Goal: Task Accomplishment & Management: Use online tool/utility

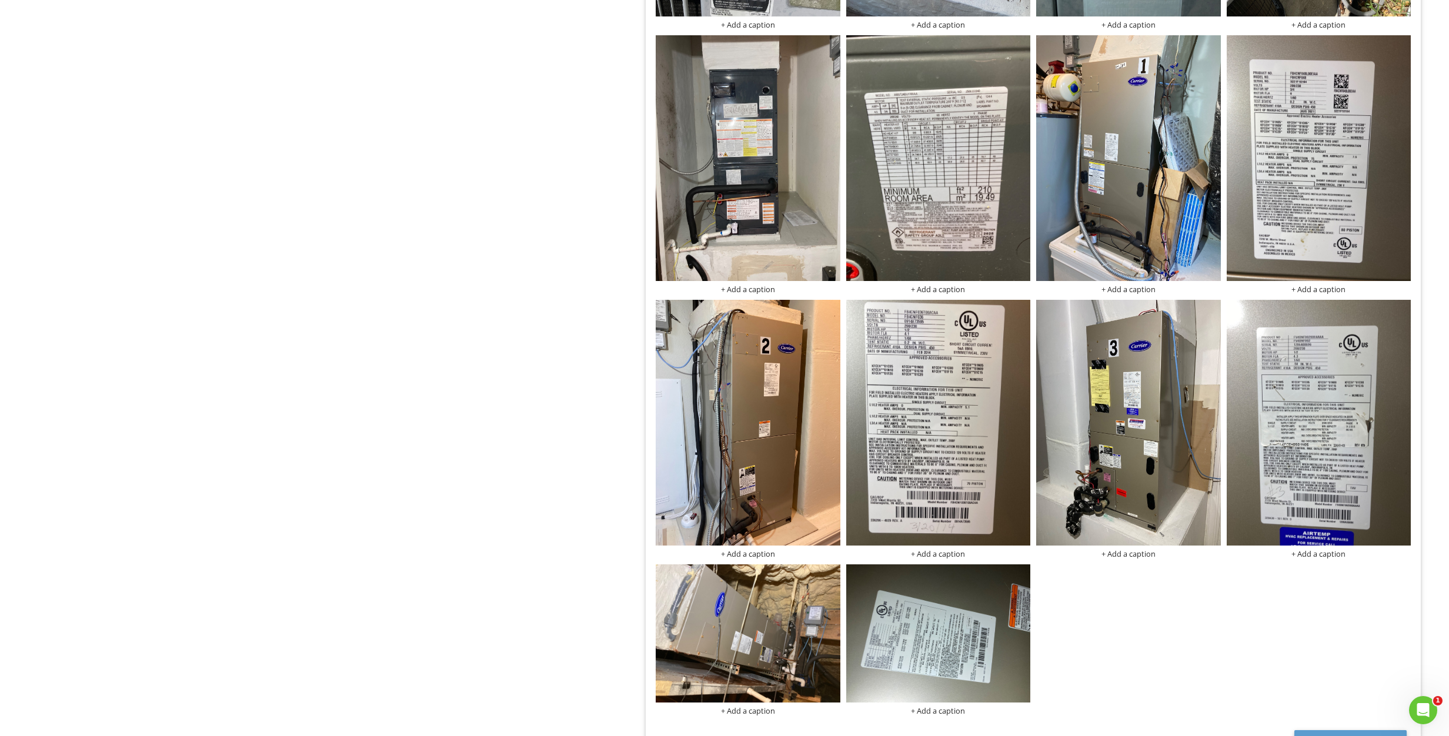
scroll to position [1004, 0]
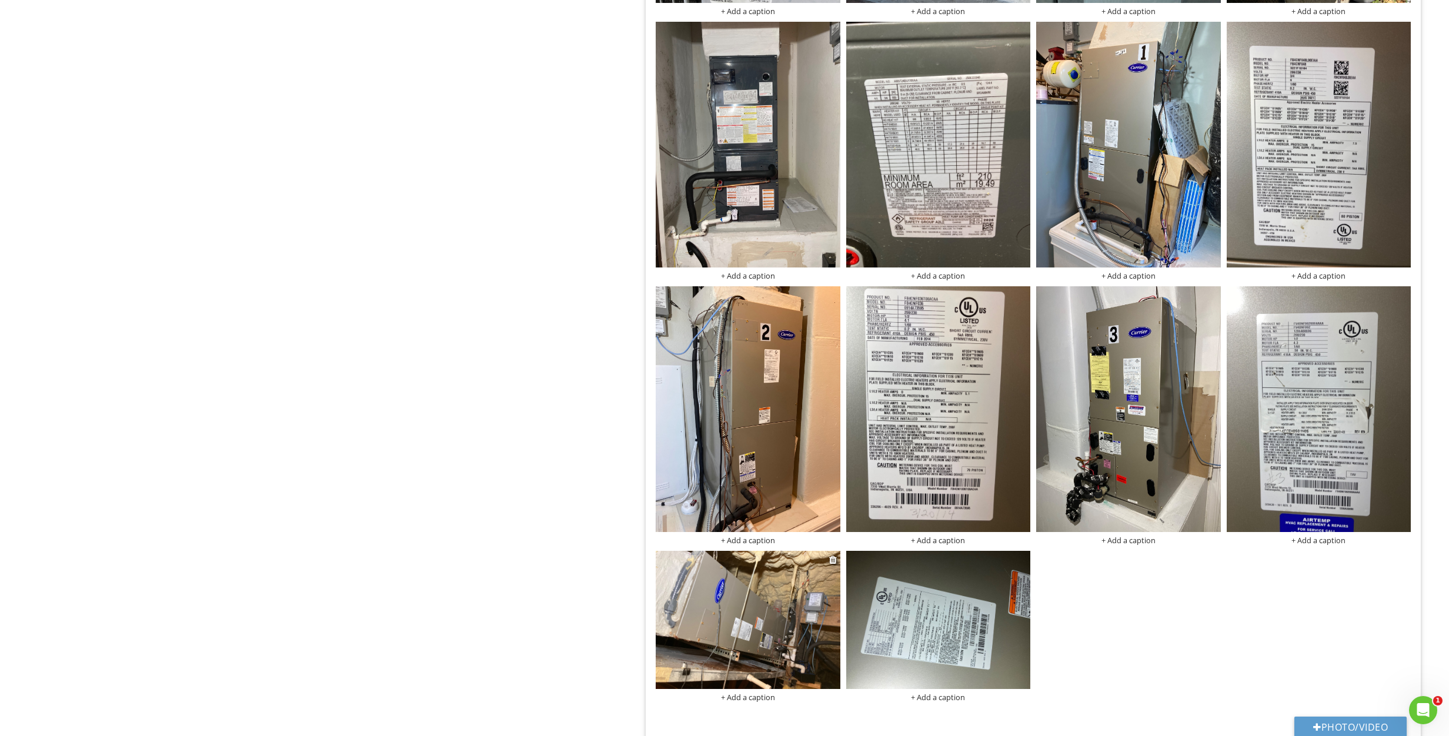
click at [784, 623] on img at bounding box center [747, 620] width 185 height 138
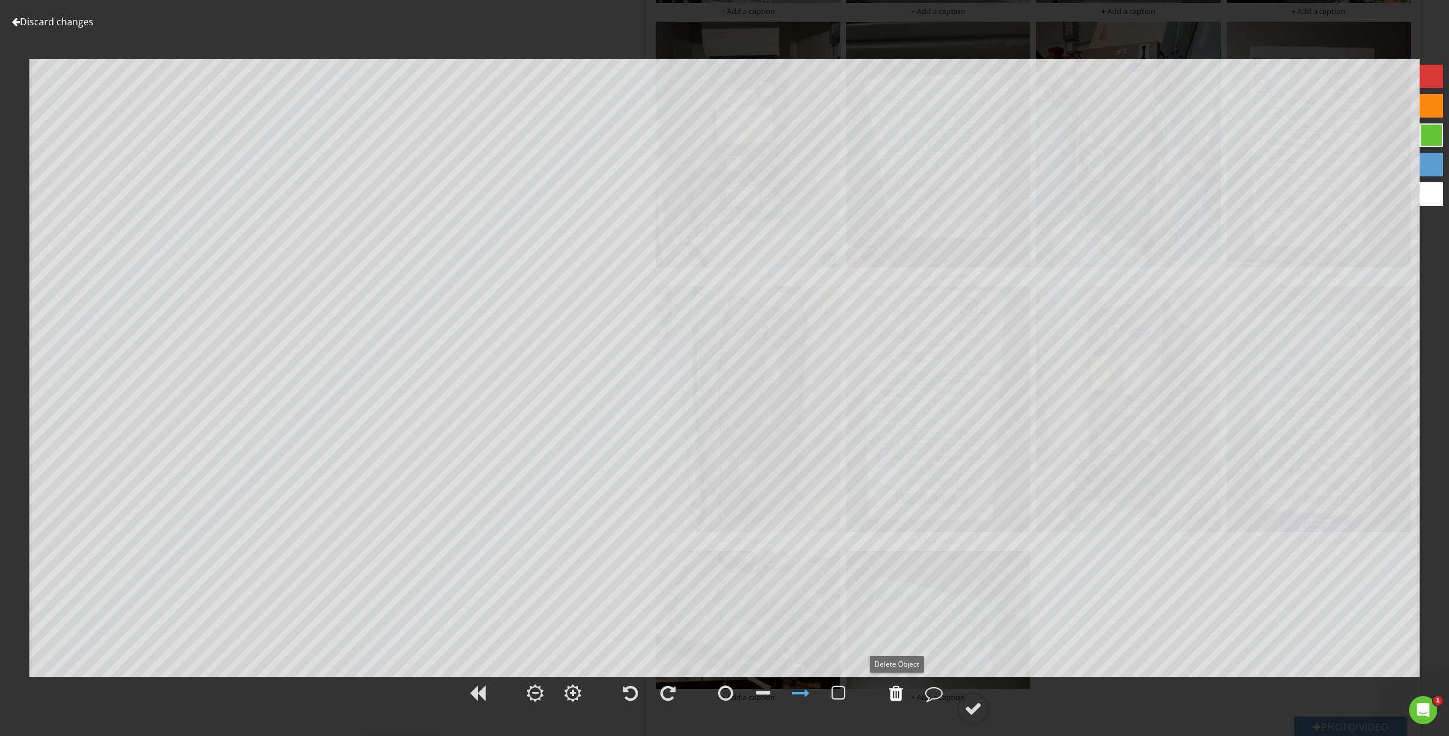
click at [894, 696] on div at bounding box center [896, 693] width 14 height 18
click at [969, 708] on div at bounding box center [973, 709] width 18 height 18
click at [40, 23] on link "Discard changes" at bounding box center [53, 21] width 82 height 13
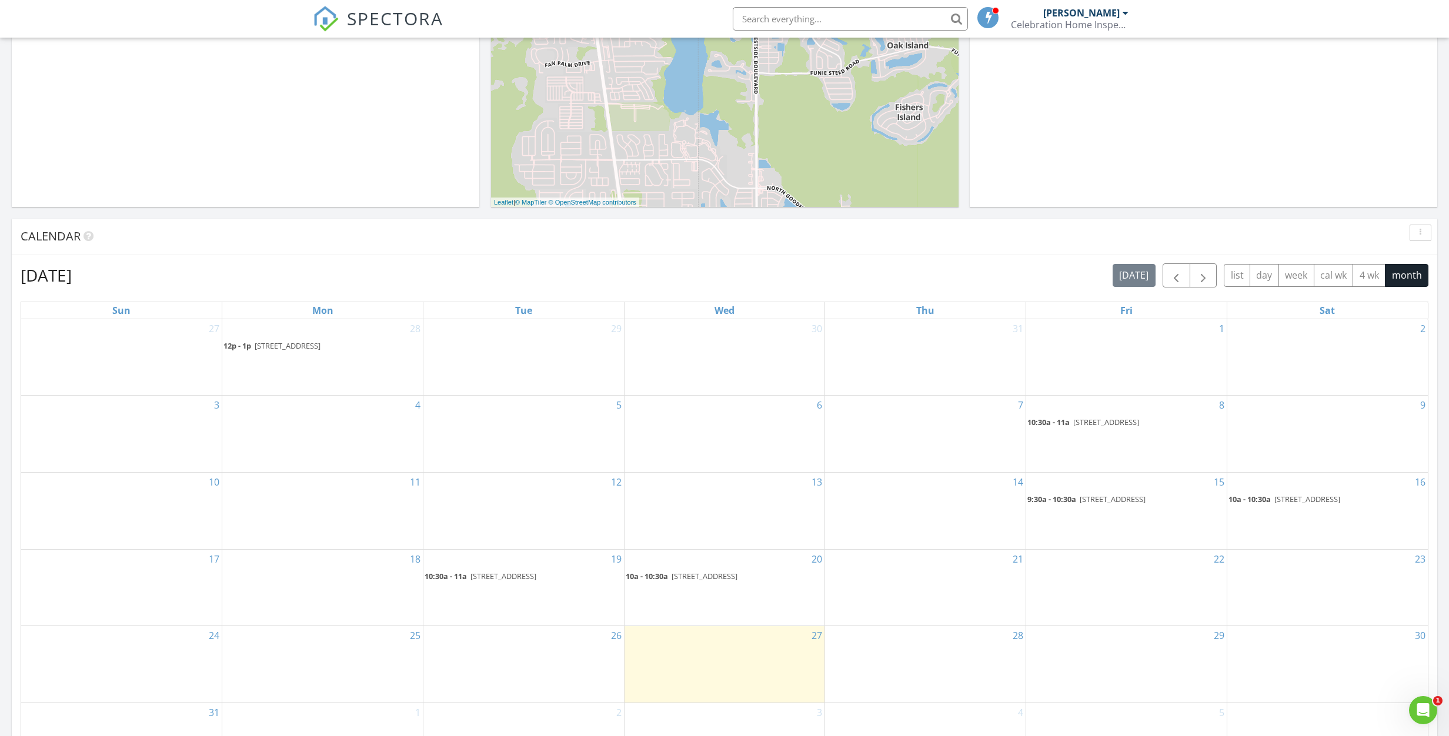
scroll to position [363, 0]
click at [1318, 506] on div "16 10a - 10:30a 236 ACADIA TER , CELEBRATION 34747" at bounding box center [1327, 510] width 200 height 76
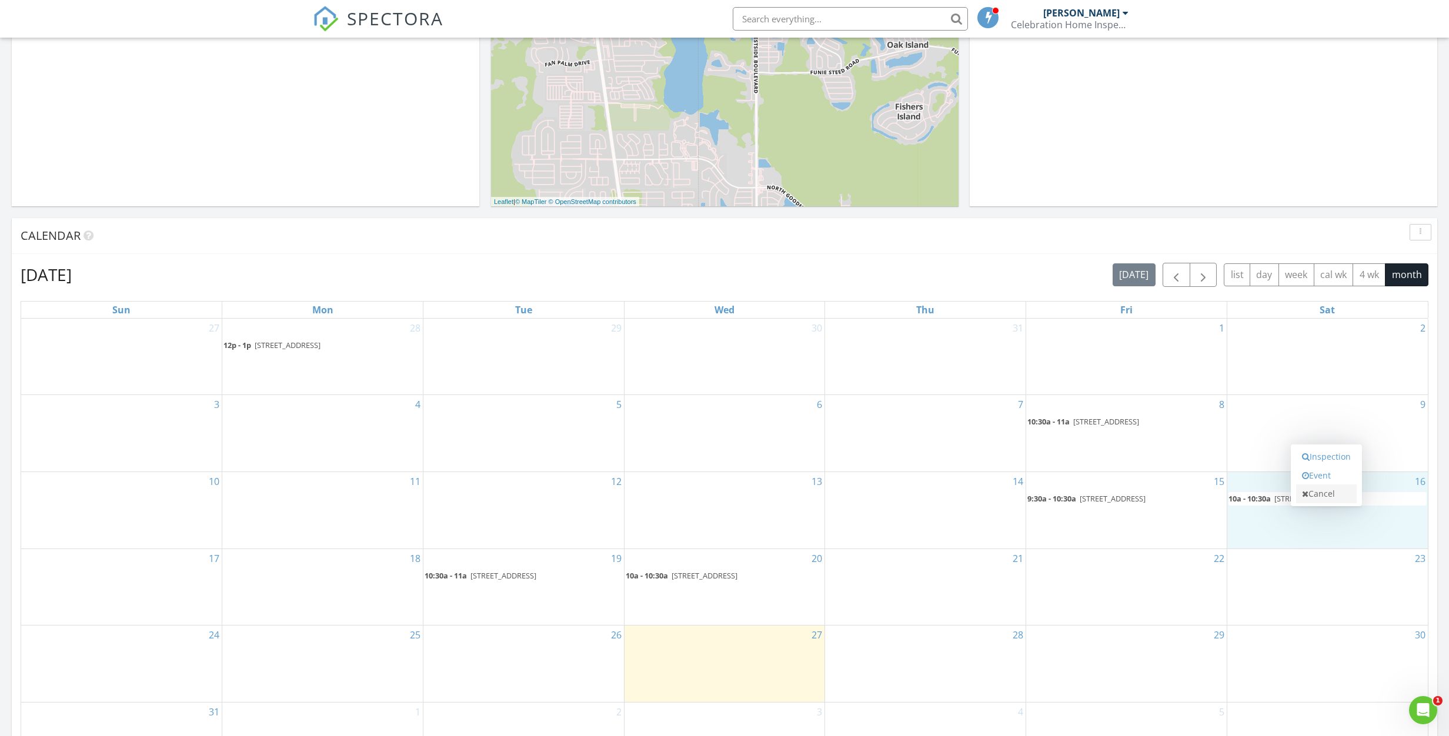
click at [1319, 500] on link "Cancel" at bounding box center [1326, 493] width 61 height 19
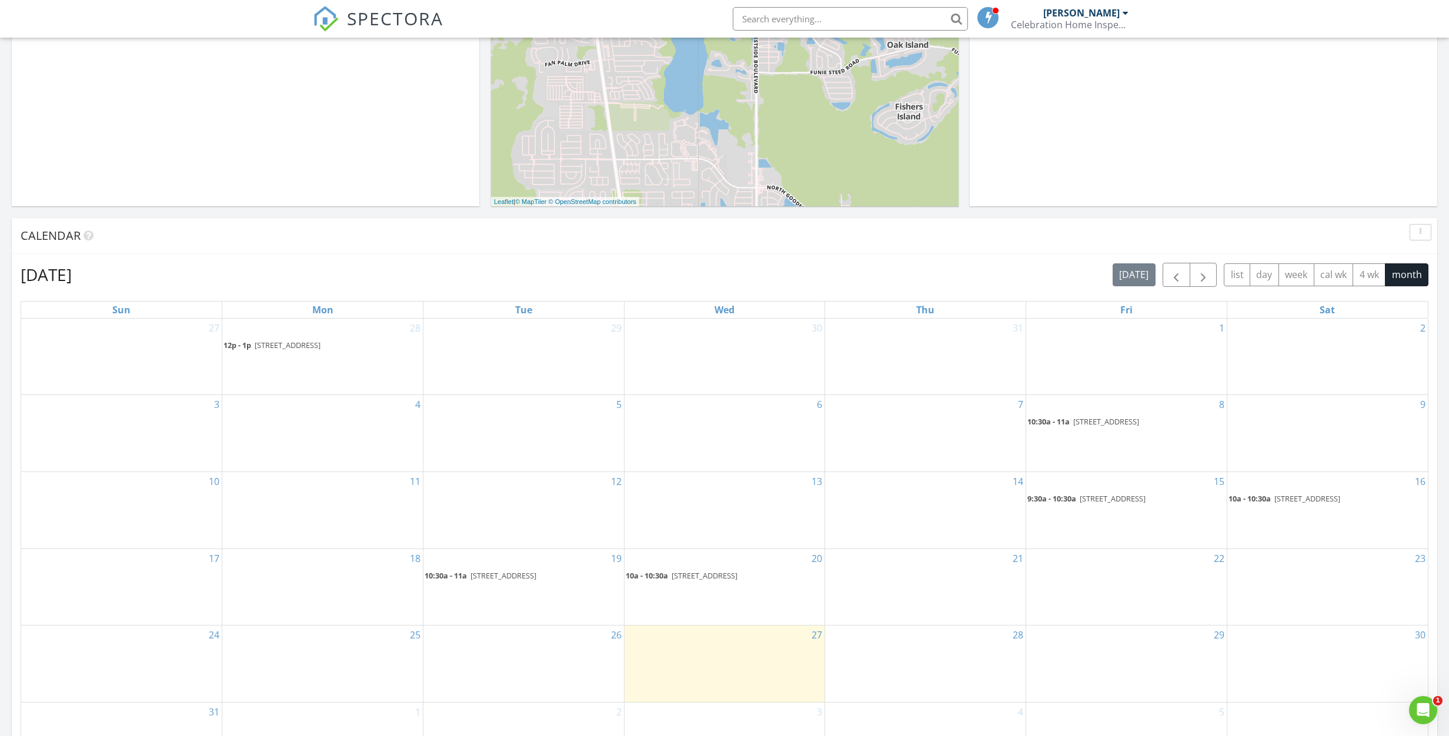
click at [1258, 500] on span "10a - 10:30a" at bounding box center [1249, 498] width 42 height 11
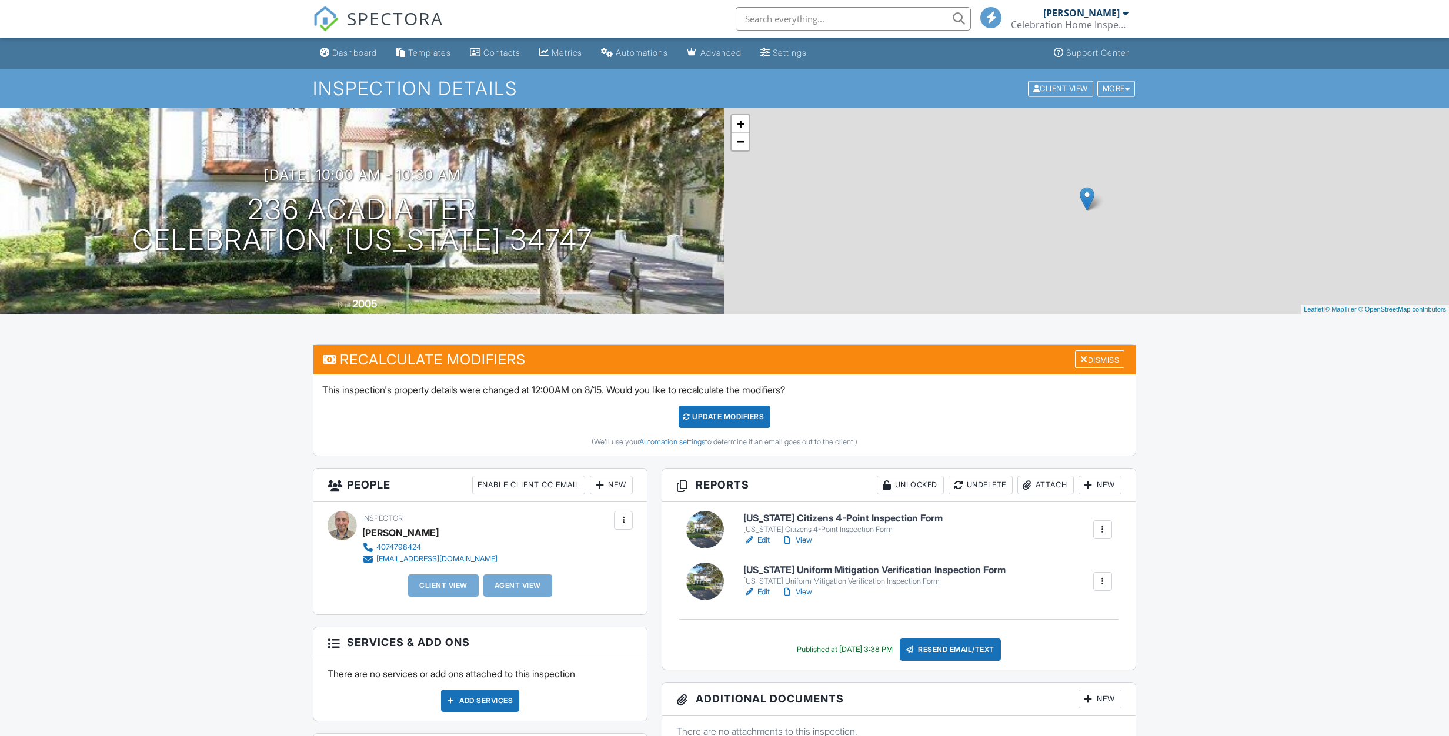
drag, startPoint x: 899, startPoint y: 519, endPoint x: 1139, endPoint y: 531, distance: 240.2
click at [899, 519] on h6 "Florida Citizens 4-Point Inspection Form" at bounding box center [842, 518] width 199 height 11
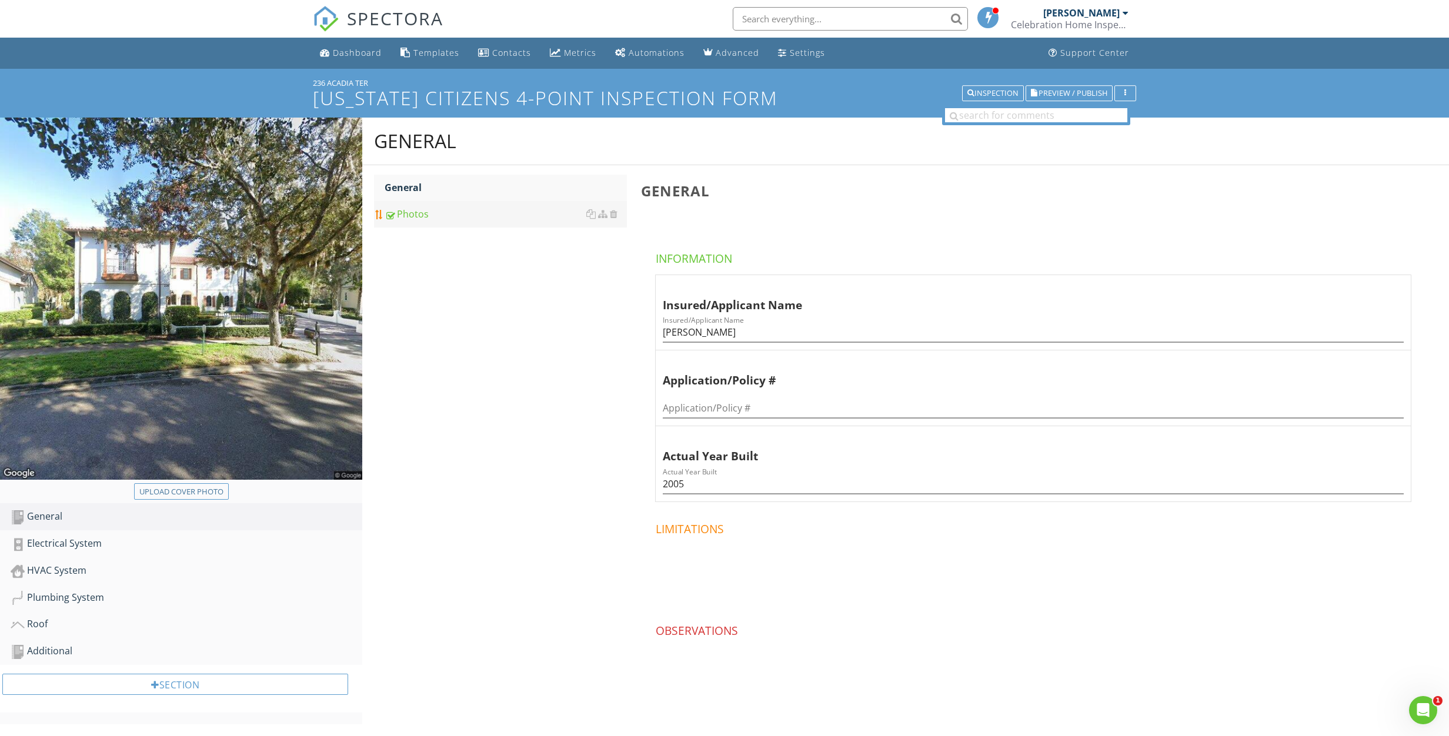
click at [414, 221] on link "Photos" at bounding box center [505, 214] width 242 height 26
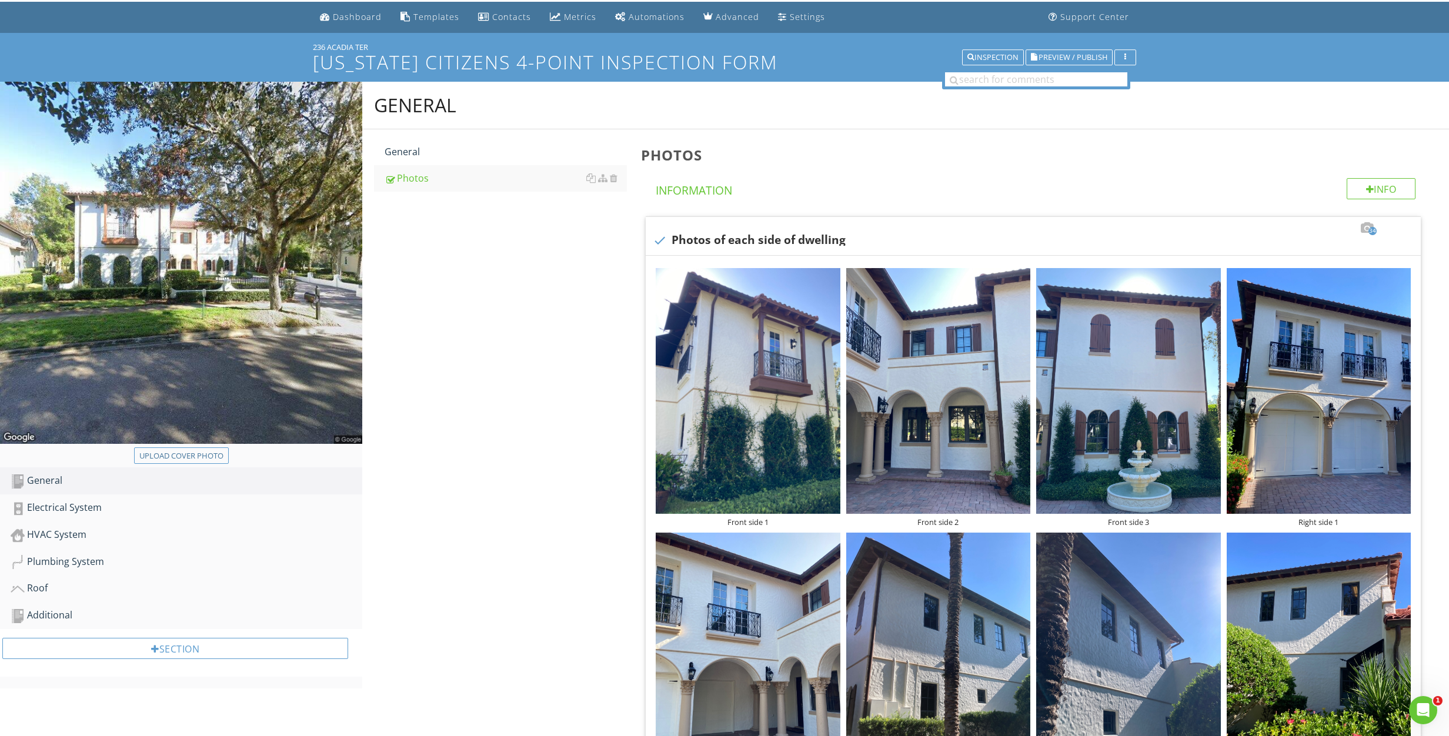
scroll to position [43, 0]
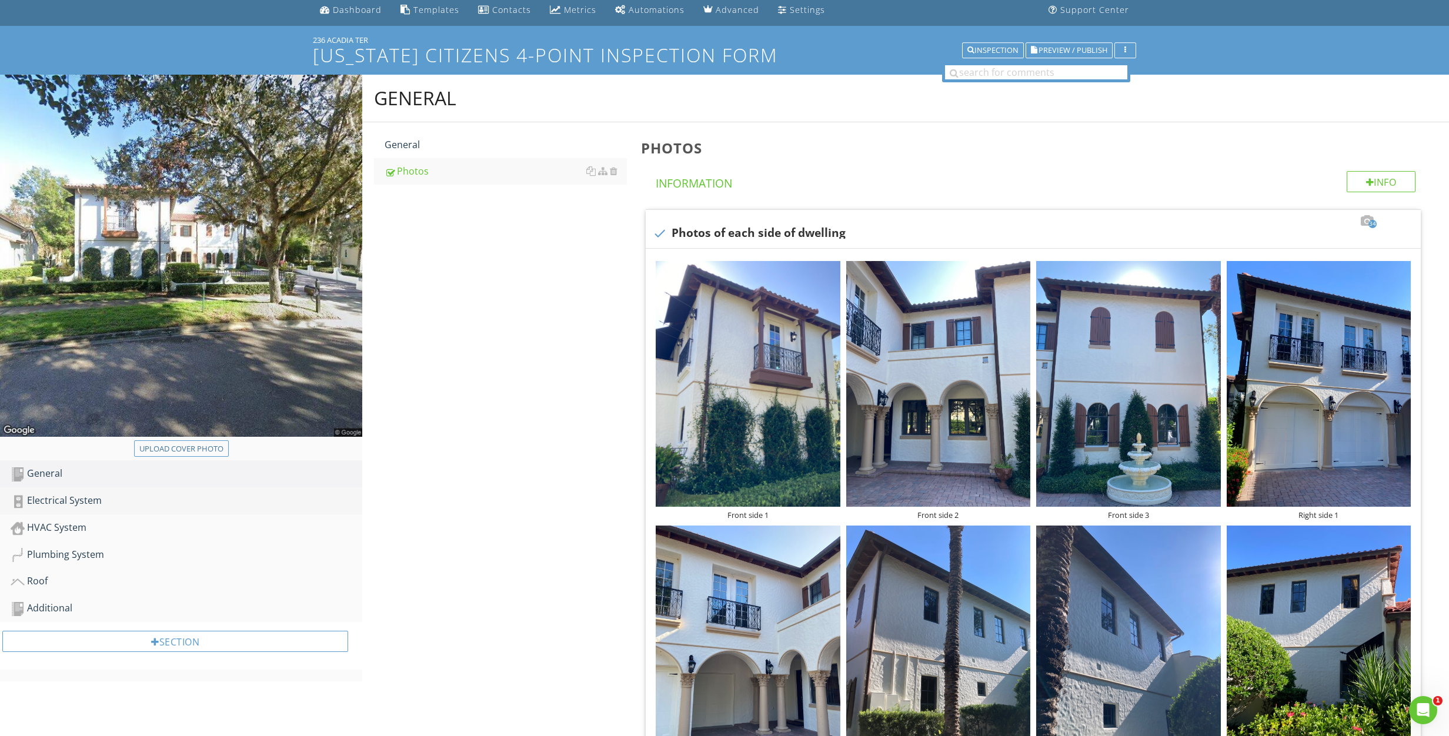
click at [75, 496] on div "Electrical System" at bounding box center [187, 500] width 352 height 15
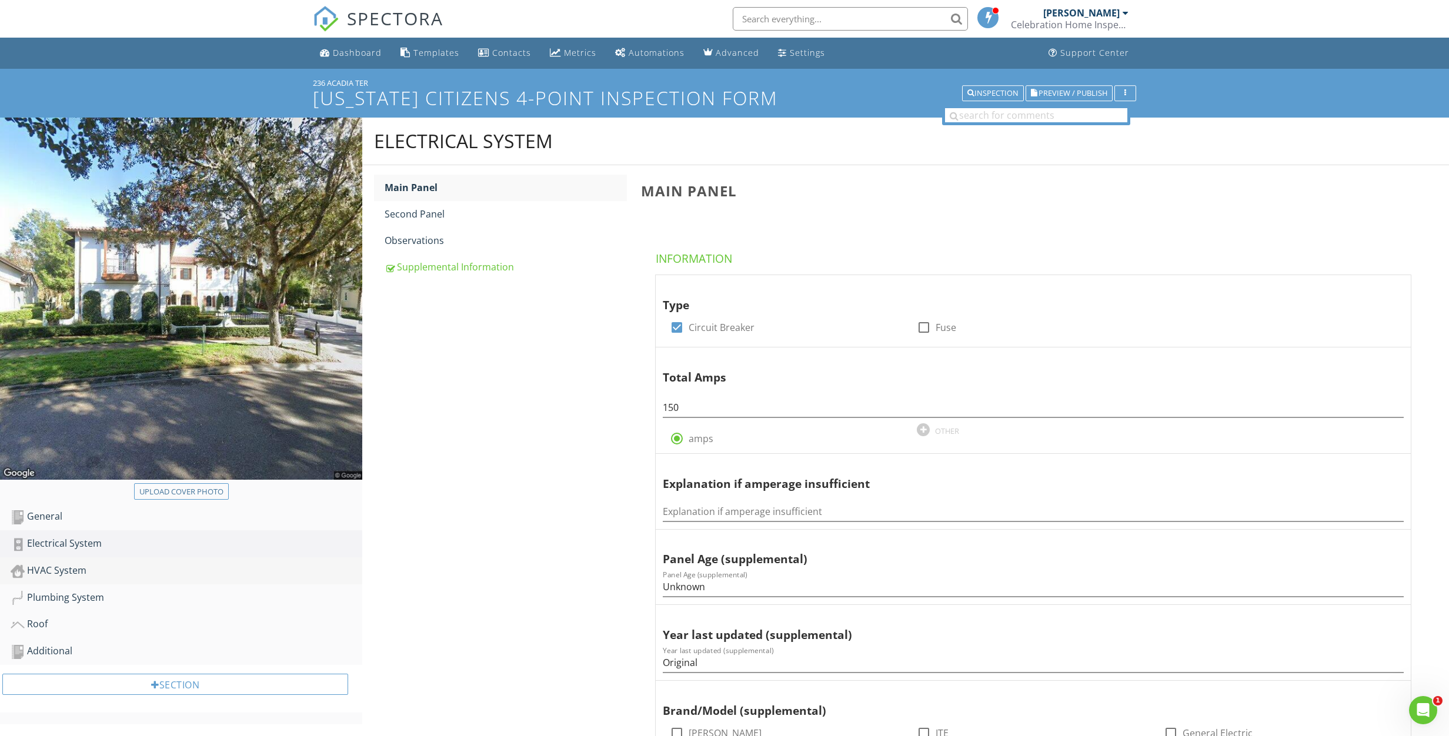
click at [99, 569] on div "HVAC System" at bounding box center [187, 570] width 352 height 15
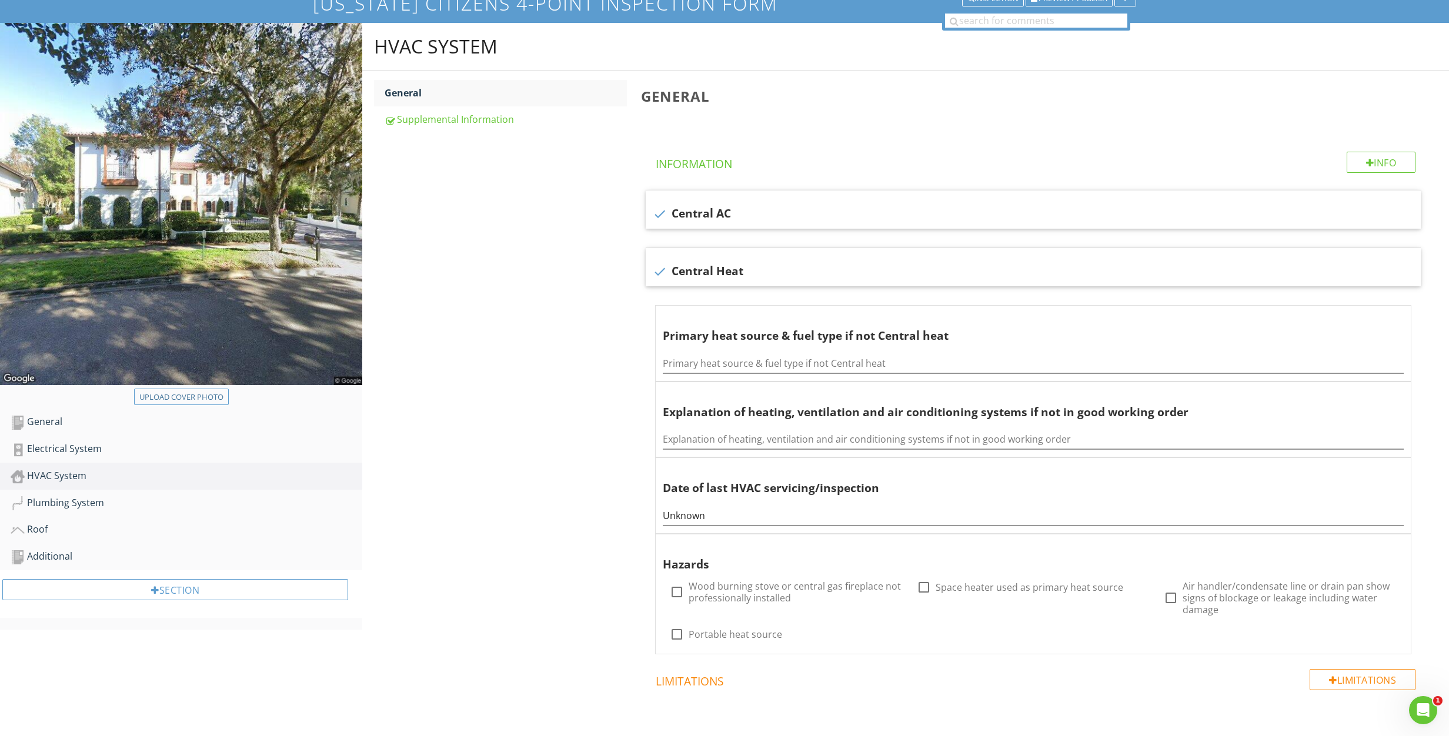
scroll to position [85, 0]
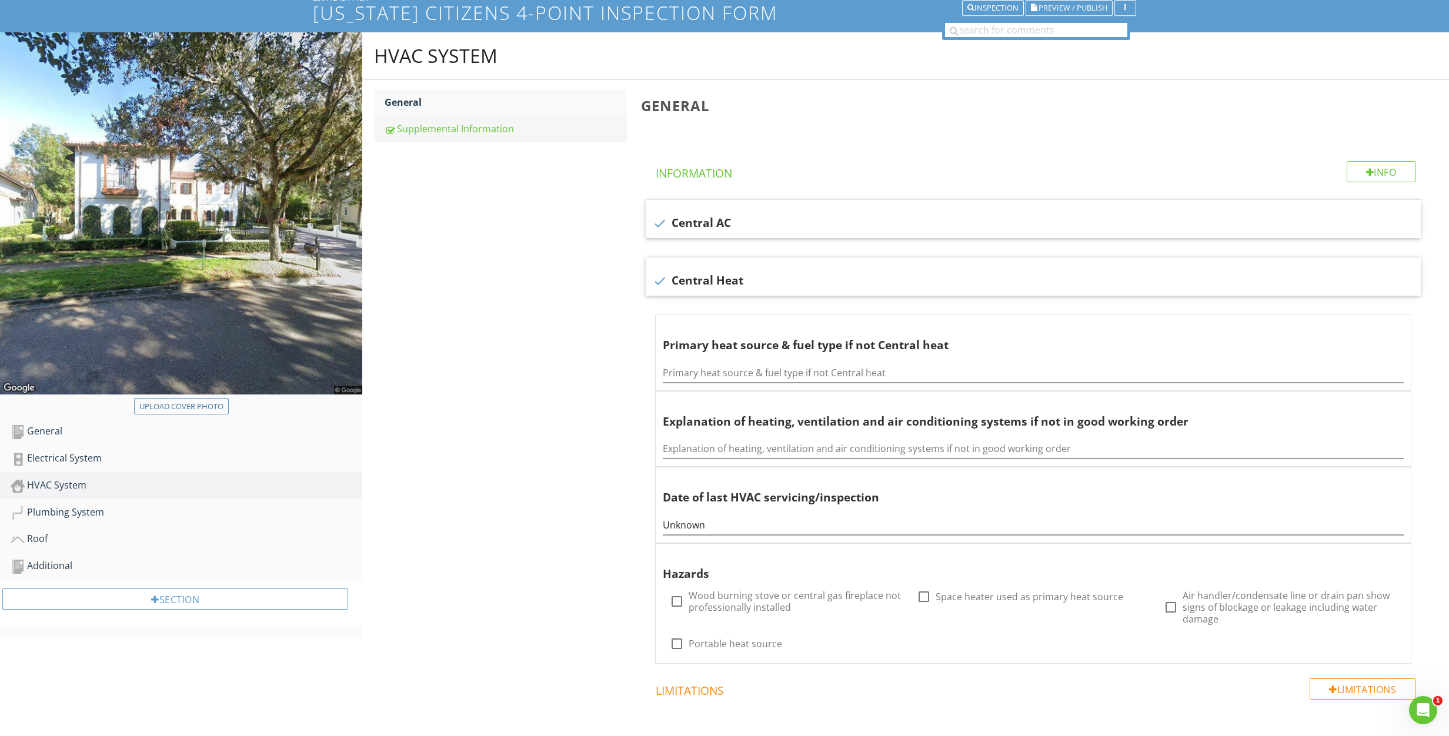
click at [496, 129] on div "Supplemental Information" at bounding box center [505, 129] width 242 height 14
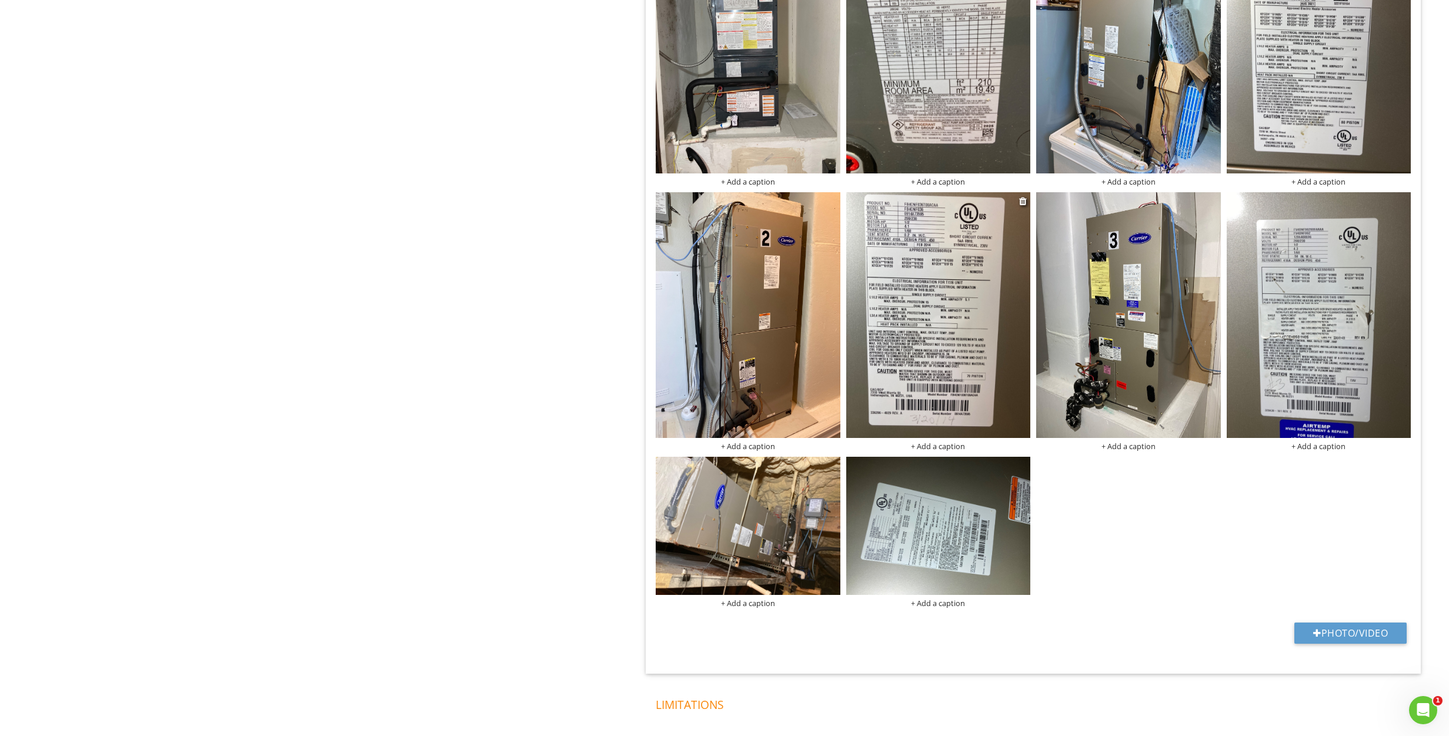
scroll to position [1126, 0]
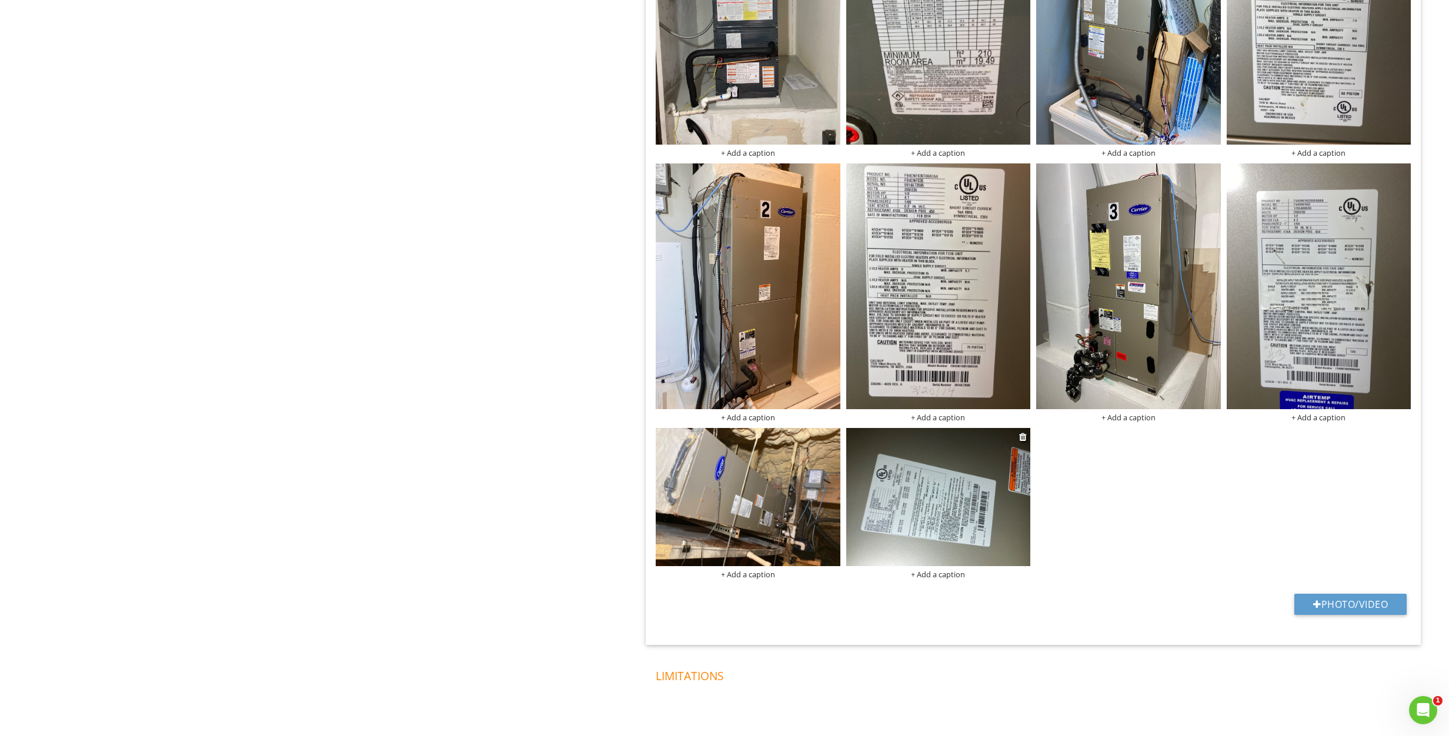
click at [951, 514] on img at bounding box center [938, 497] width 185 height 138
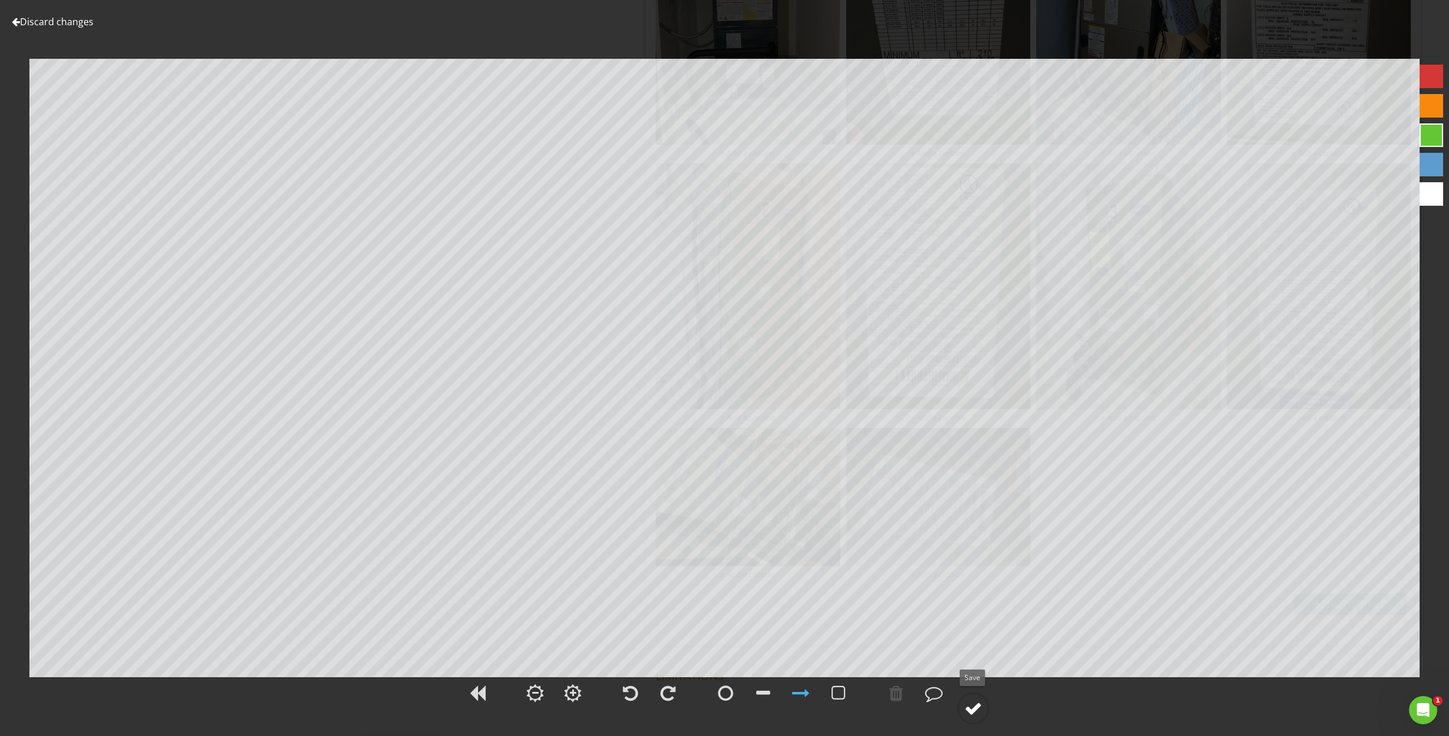
click at [981, 711] on div at bounding box center [973, 709] width 18 height 18
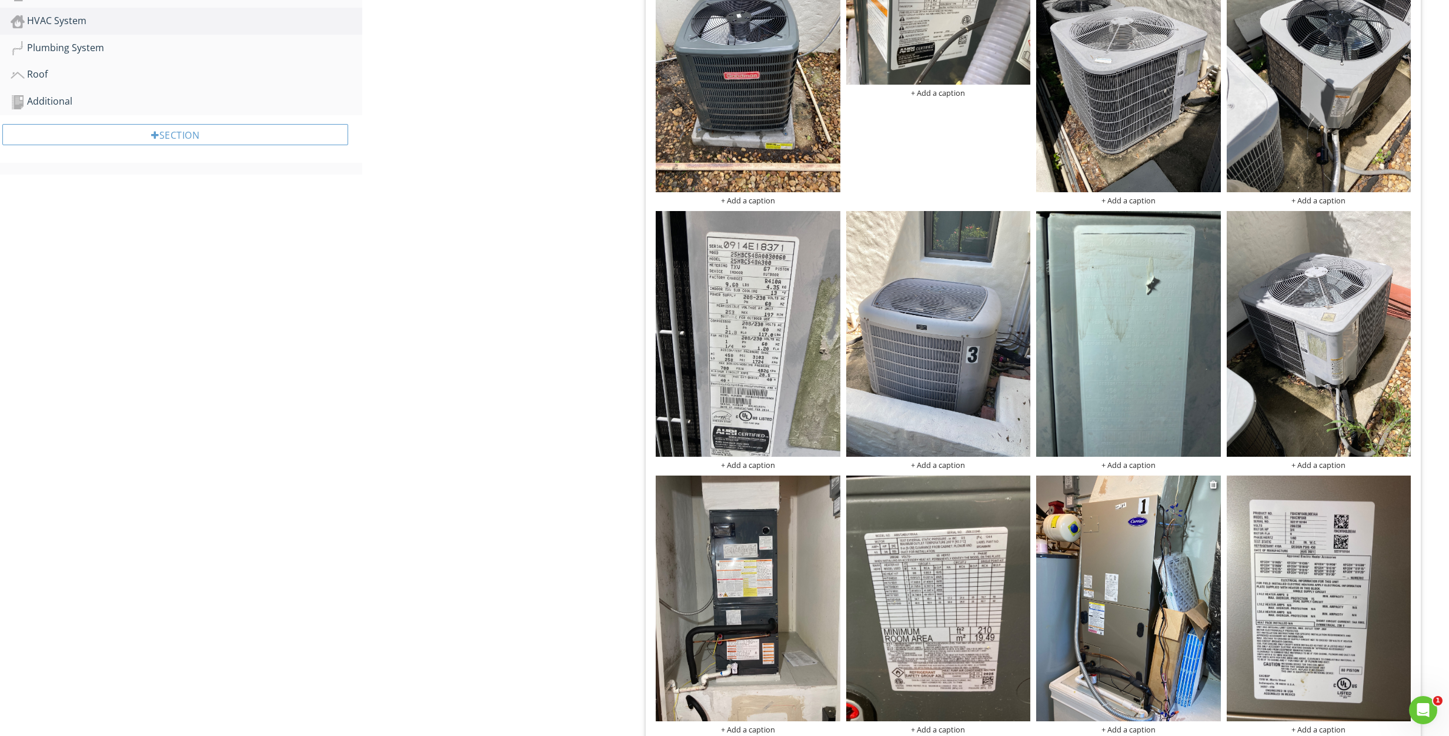
scroll to position [551, 0]
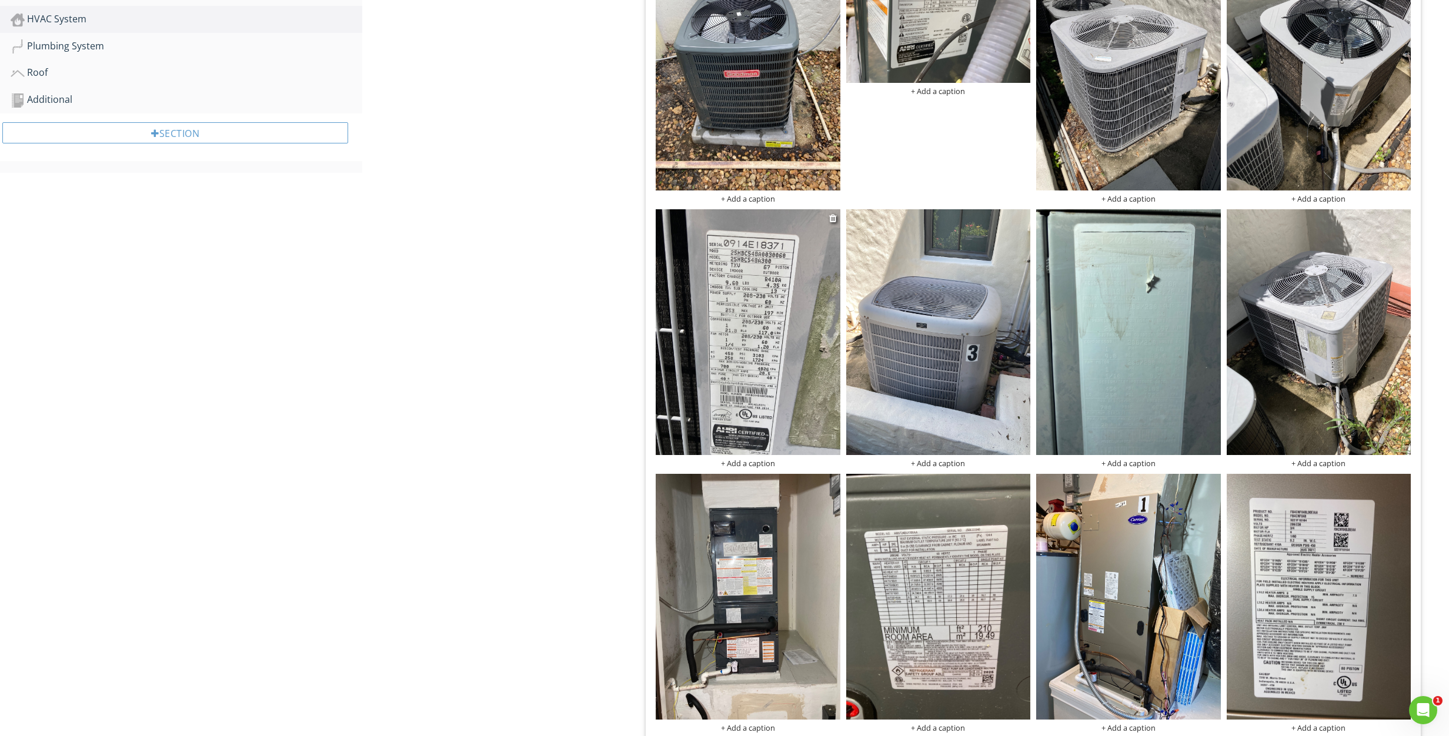
click at [761, 366] on img at bounding box center [747, 332] width 185 height 246
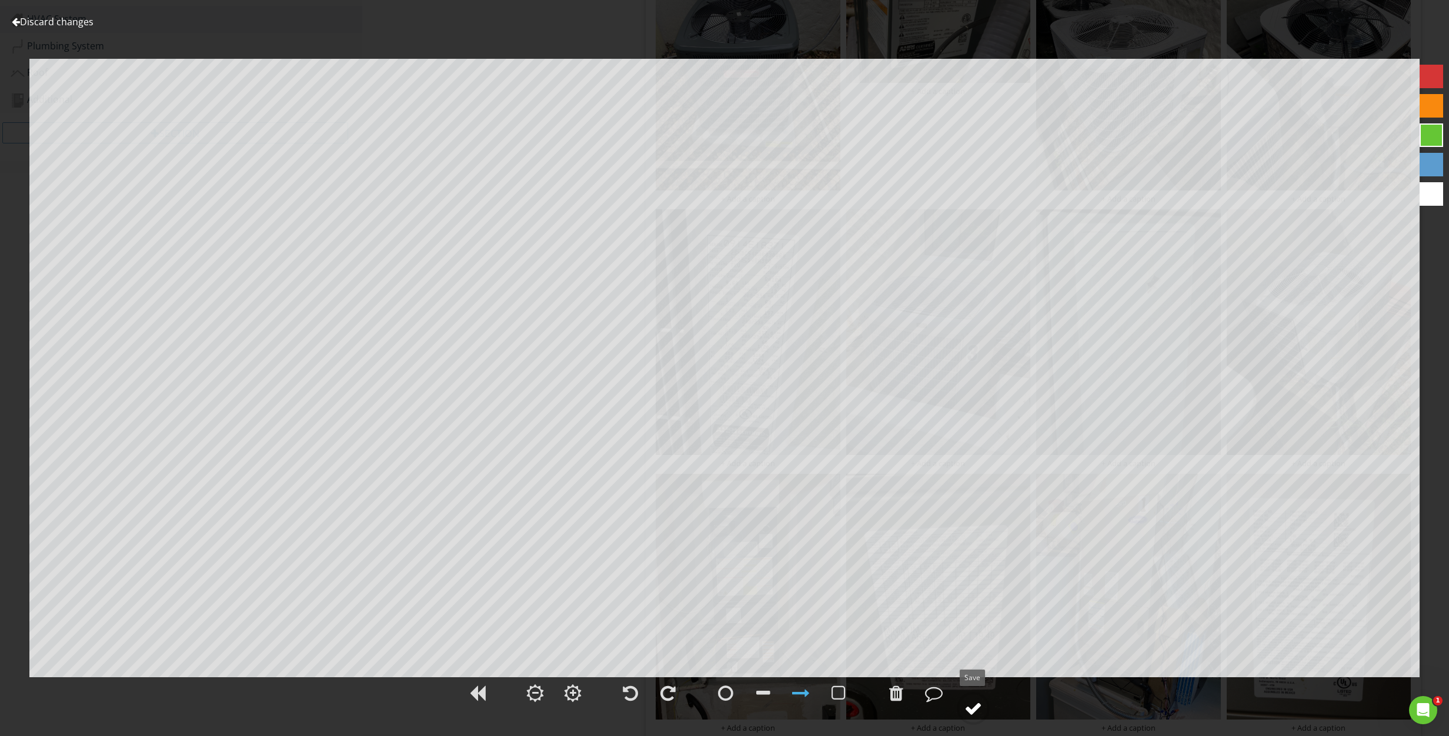
click at [972, 711] on div at bounding box center [973, 709] width 18 height 18
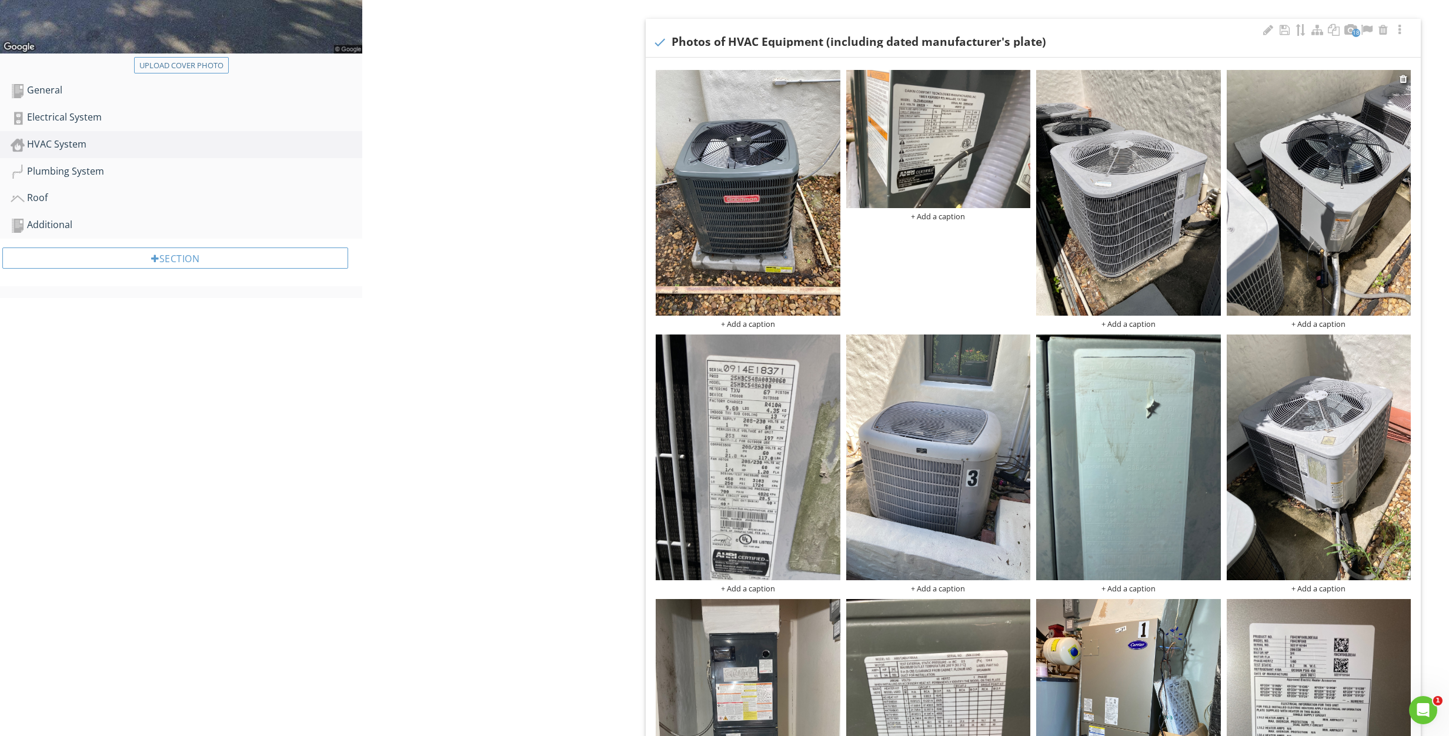
scroll to position [429, 0]
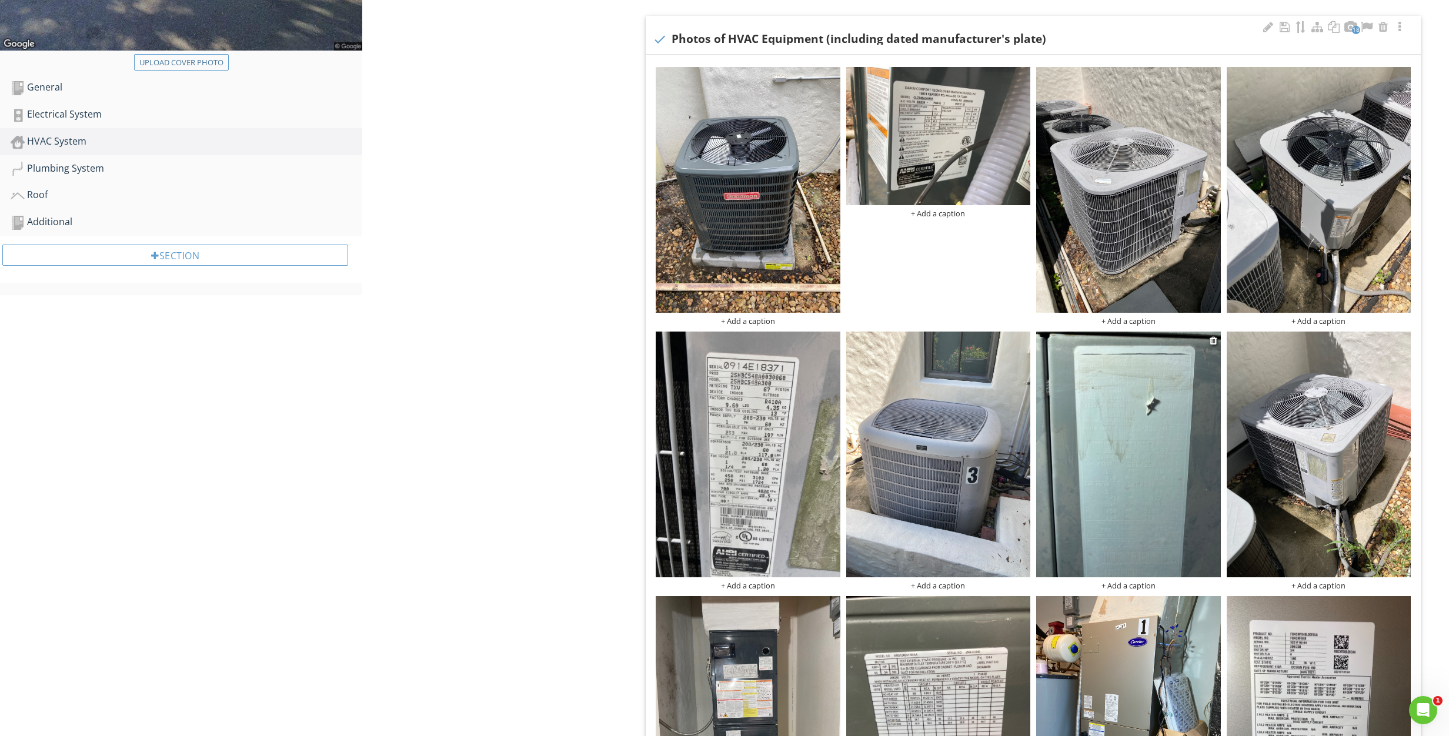
click at [1118, 477] on img at bounding box center [1128, 455] width 185 height 246
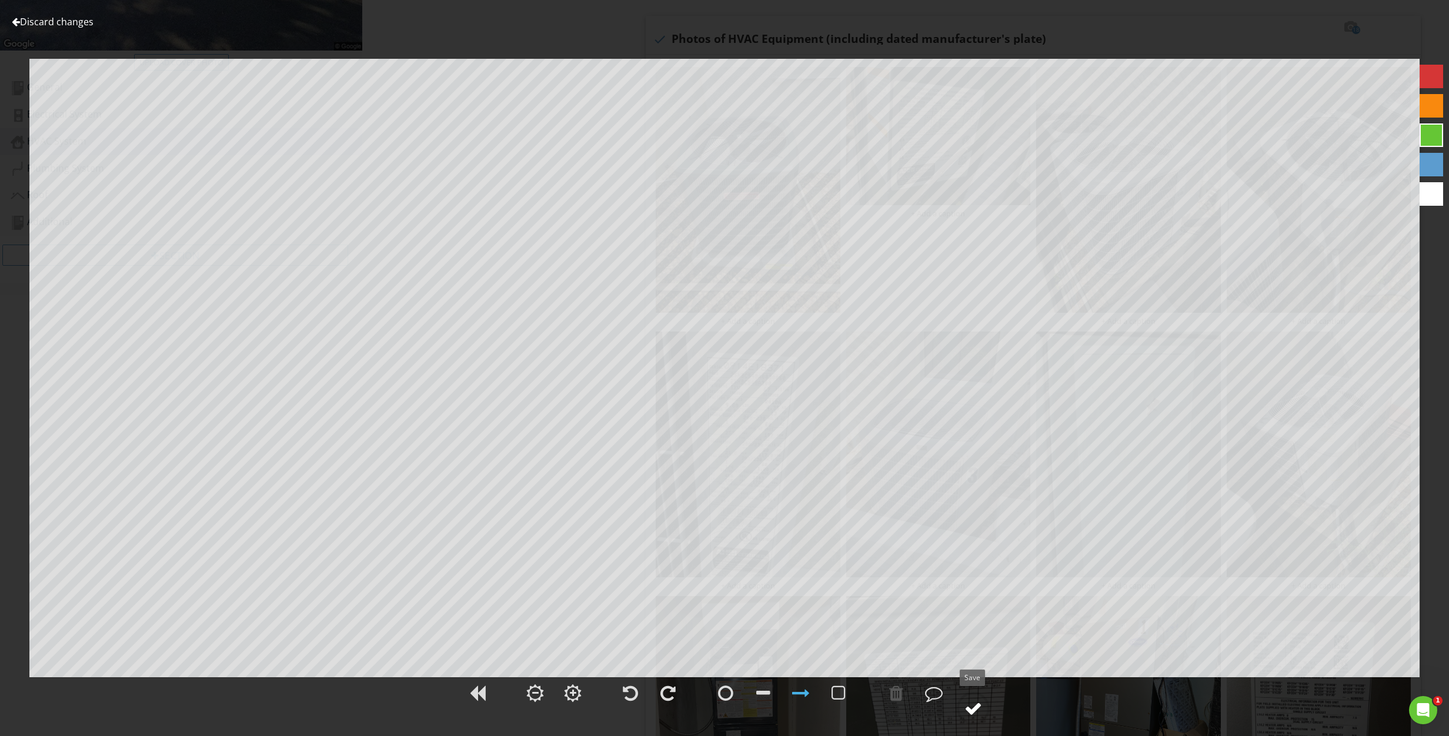
click at [976, 712] on div at bounding box center [973, 709] width 18 height 18
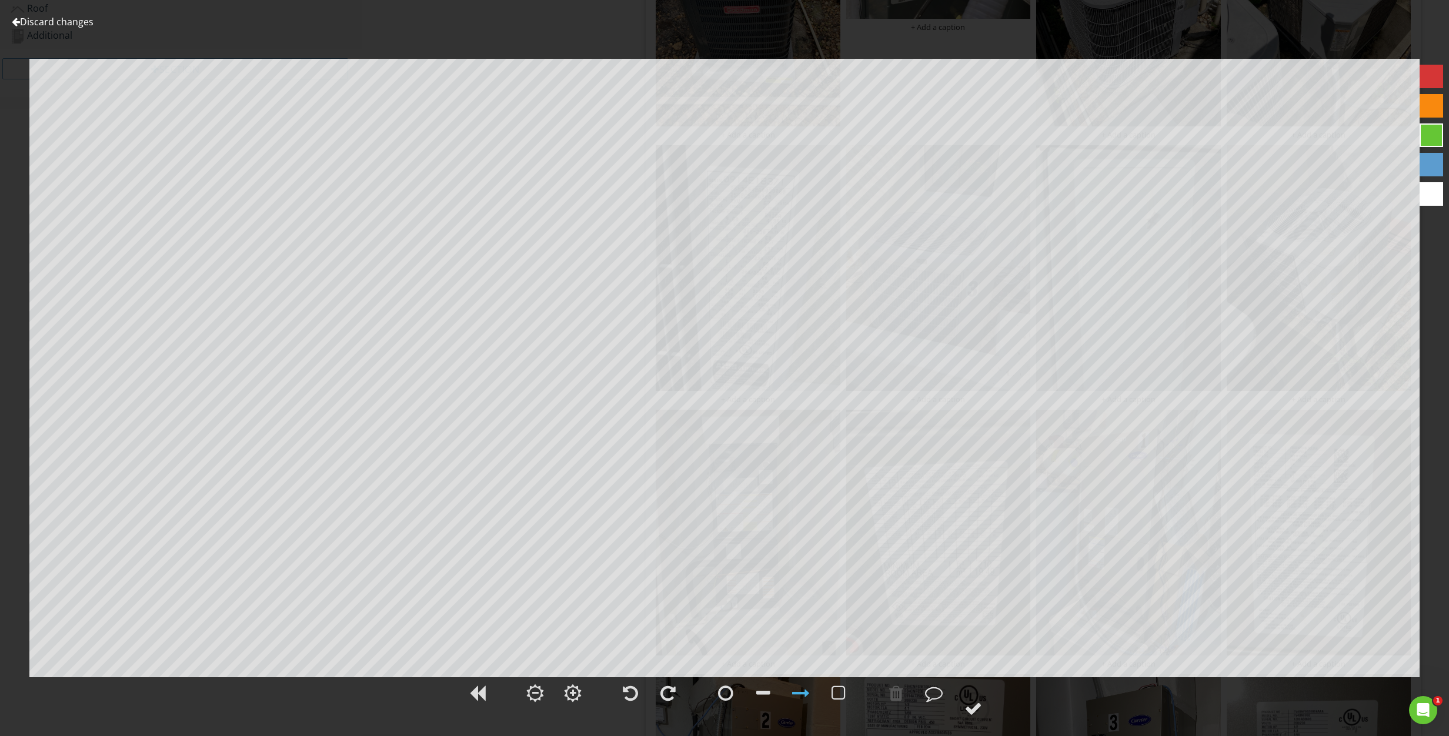
scroll to position [626, 0]
click at [974, 715] on div at bounding box center [973, 709] width 18 height 18
click at [65, 22] on link "Discard changes" at bounding box center [53, 21] width 82 height 13
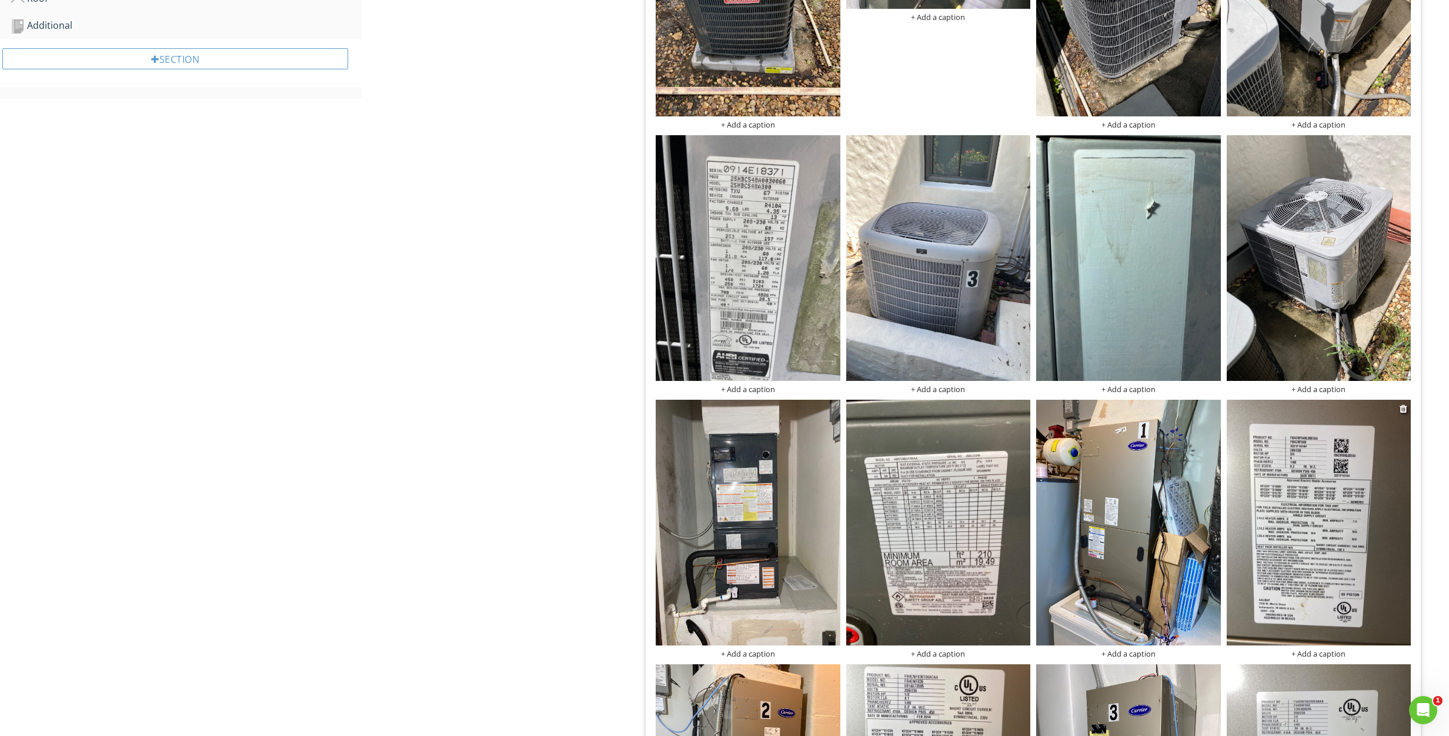
click at [1342, 528] on img at bounding box center [1318, 523] width 185 height 246
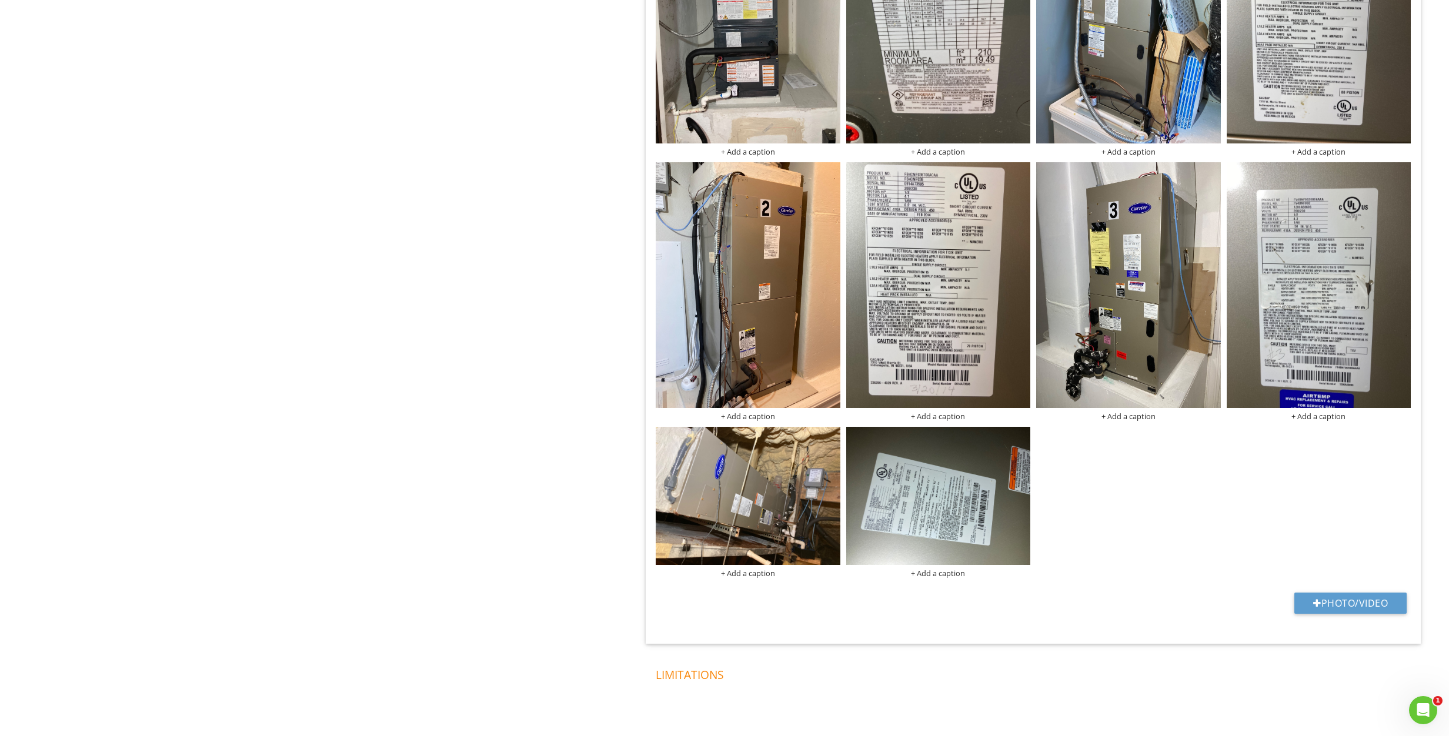
scroll to position [1066, 0]
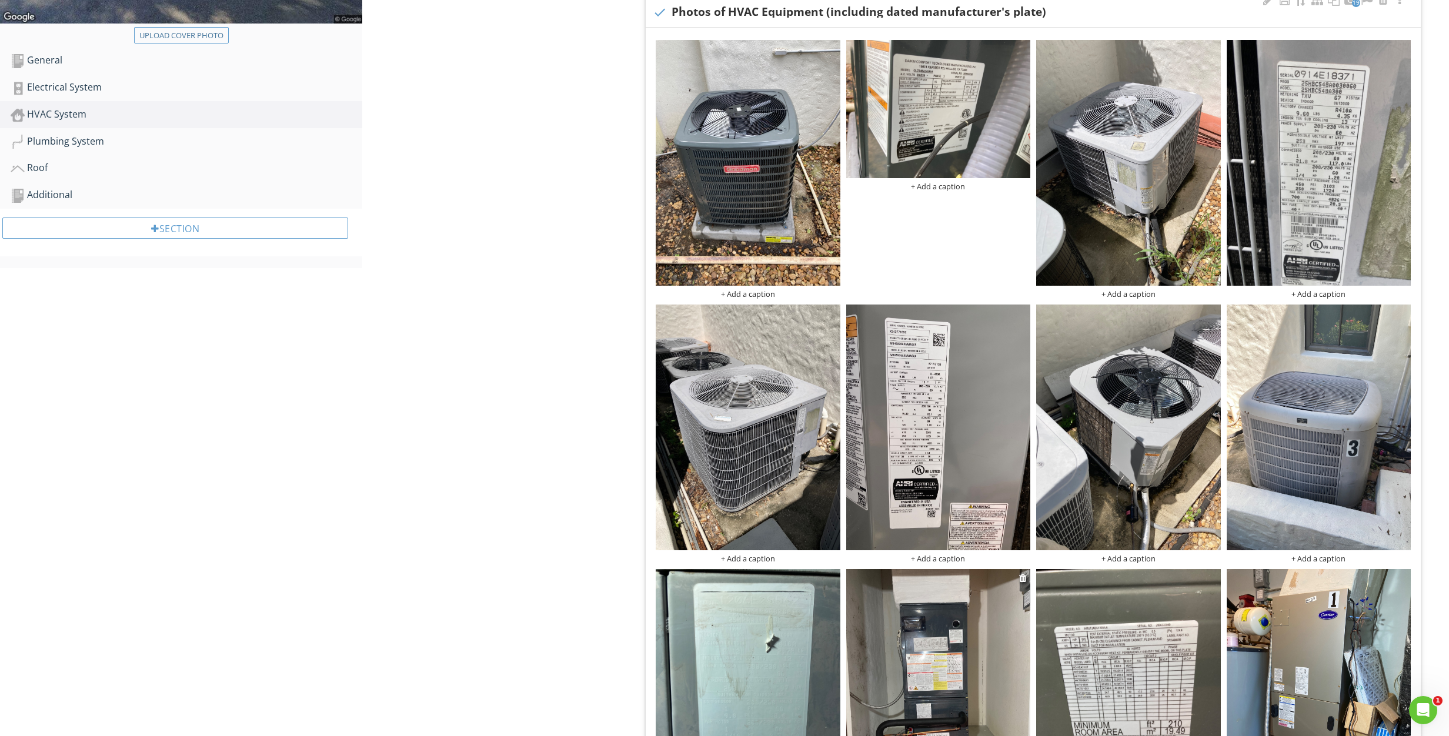
scroll to position [483, 0]
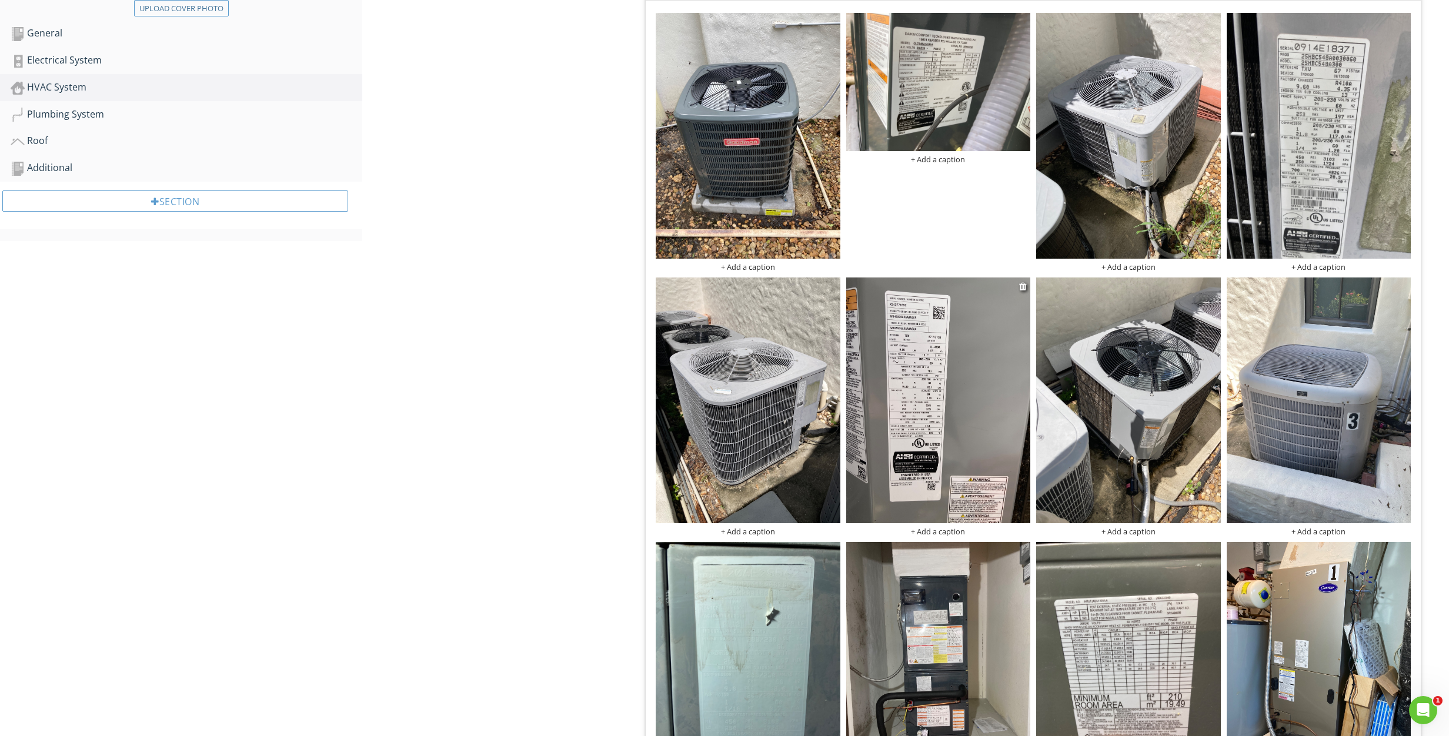
click at [965, 406] on img at bounding box center [938, 400] width 185 height 246
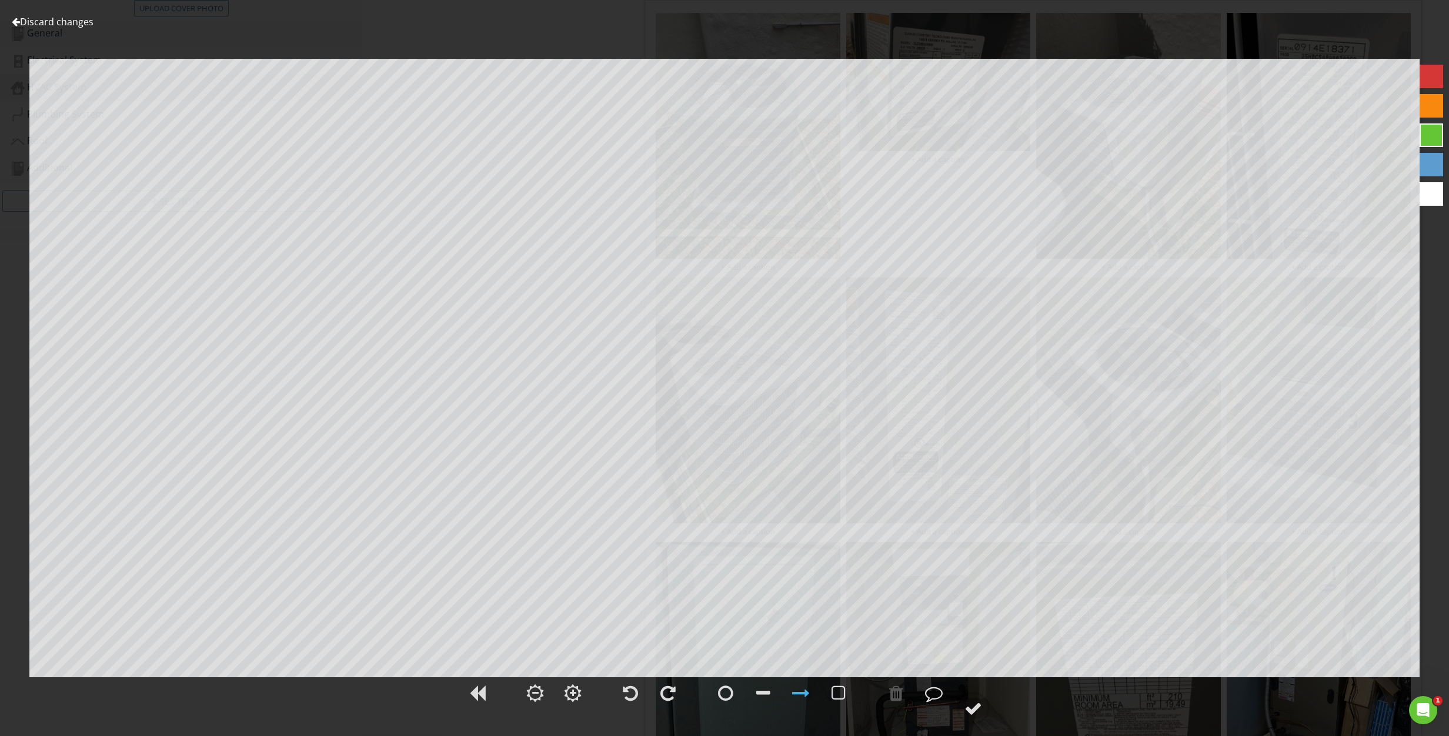
click at [36, 21] on link "Discard changes" at bounding box center [53, 21] width 82 height 13
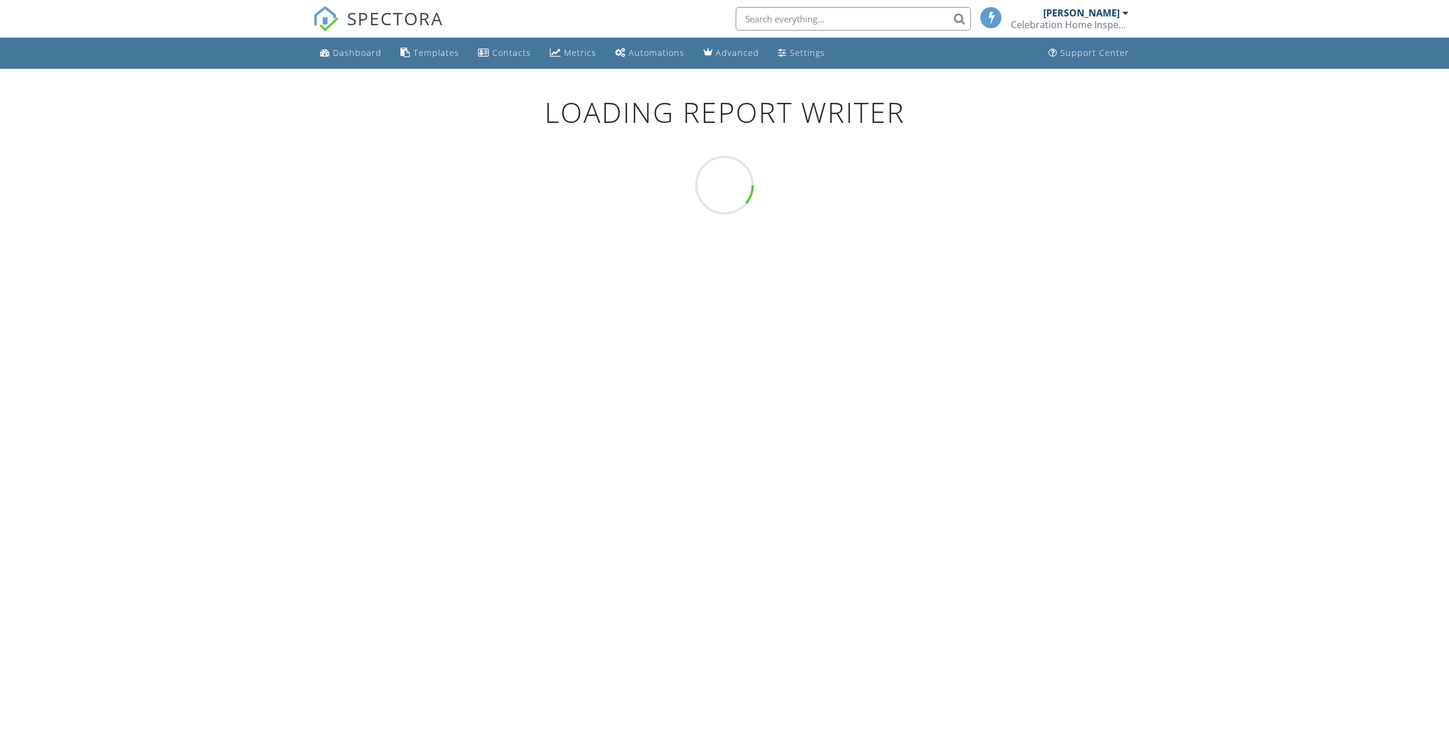
scroll to position [69, 0]
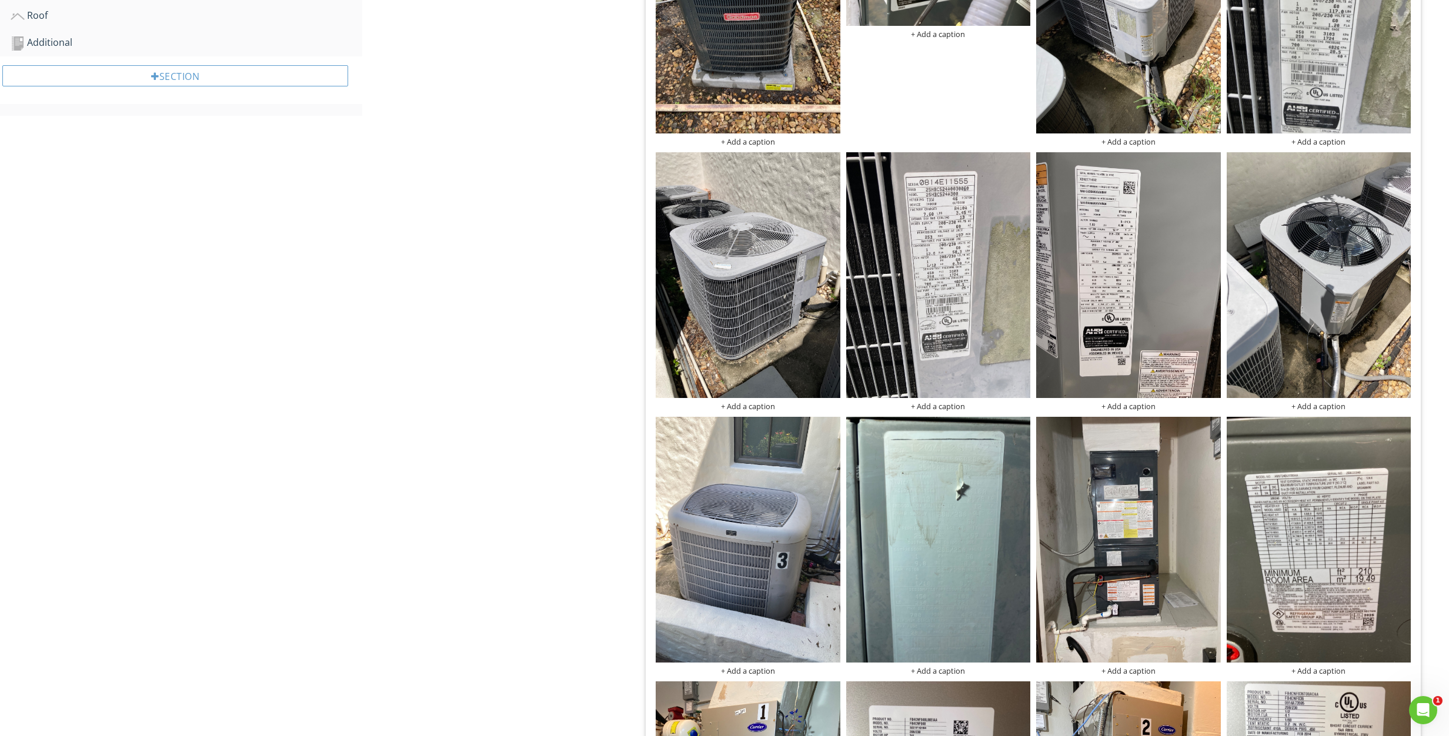
scroll to position [610, 0]
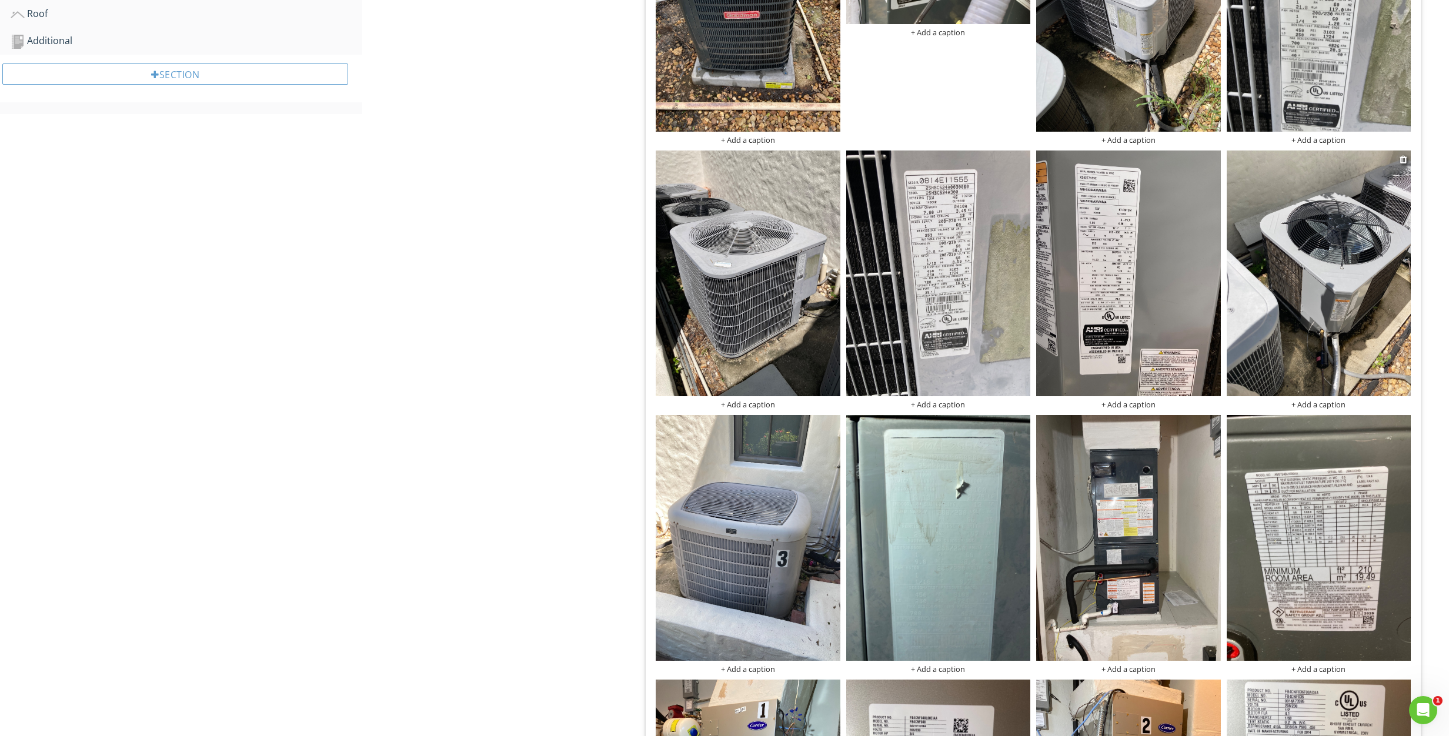
click at [1292, 268] on img at bounding box center [1318, 273] width 185 height 246
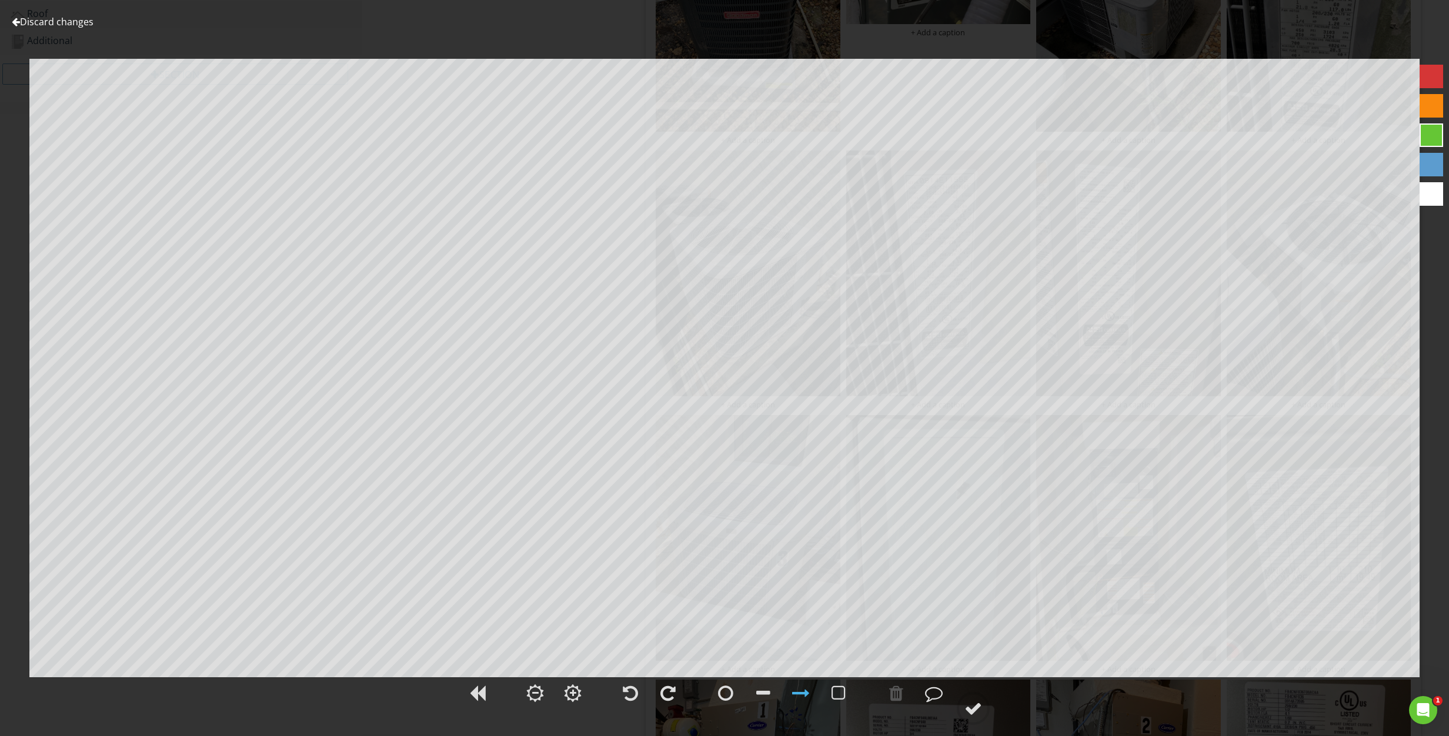
click at [42, 25] on link "Discard changes" at bounding box center [53, 21] width 82 height 13
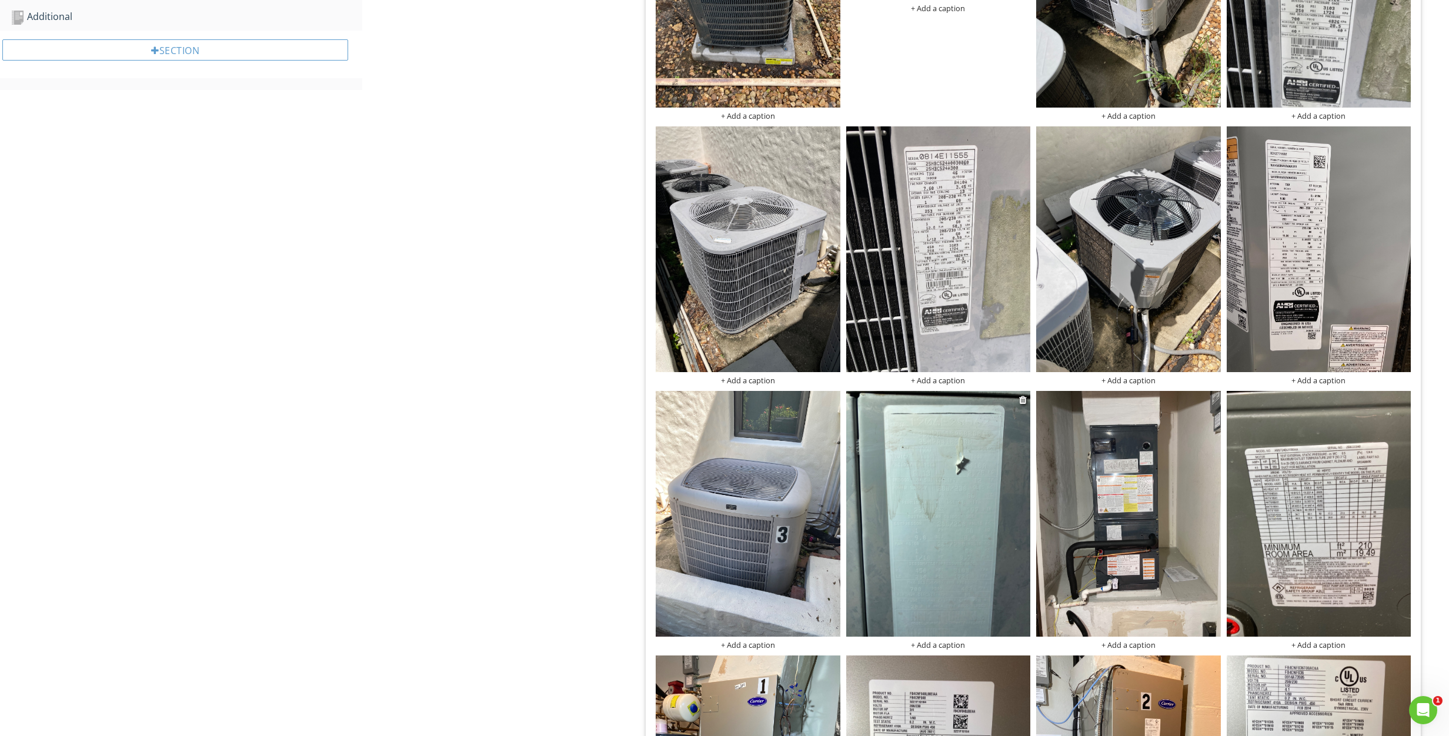
scroll to position [634, 0]
click at [942, 536] on img at bounding box center [938, 515] width 185 height 246
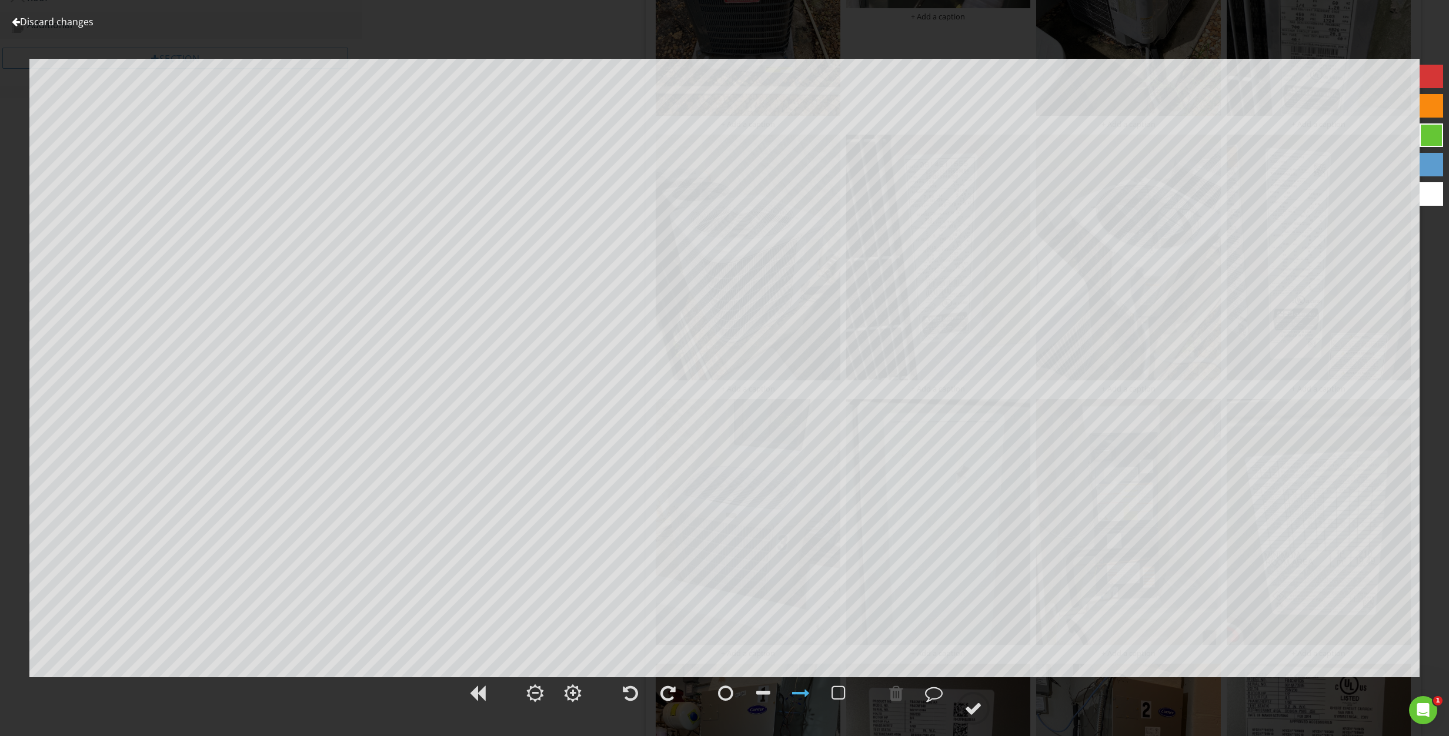
click at [62, 22] on link "Discard changes" at bounding box center [53, 21] width 82 height 13
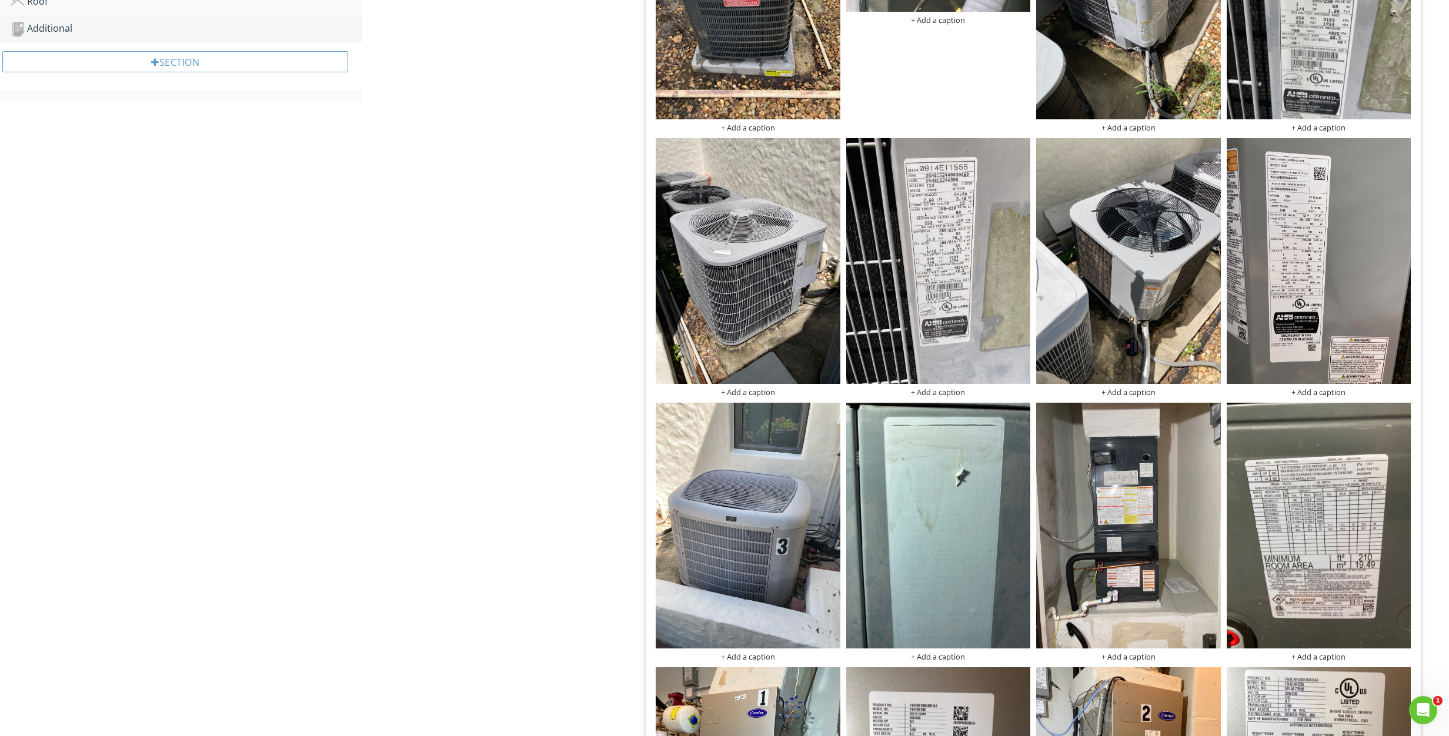
scroll to position [625, 0]
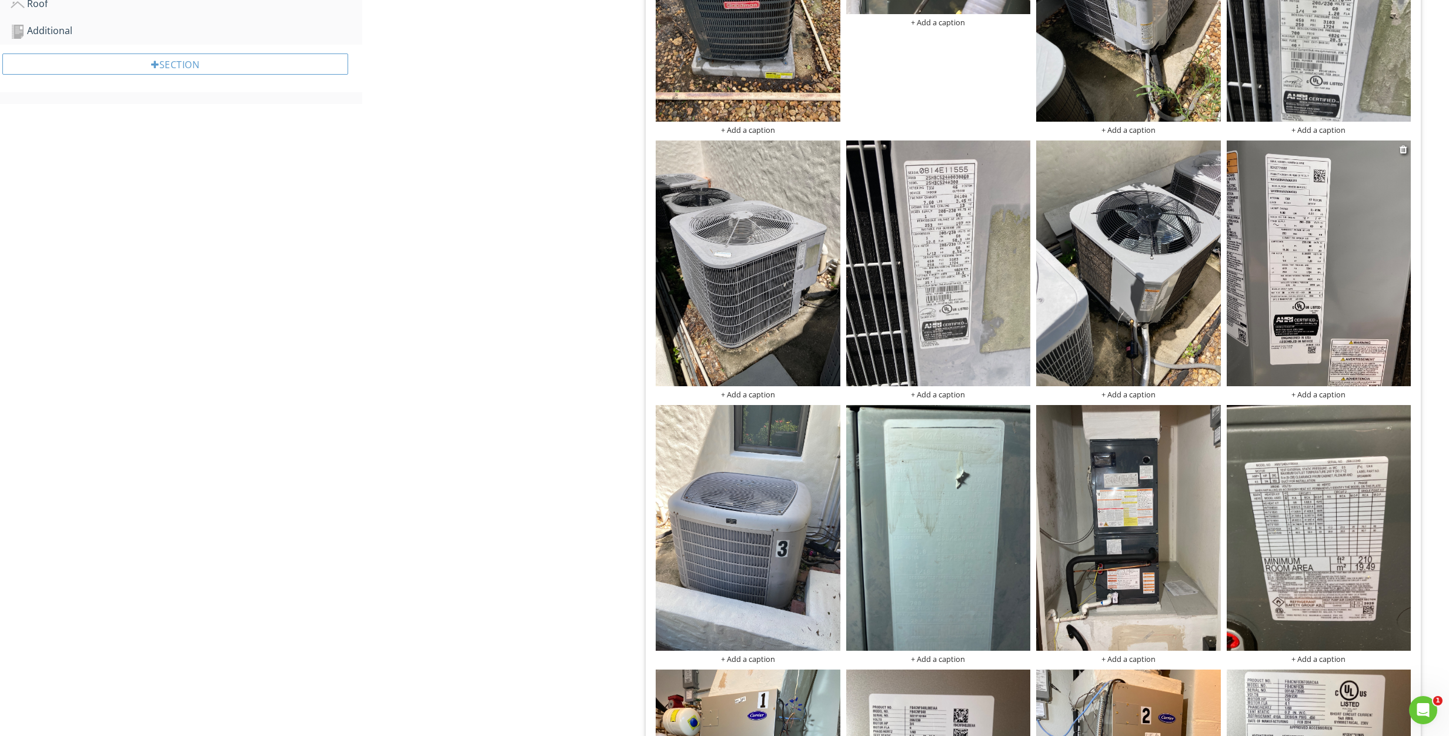
click at [1387, 249] on img at bounding box center [1318, 264] width 185 height 246
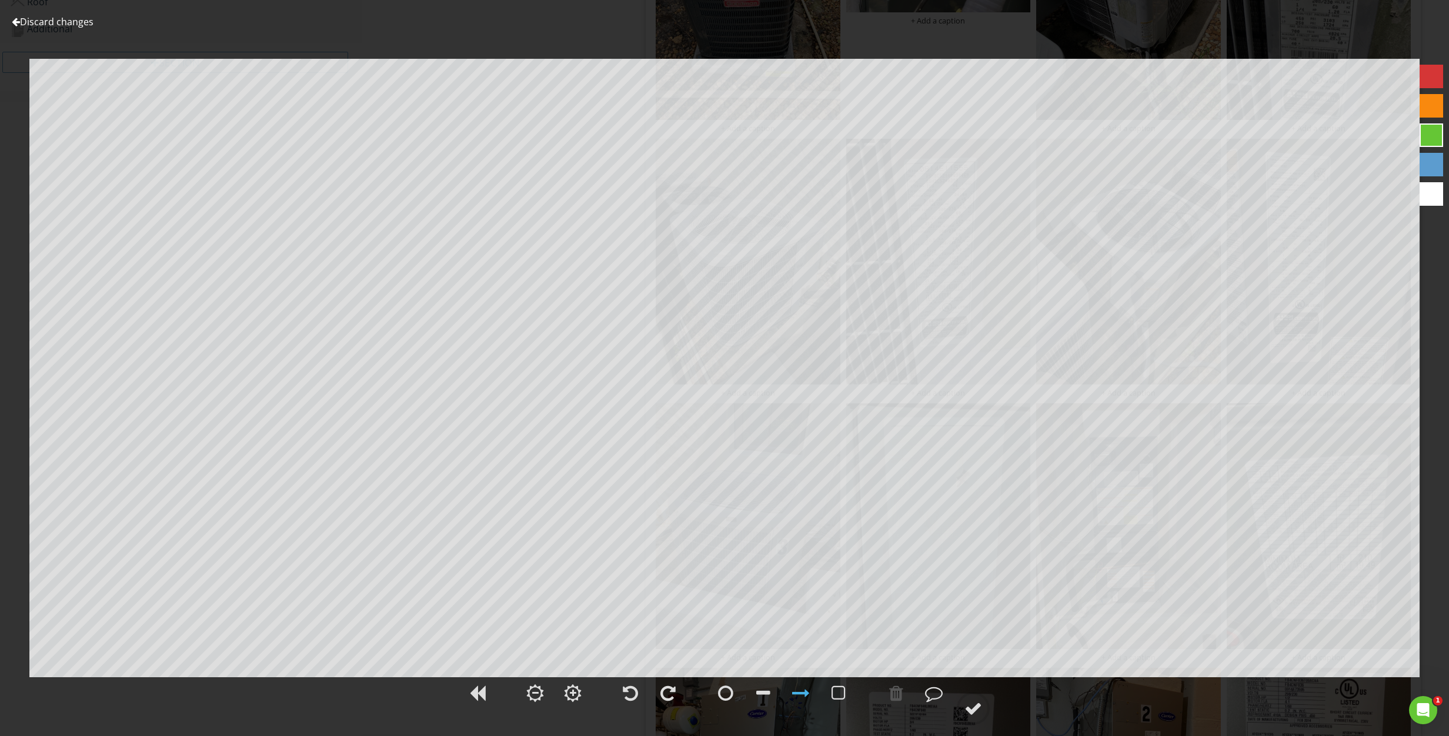
click at [36, 22] on link "Discard changes" at bounding box center [53, 21] width 82 height 13
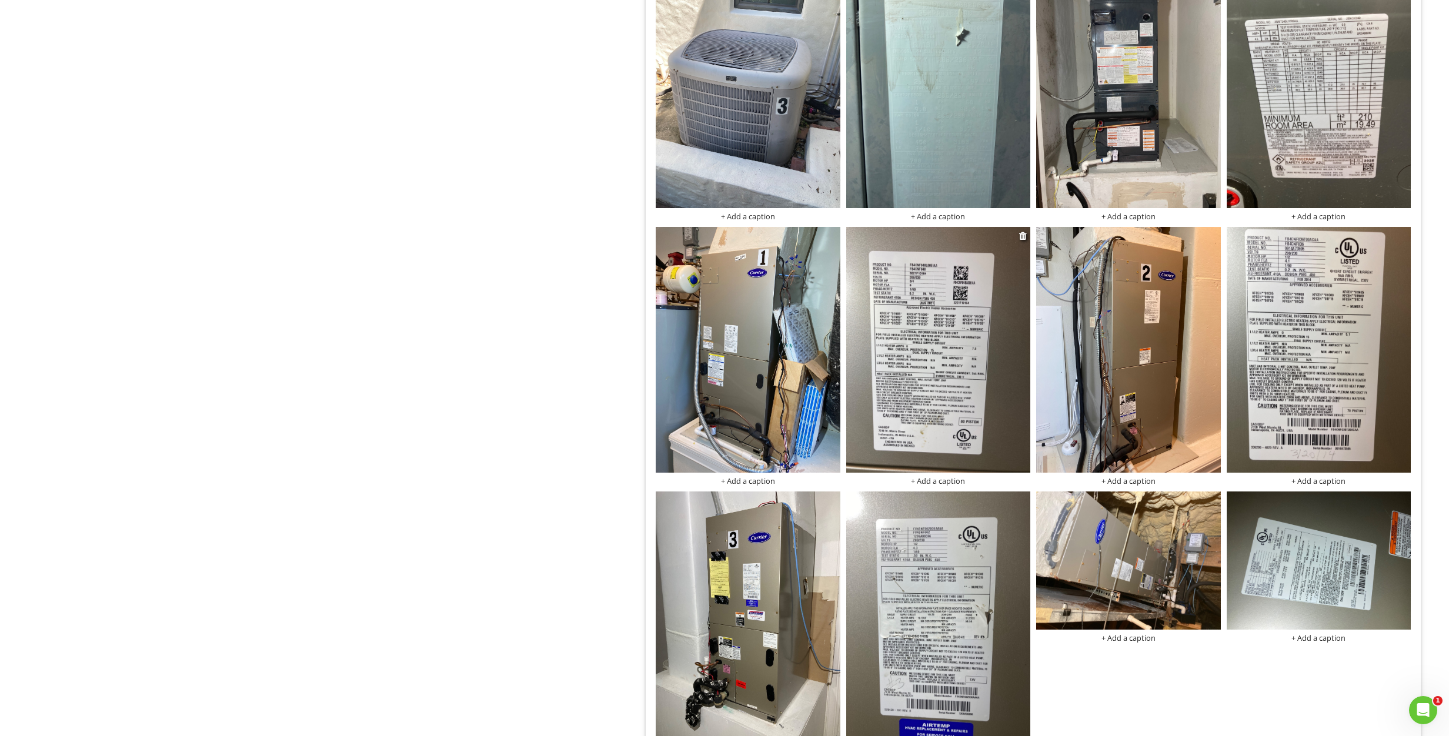
scroll to position [1064, 0]
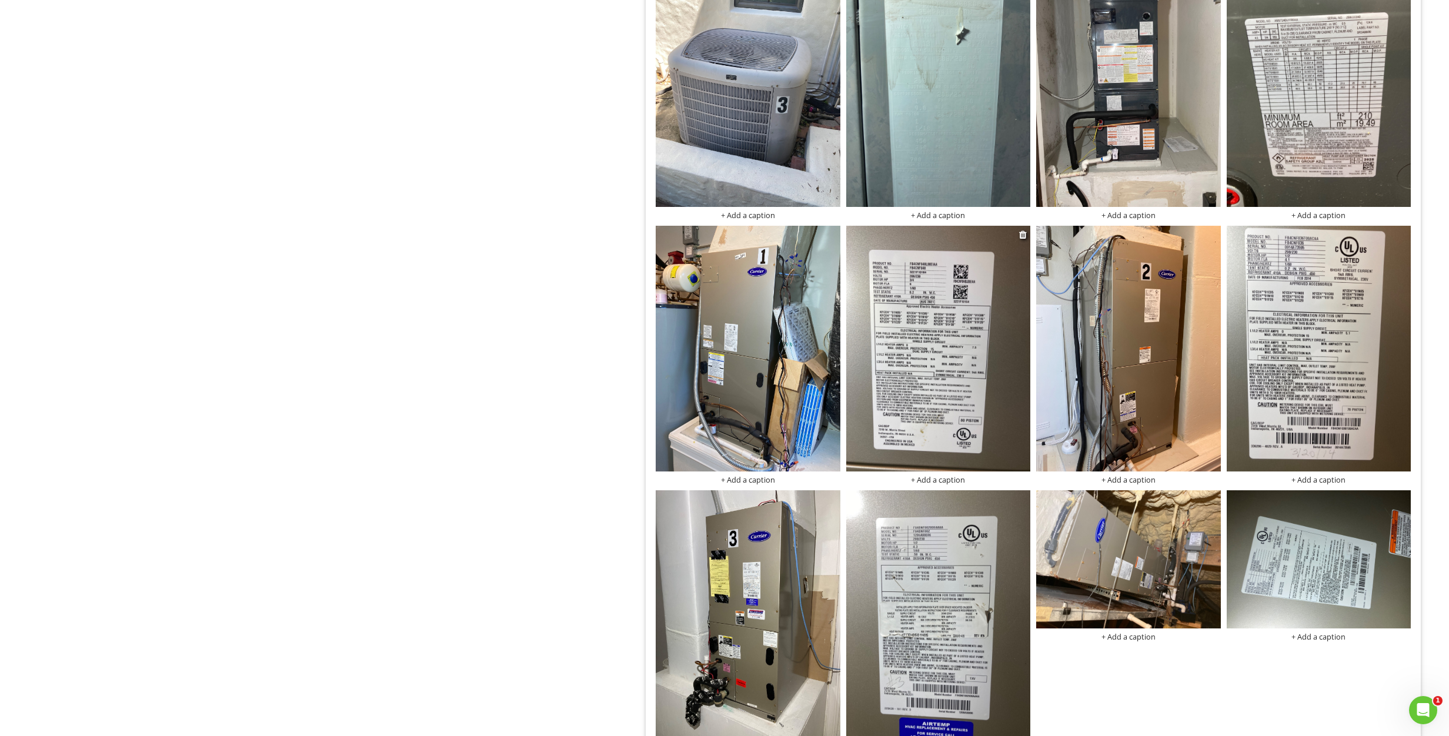
click at [947, 360] on img at bounding box center [938, 349] width 185 height 246
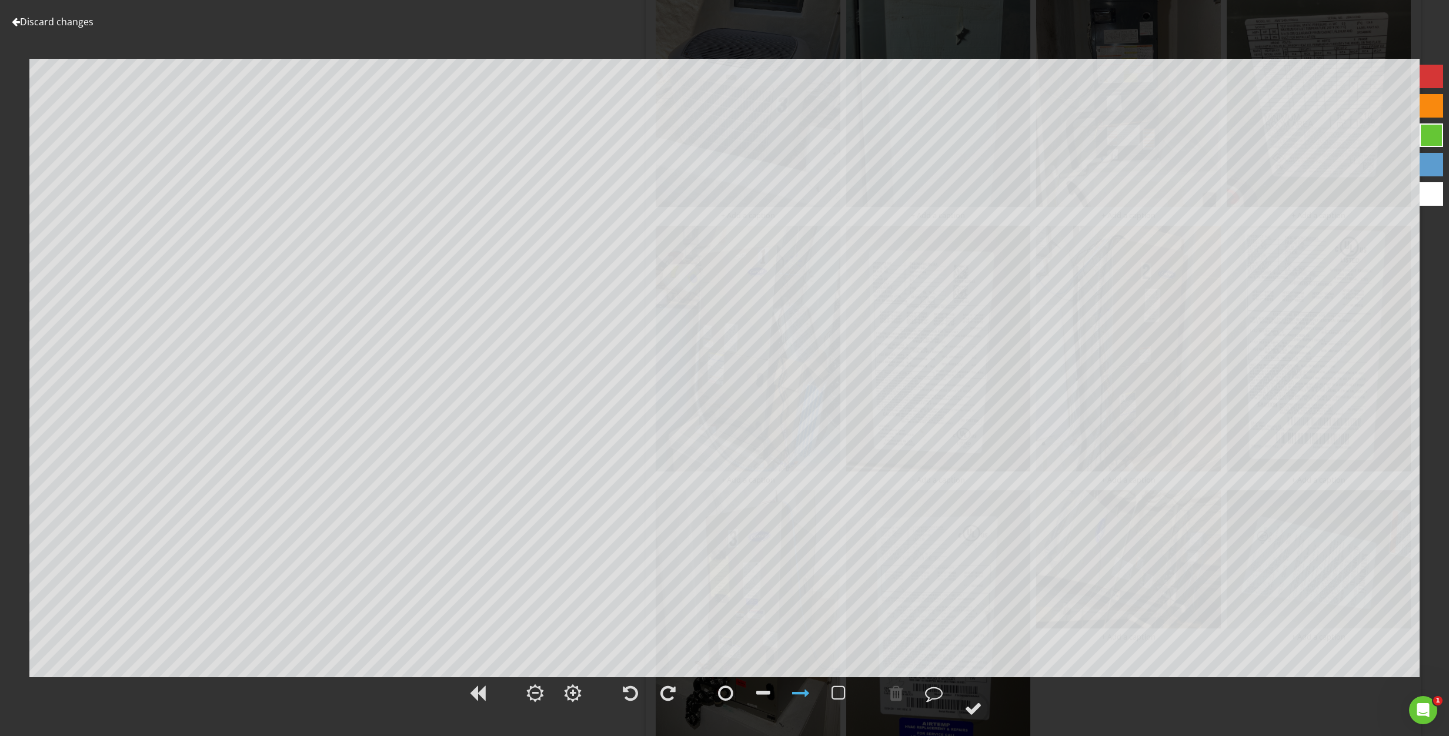
click at [47, 21] on link "Discard changes" at bounding box center [53, 21] width 82 height 13
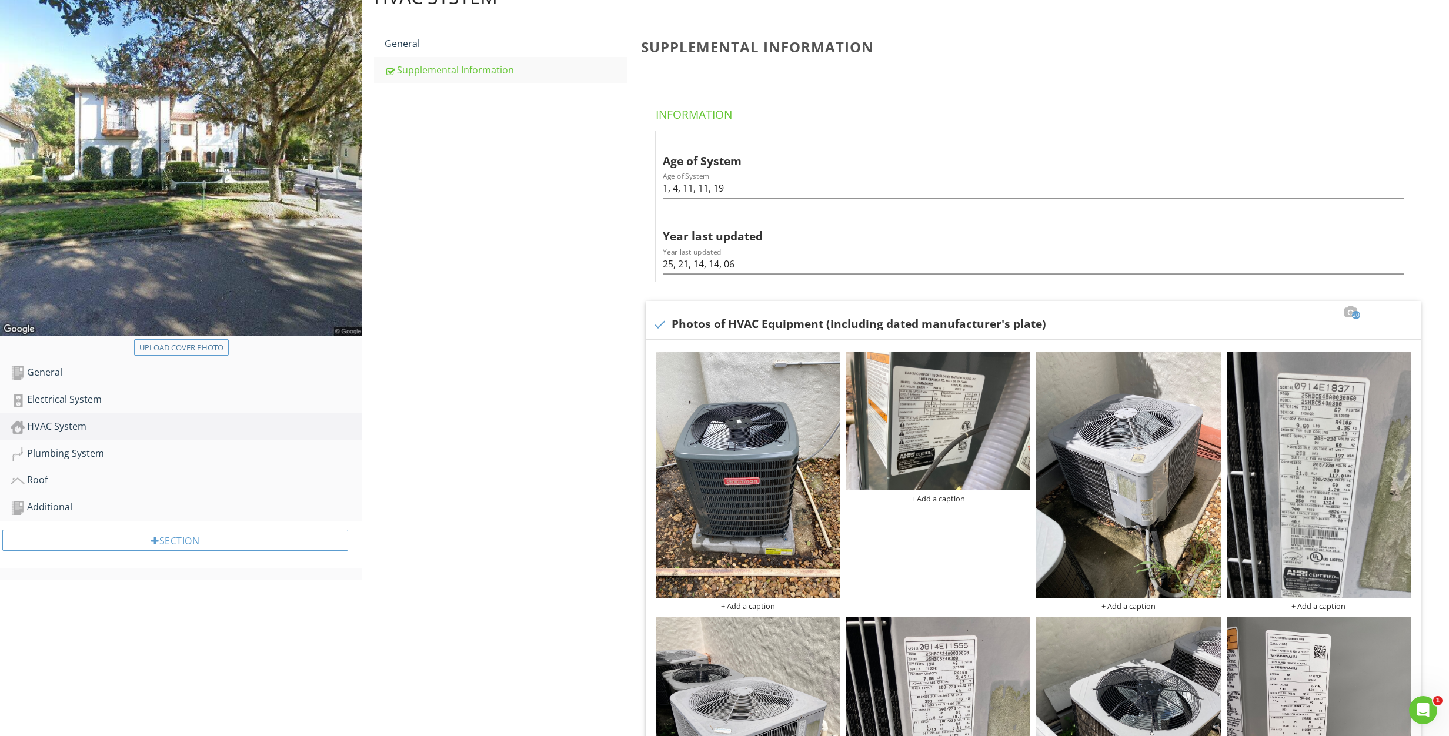
scroll to position [0, 0]
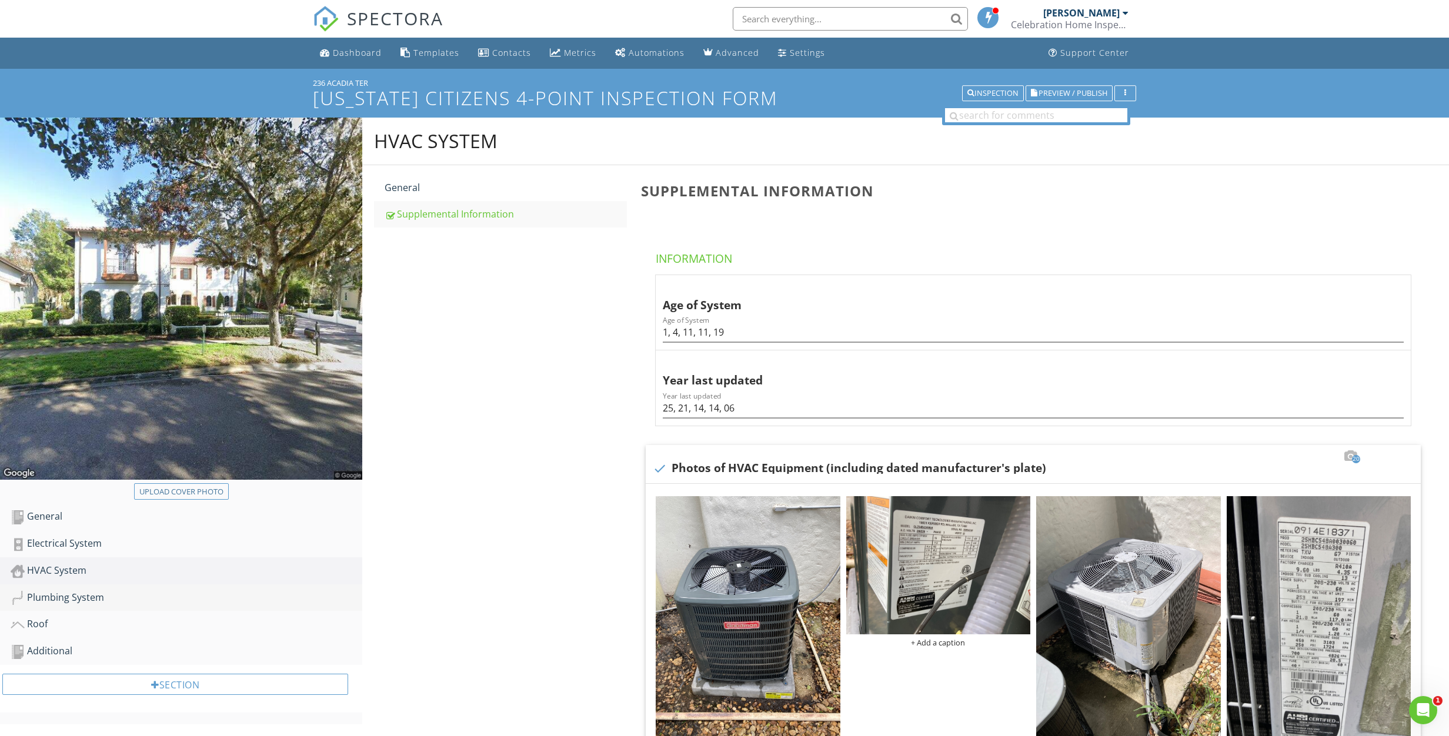
click at [84, 599] on div "Plumbing System" at bounding box center [187, 597] width 352 height 15
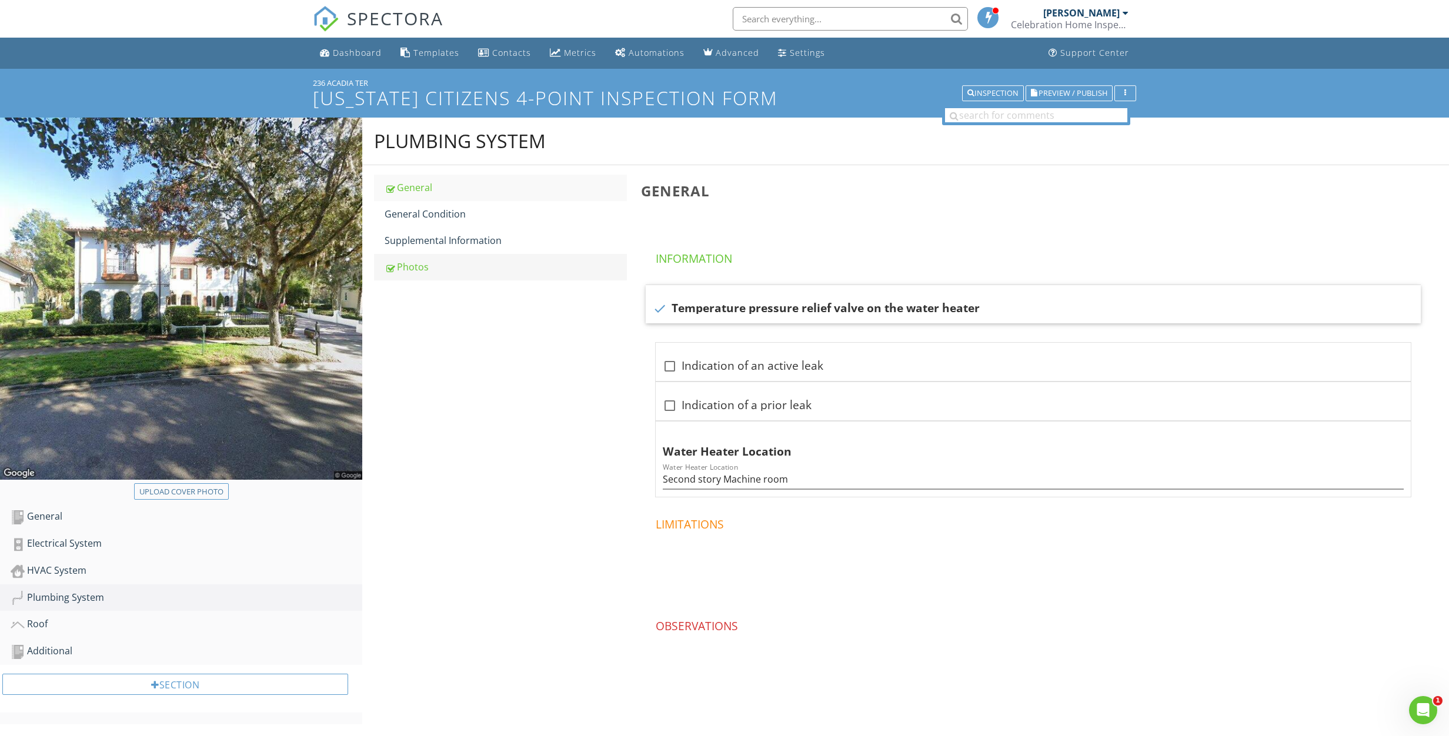
click at [437, 271] on div "Photos" at bounding box center [505, 267] width 242 height 14
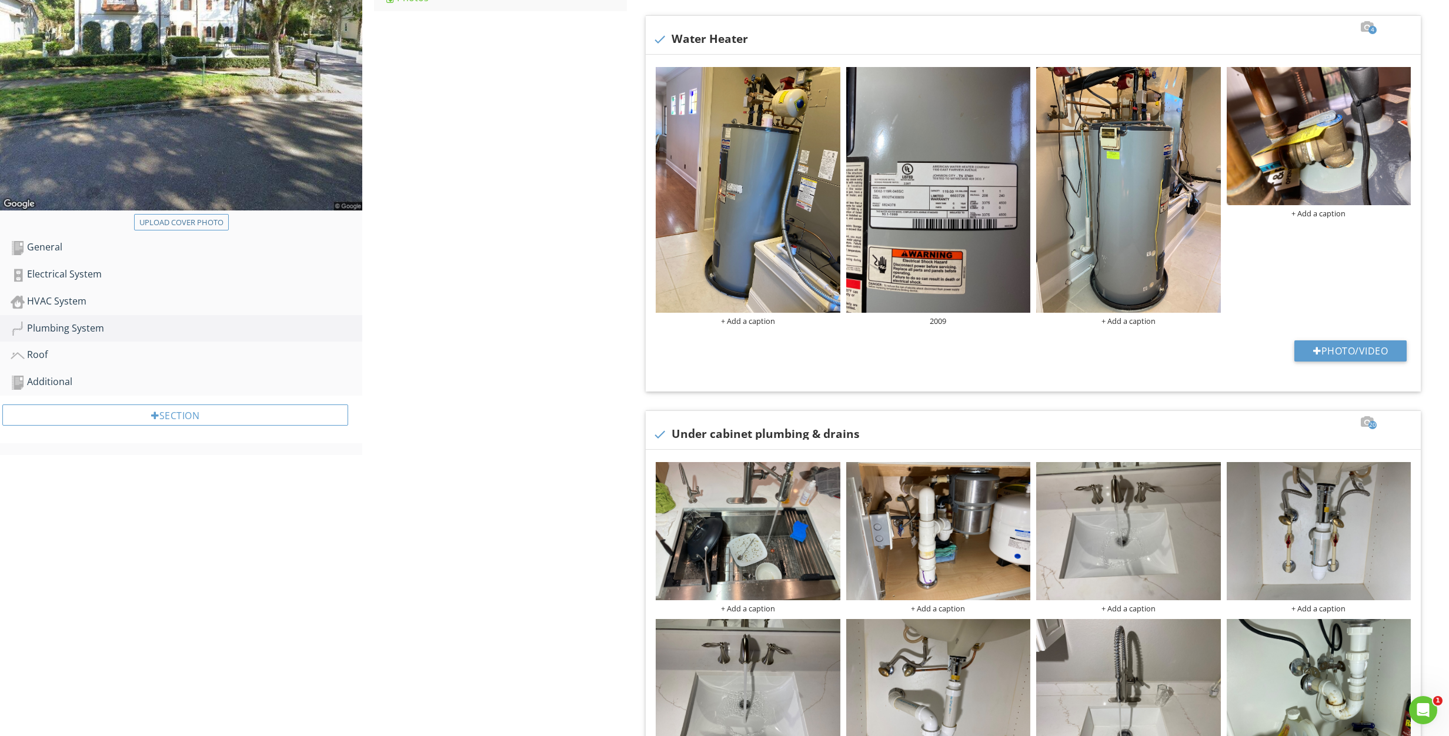
scroll to position [269, 0]
click at [44, 356] on div "Roof" at bounding box center [187, 355] width 352 height 15
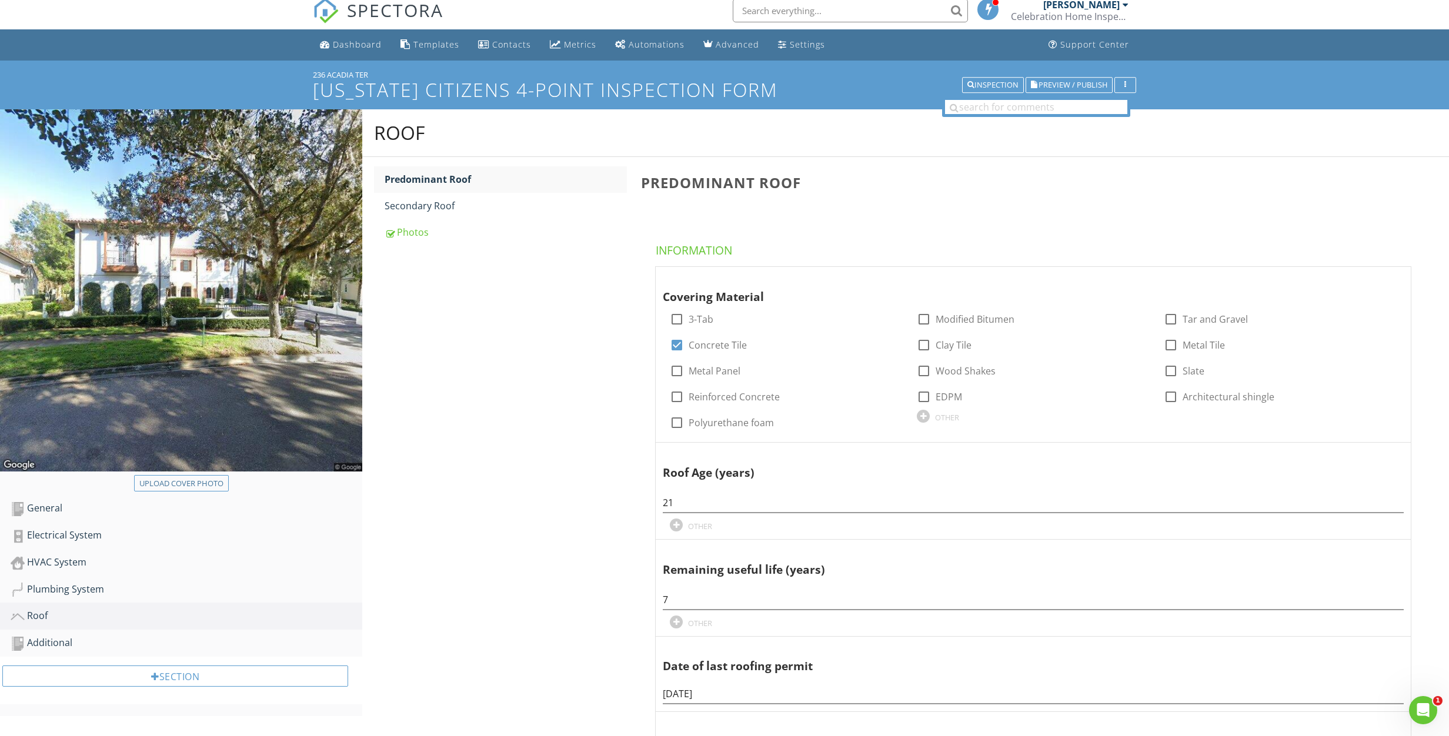
scroll to position [4, 0]
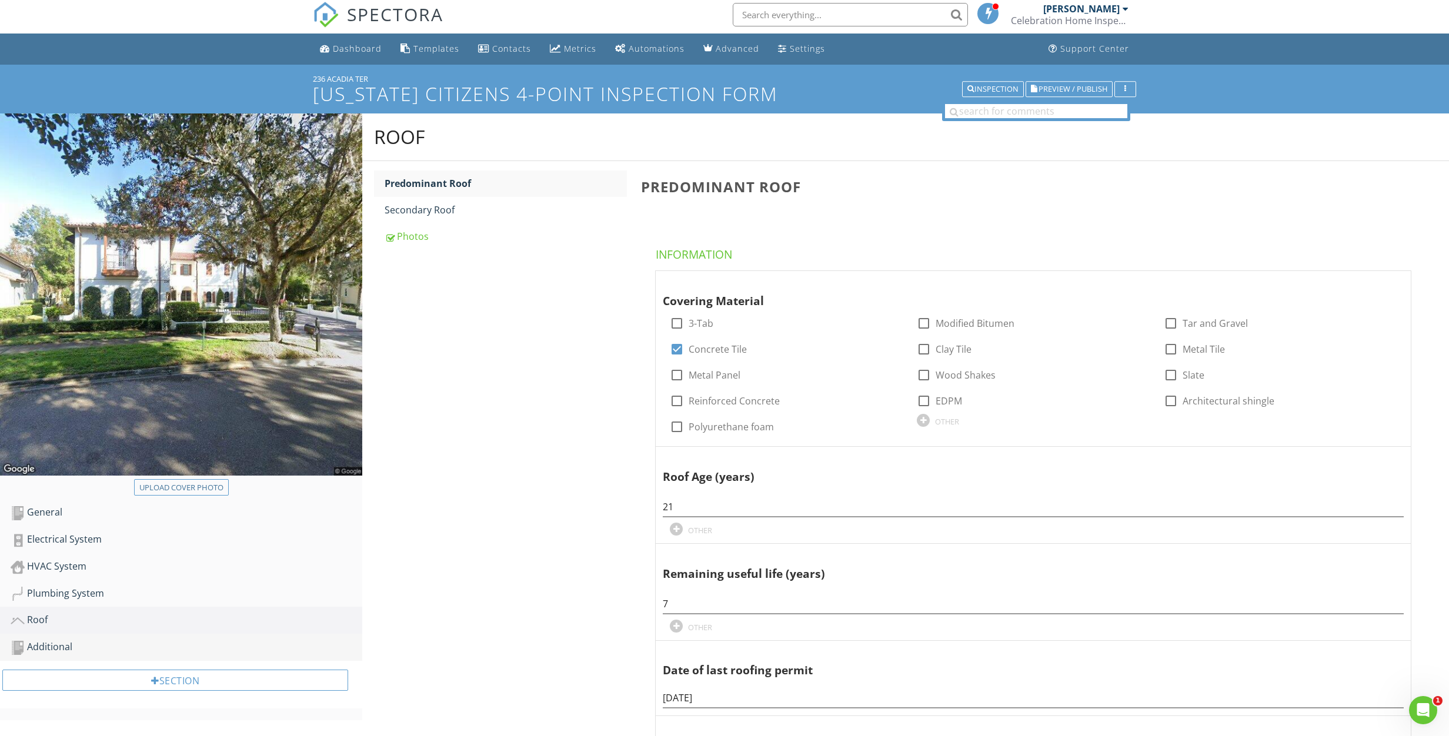
click at [66, 646] on div "Additional" at bounding box center [187, 647] width 352 height 15
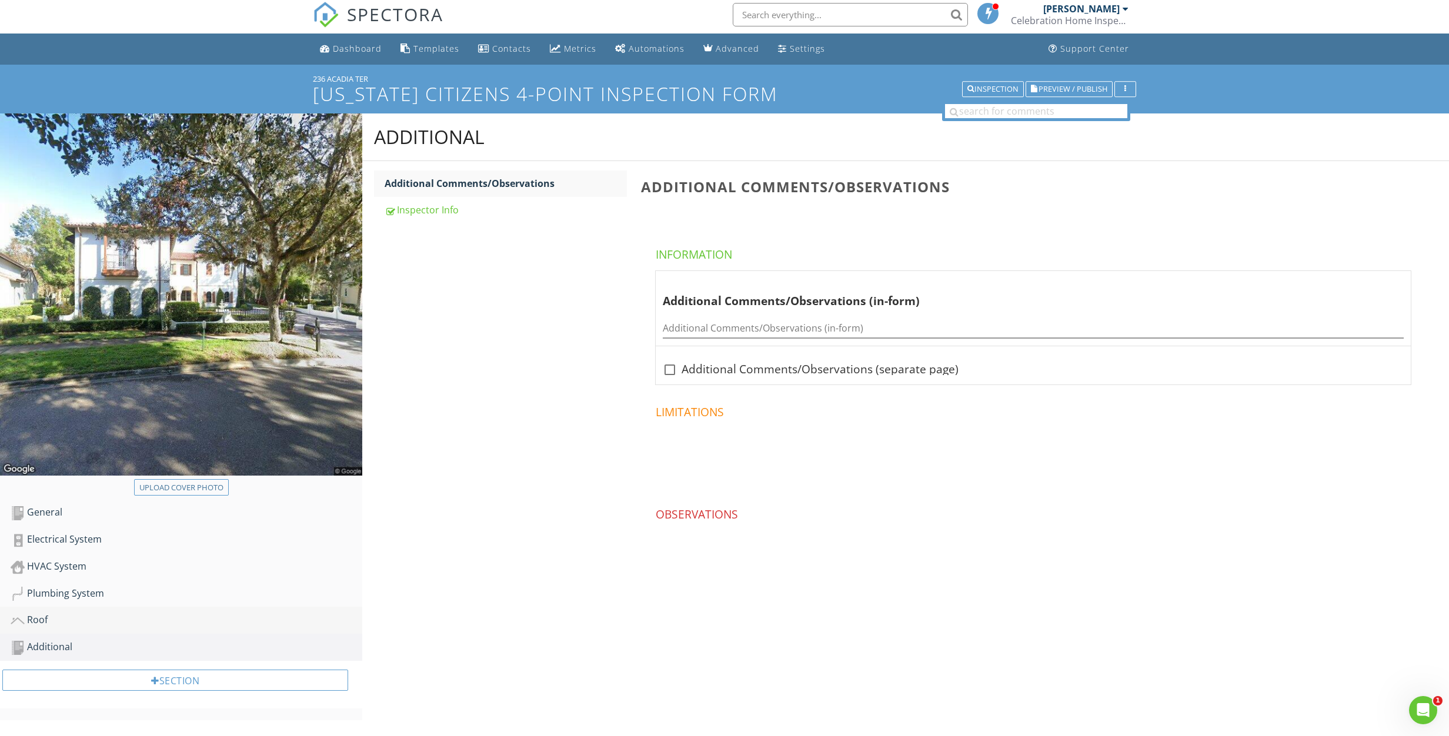
click at [69, 616] on div "Roof" at bounding box center [187, 620] width 352 height 15
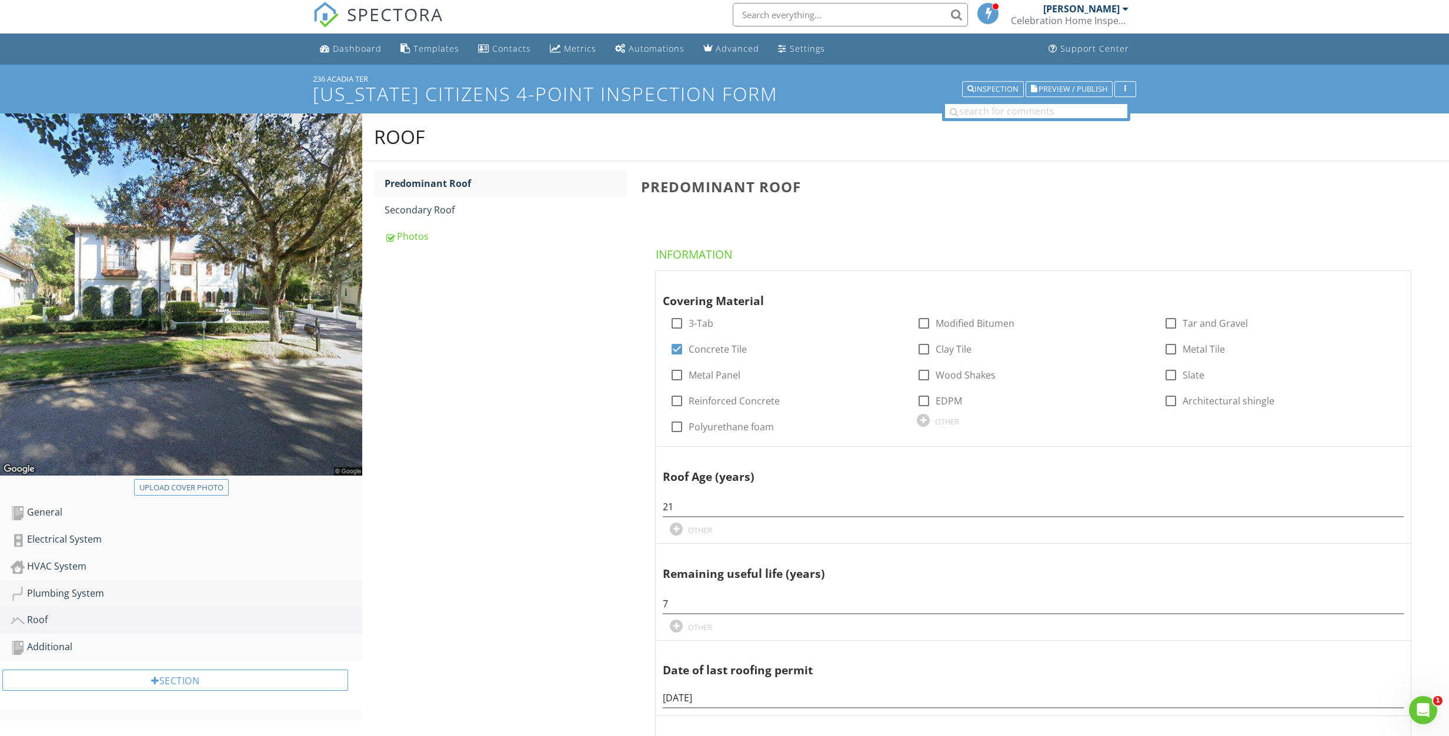
click at [49, 592] on div "Plumbing System" at bounding box center [187, 593] width 352 height 15
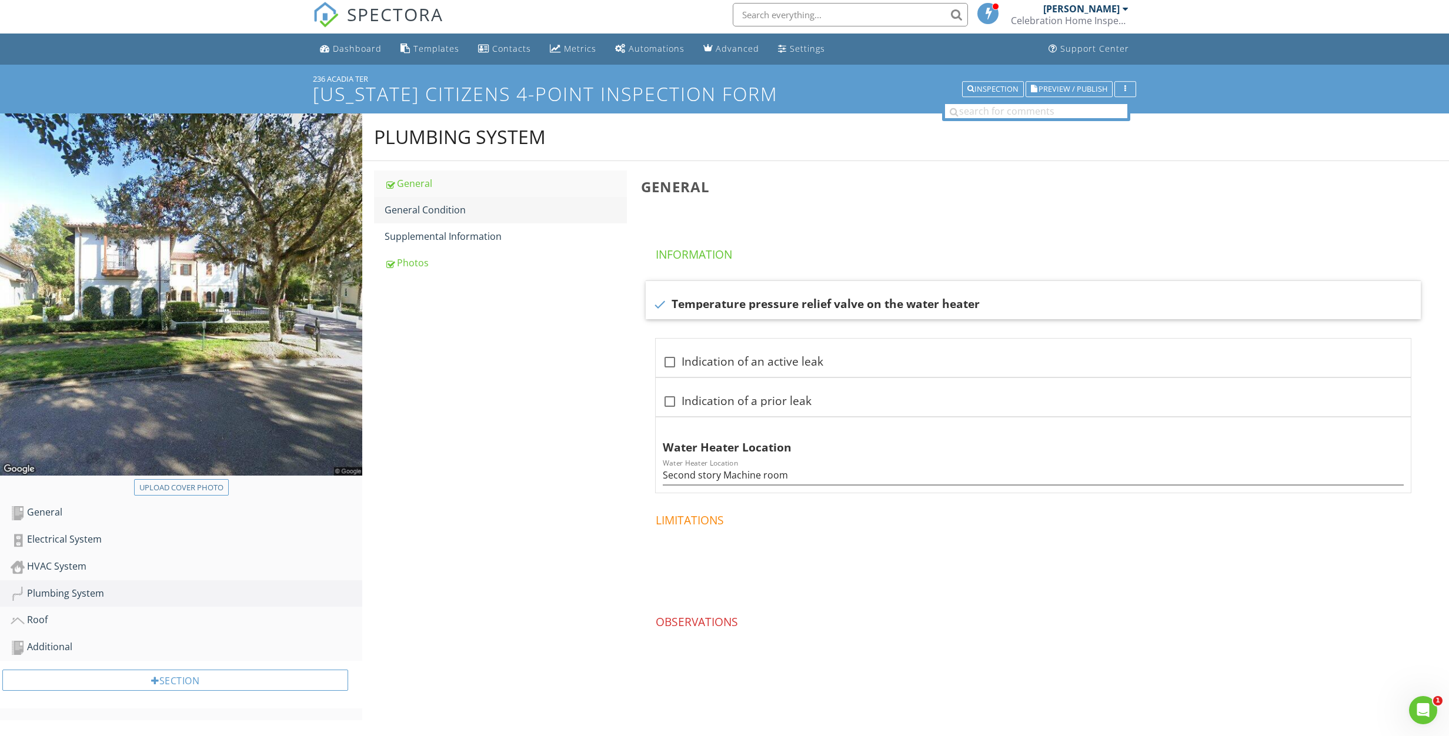
click at [413, 215] on div "General Condition" at bounding box center [505, 210] width 242 height 14
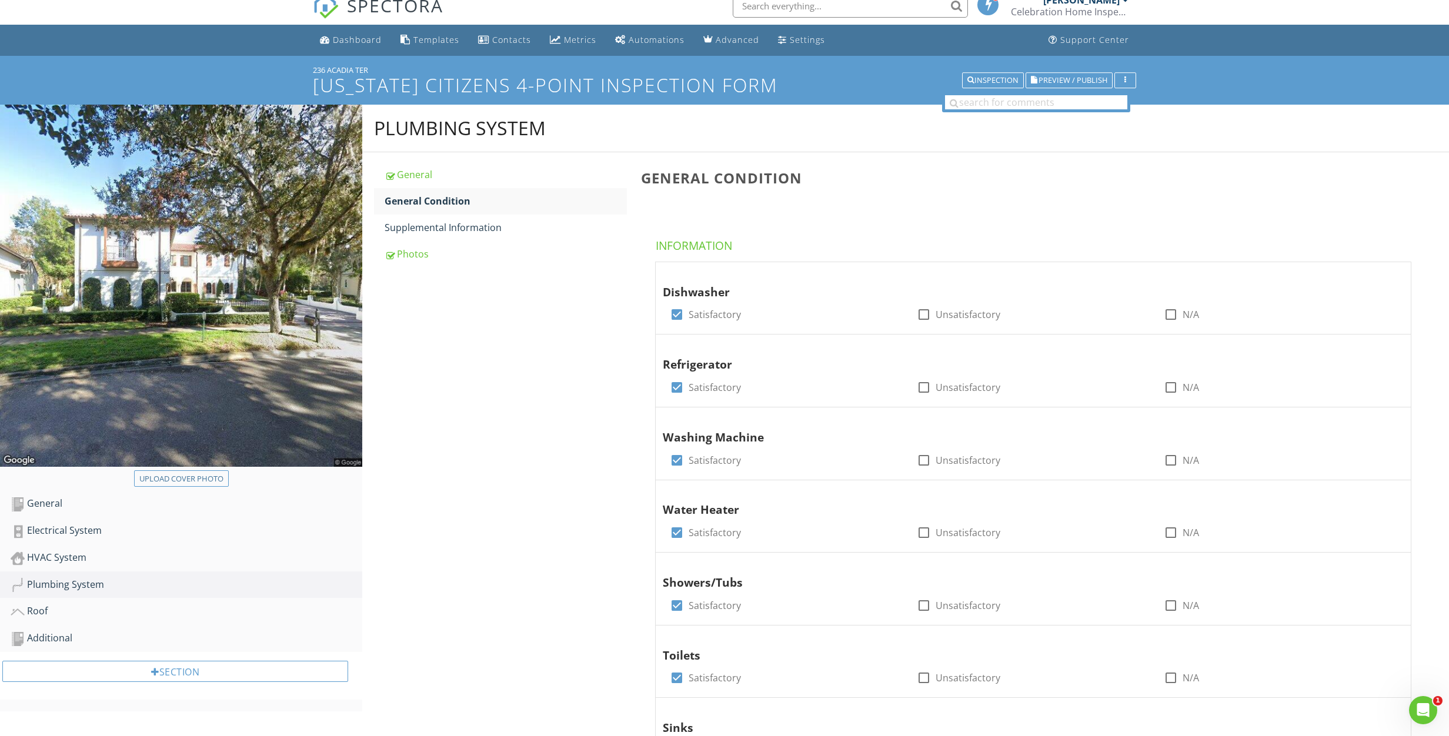
scroll to position [17, 0]
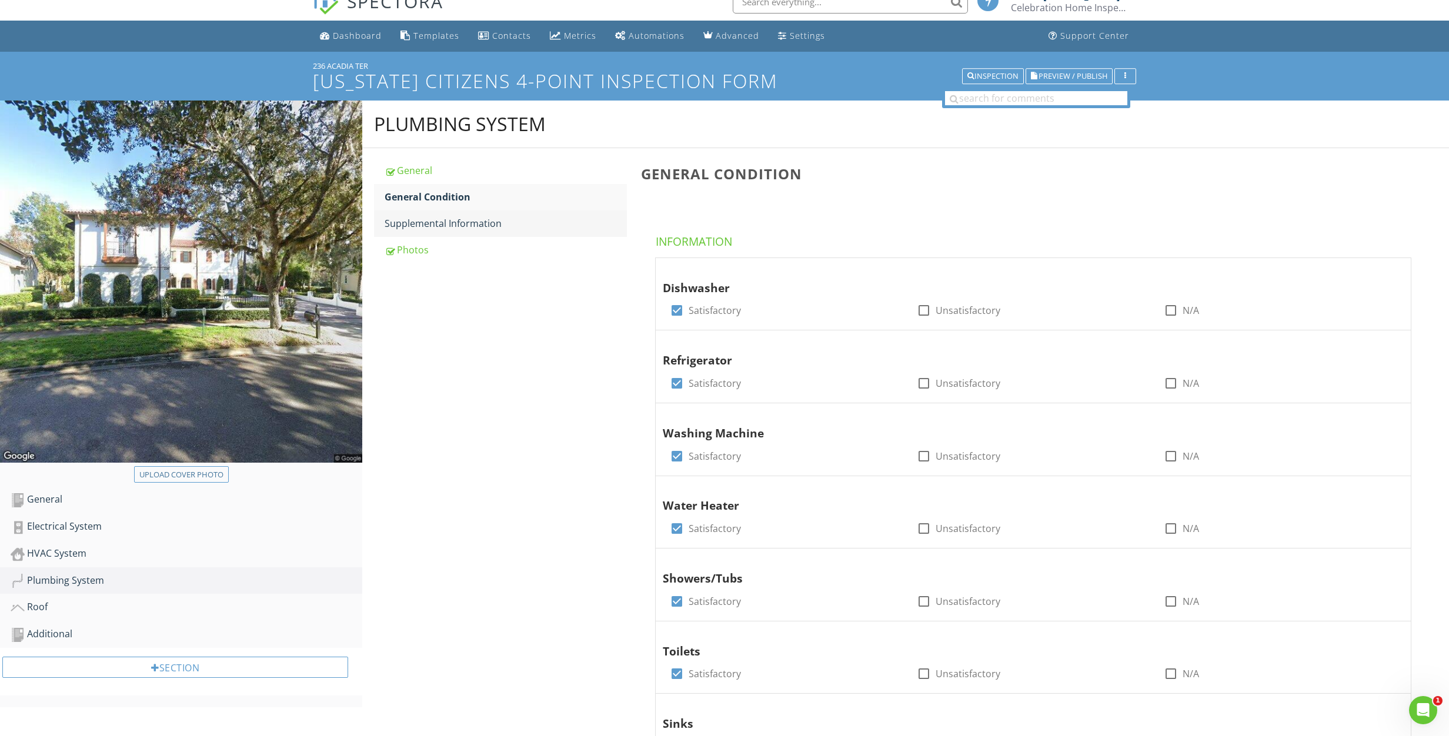
click at [453, 226] on div "Supplemental Information" at bounding box center [505, 223] width 242 height 14
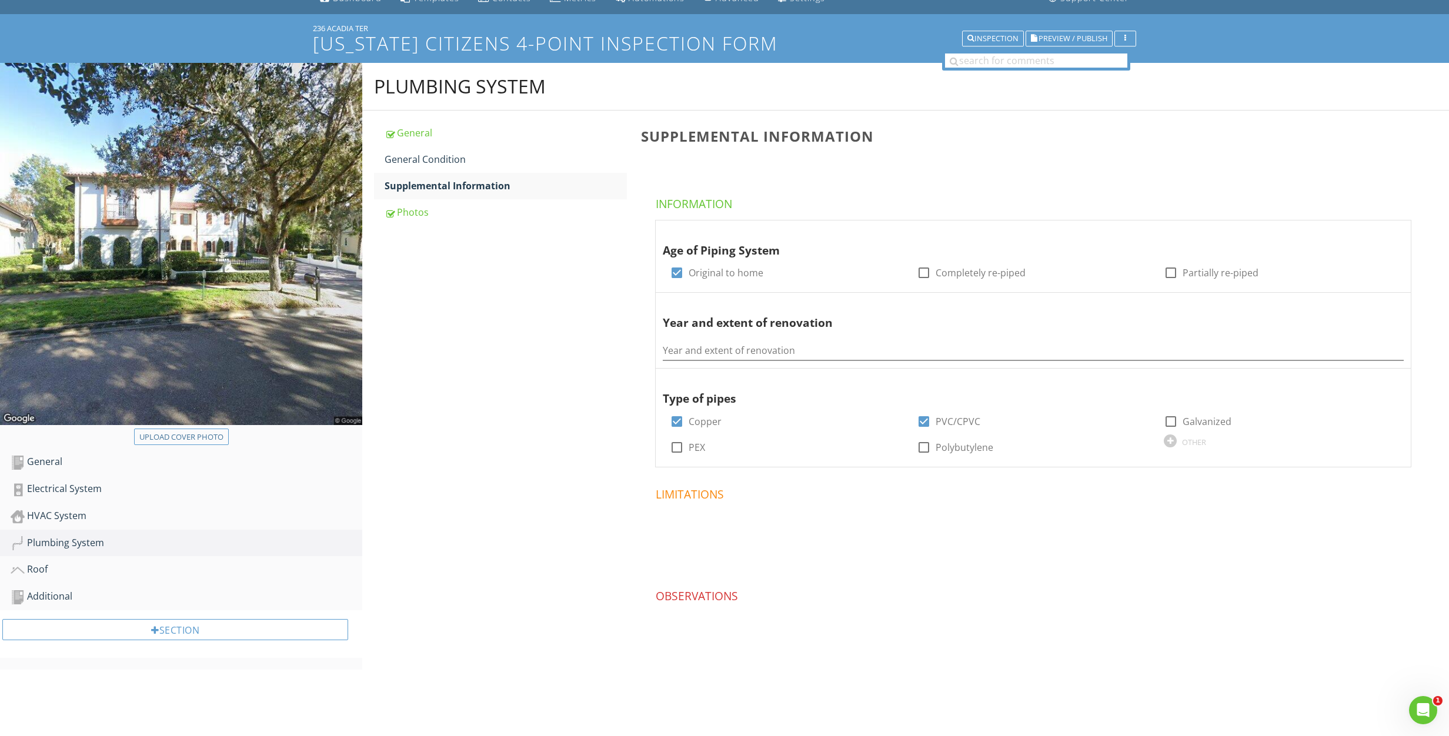
scroll to position [66, 0]
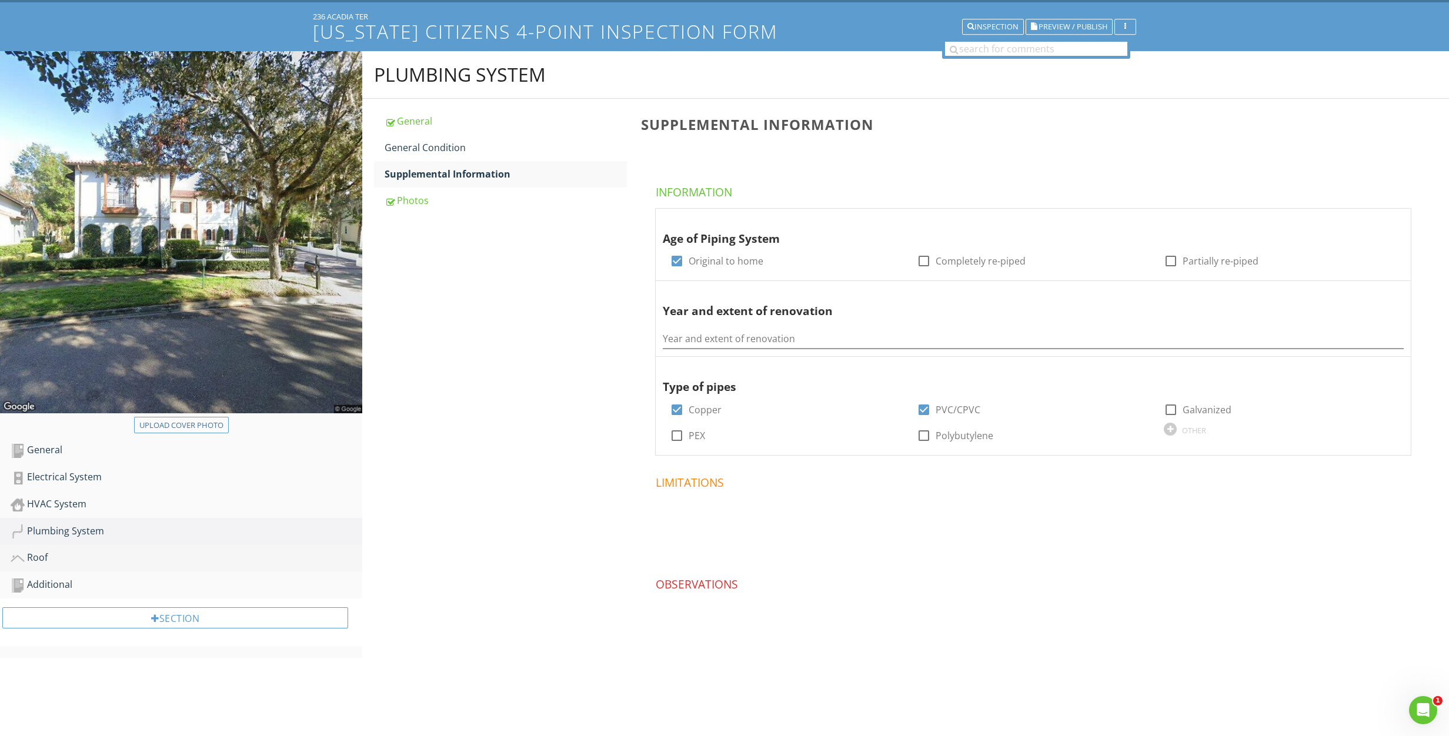
click at [43, 562] on div "Roof" at bounding box center [187, 557] width 352 height 15
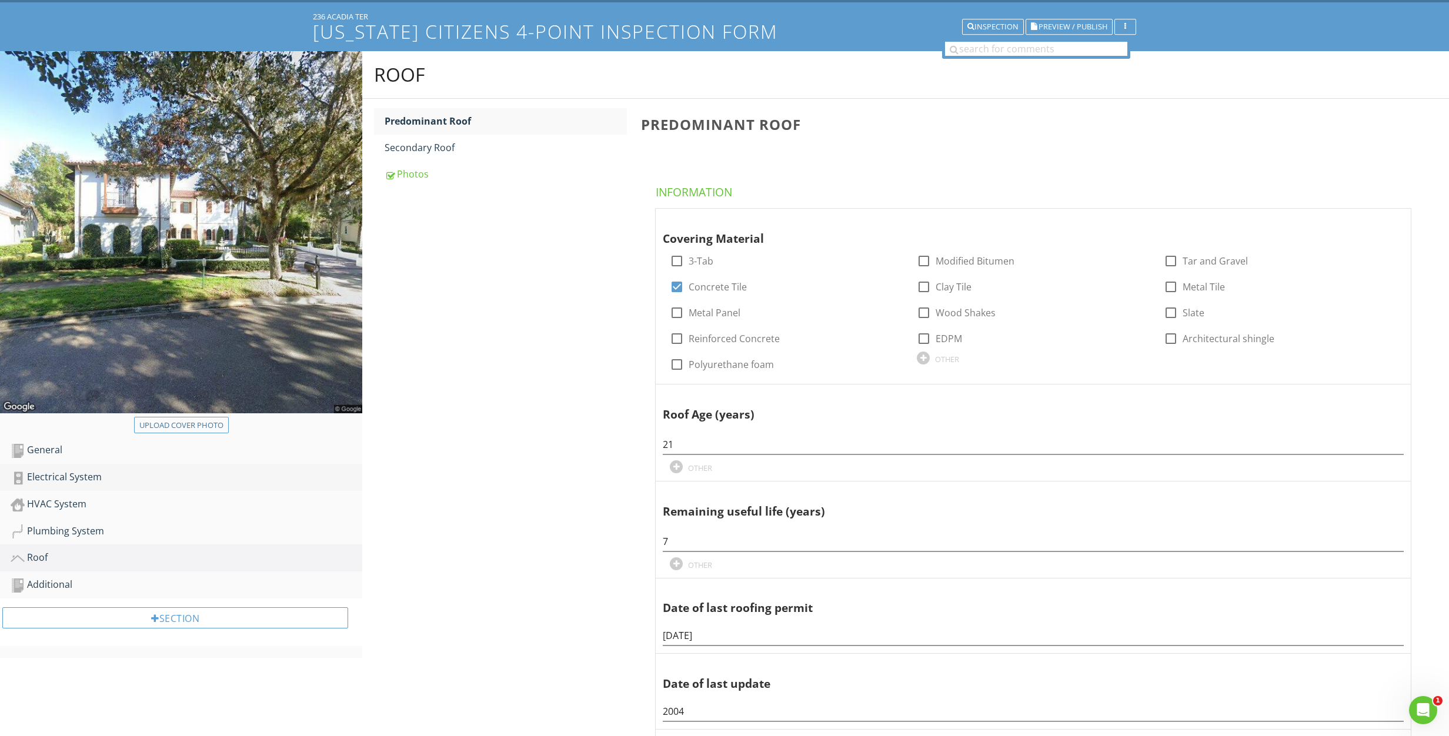
click at [68, 480] on div "Electrical System" at bounding box center [187, 477] width 352 height 15
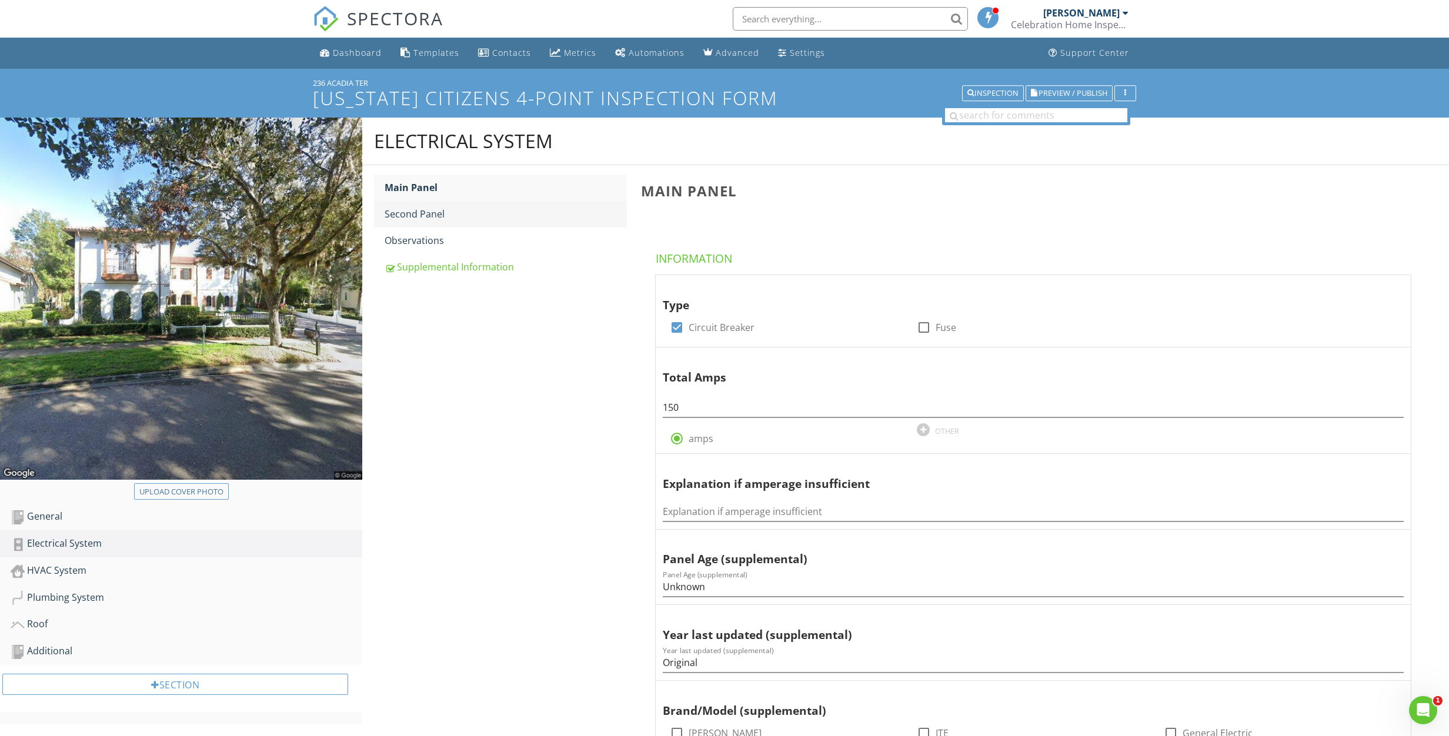
click at [384, 223] on link "Second Panel" at bounding box center [505, 214] width 242 height 26
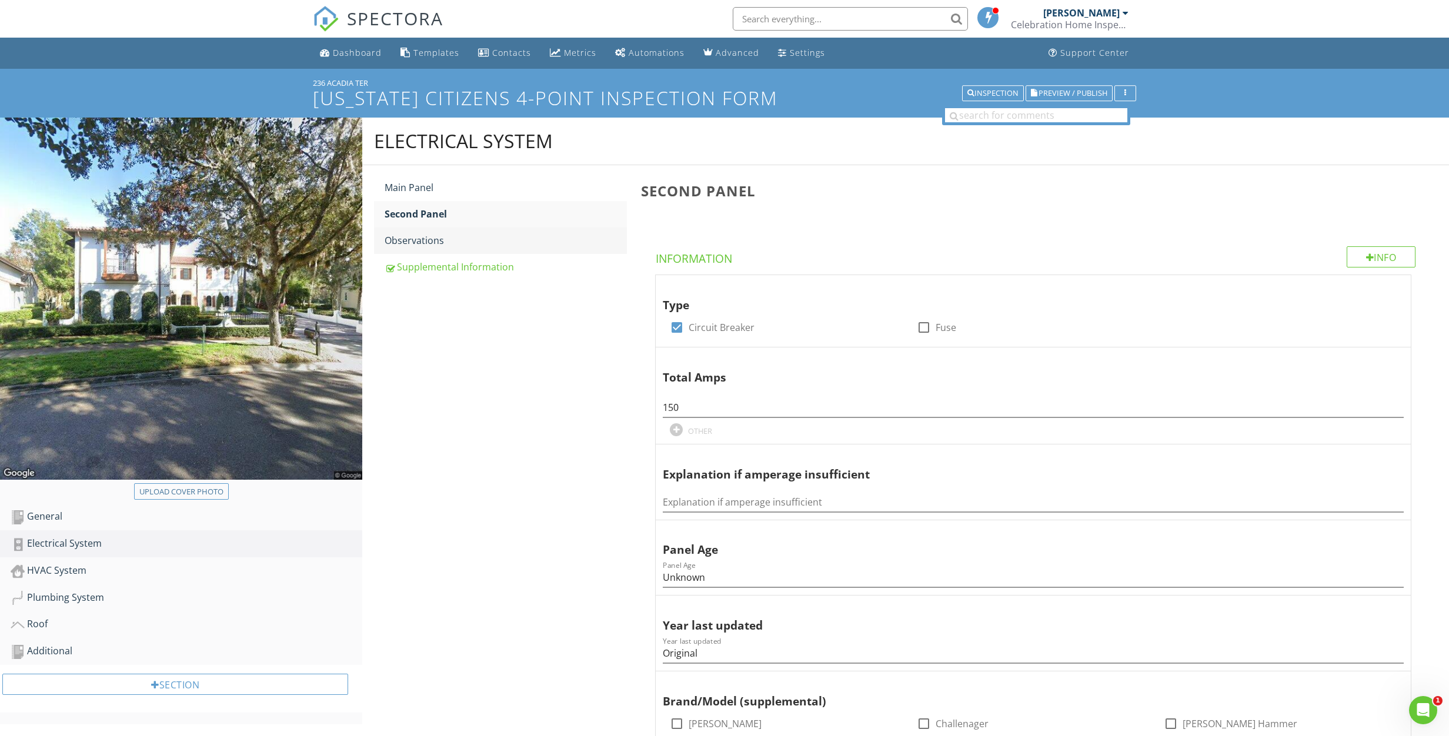
click at [404, 249] on link "Observations" at bounding box center [505, 241] width 242 height 26
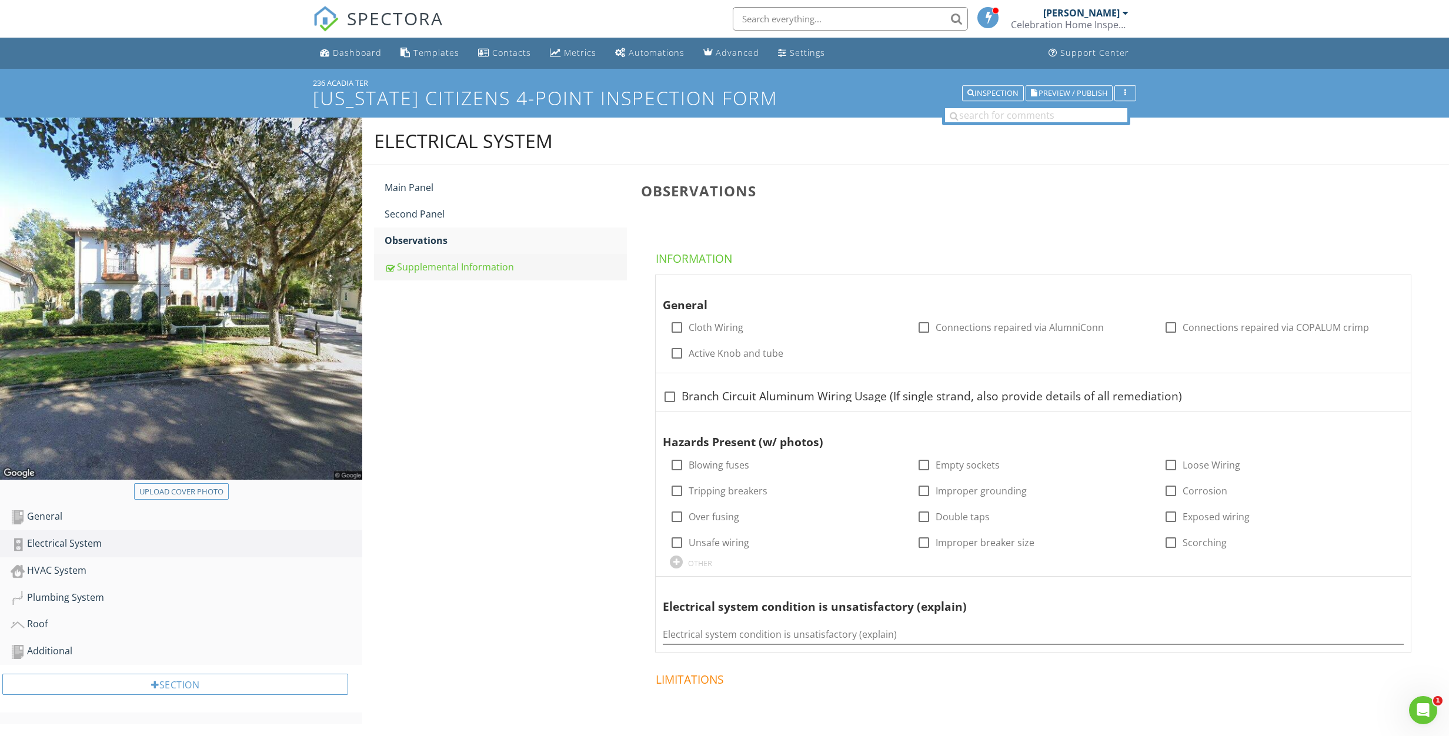
click at [433, 275] on link "Supplemental Information" at bounding box center [505, 267] width 242 height 26
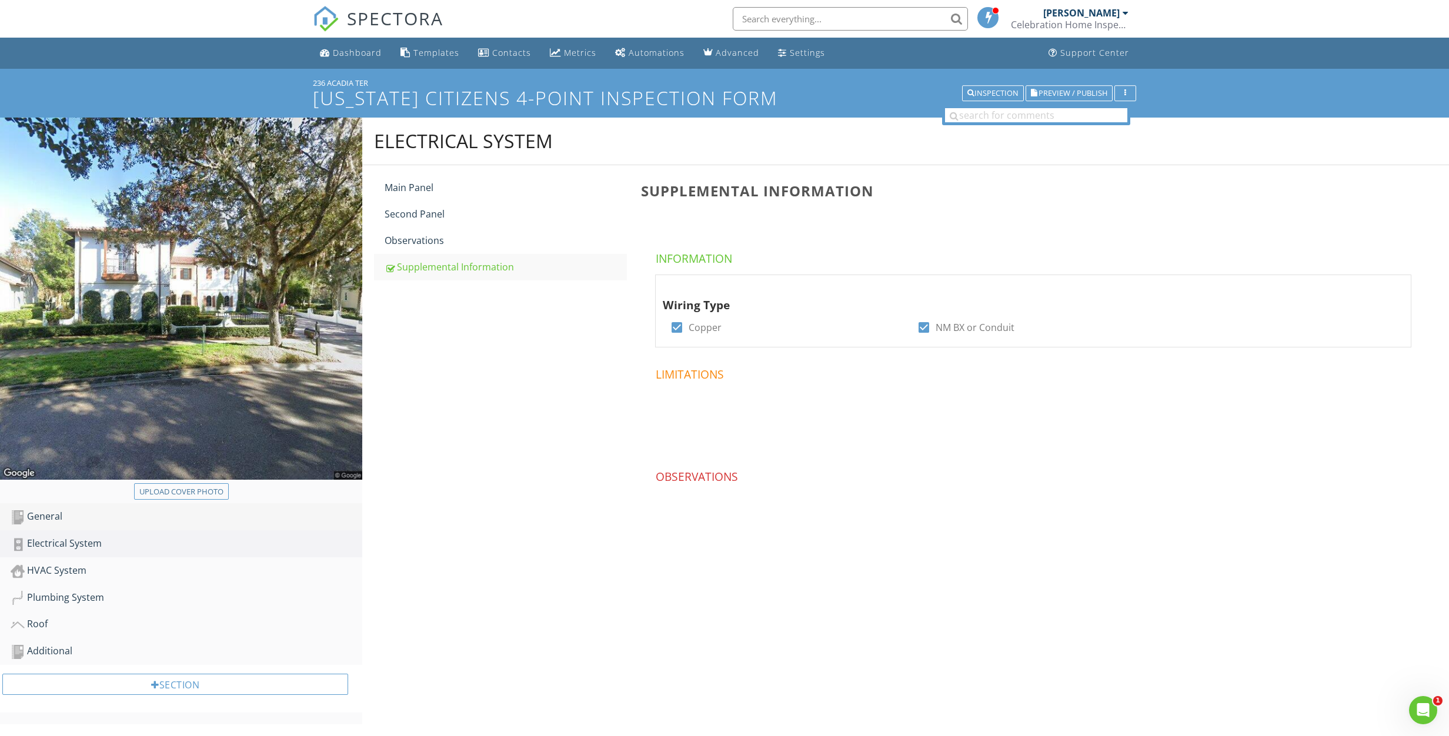
click at [43, 522] on div "General" at bounding box center [187, 516] width 352 height 15
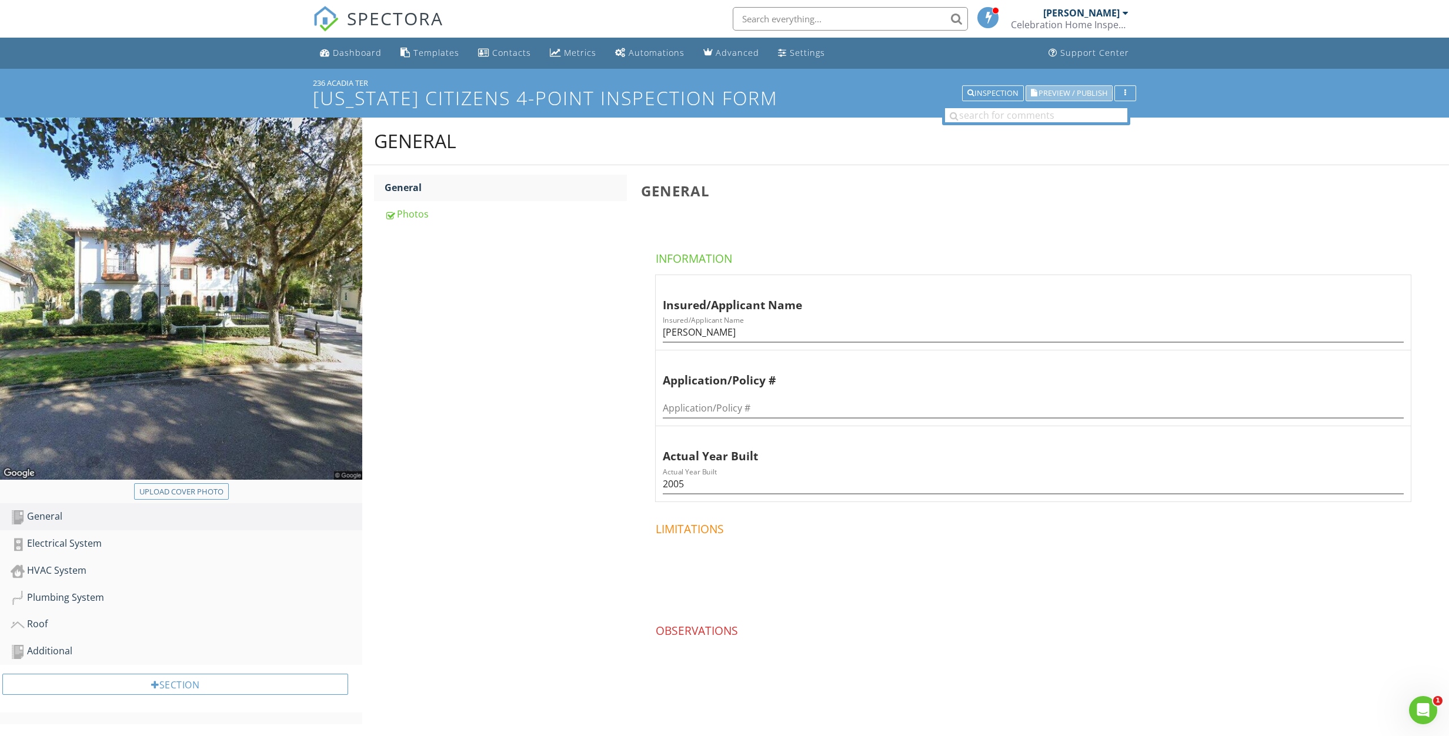
click at [1059, 94] on span "Preview / Publish" at bounding box center [1072, 93] width 69 height 8
click at [424, 215] on div "Photos" at bounding box center [505, 214] width 242 height 14
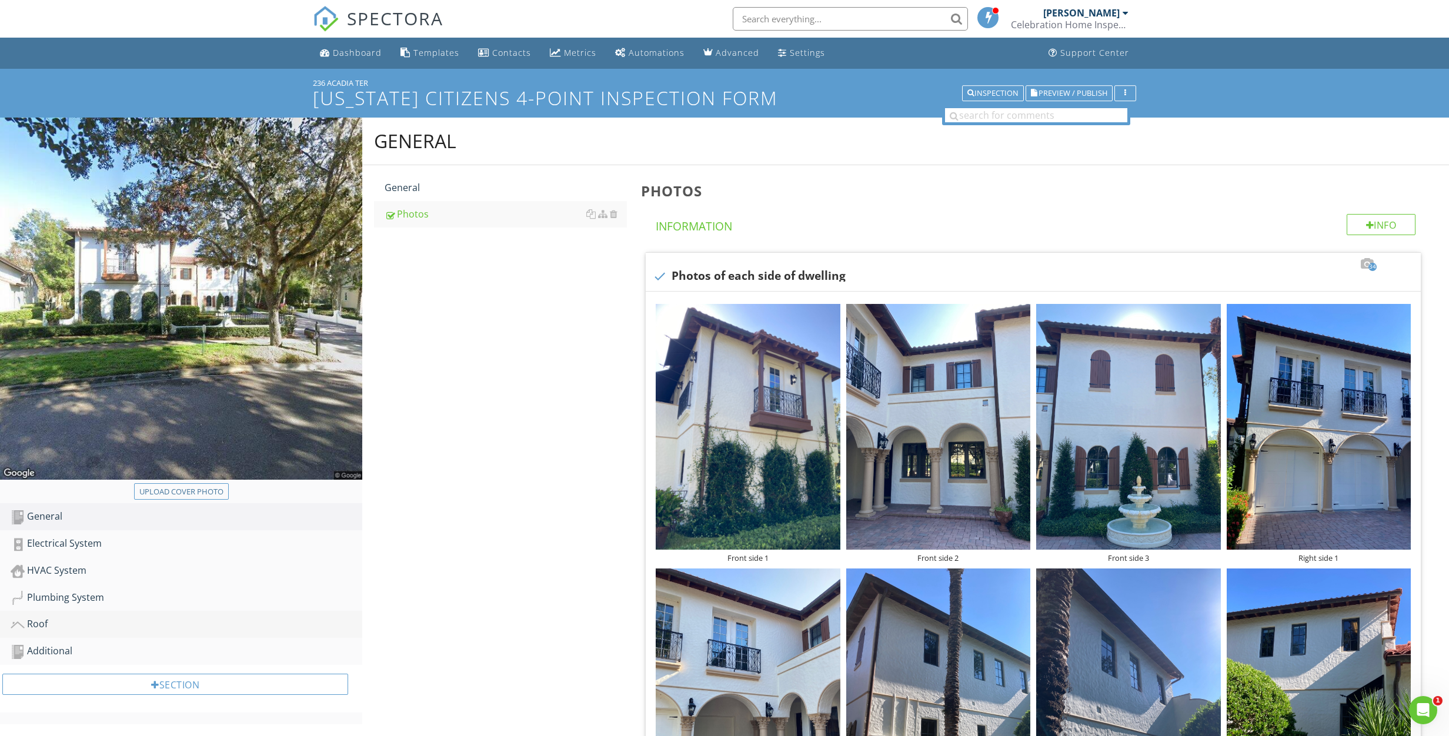
click at [47, 623] on div "Roof" at bounding box center [187, 624] width 352 height 15
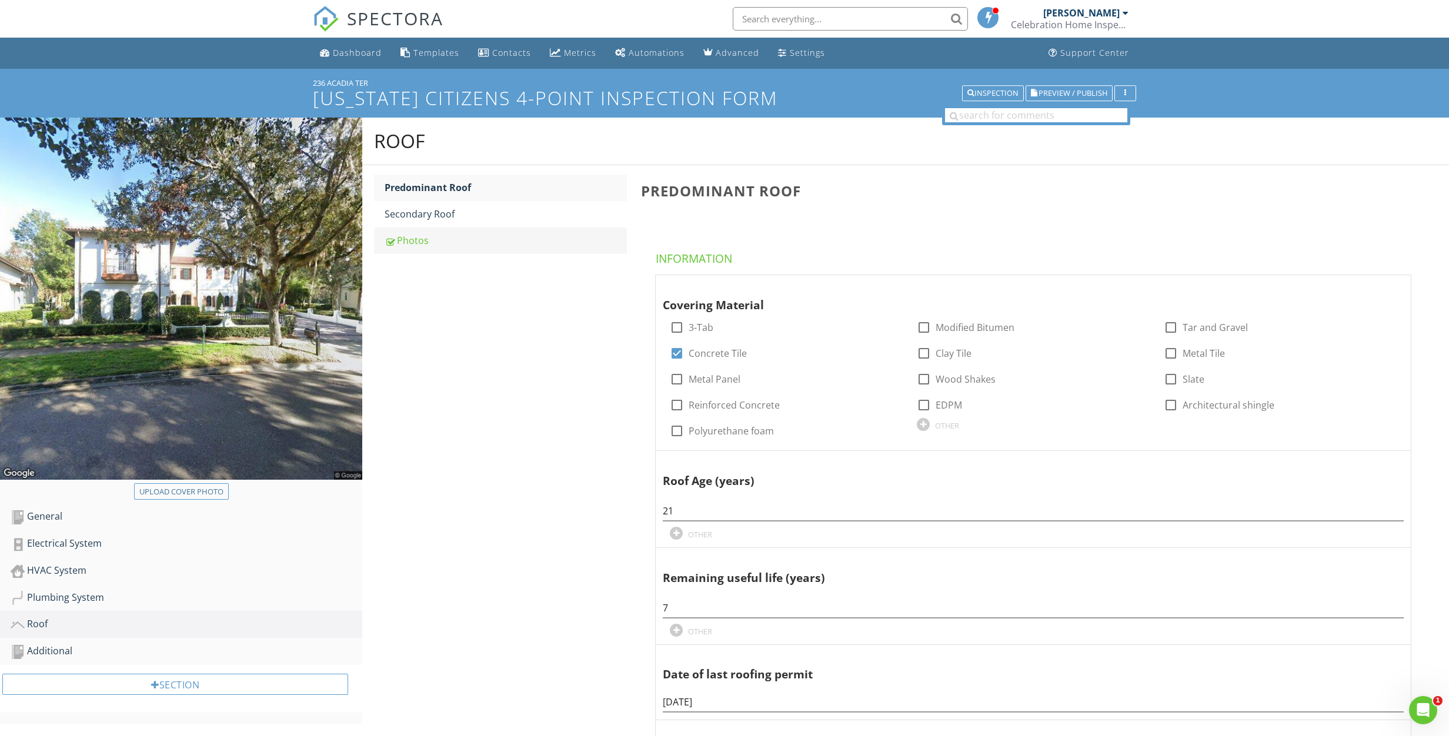
click at [417, 248] on link "Photos" at bounding box center [505, 241] width 242 height 26
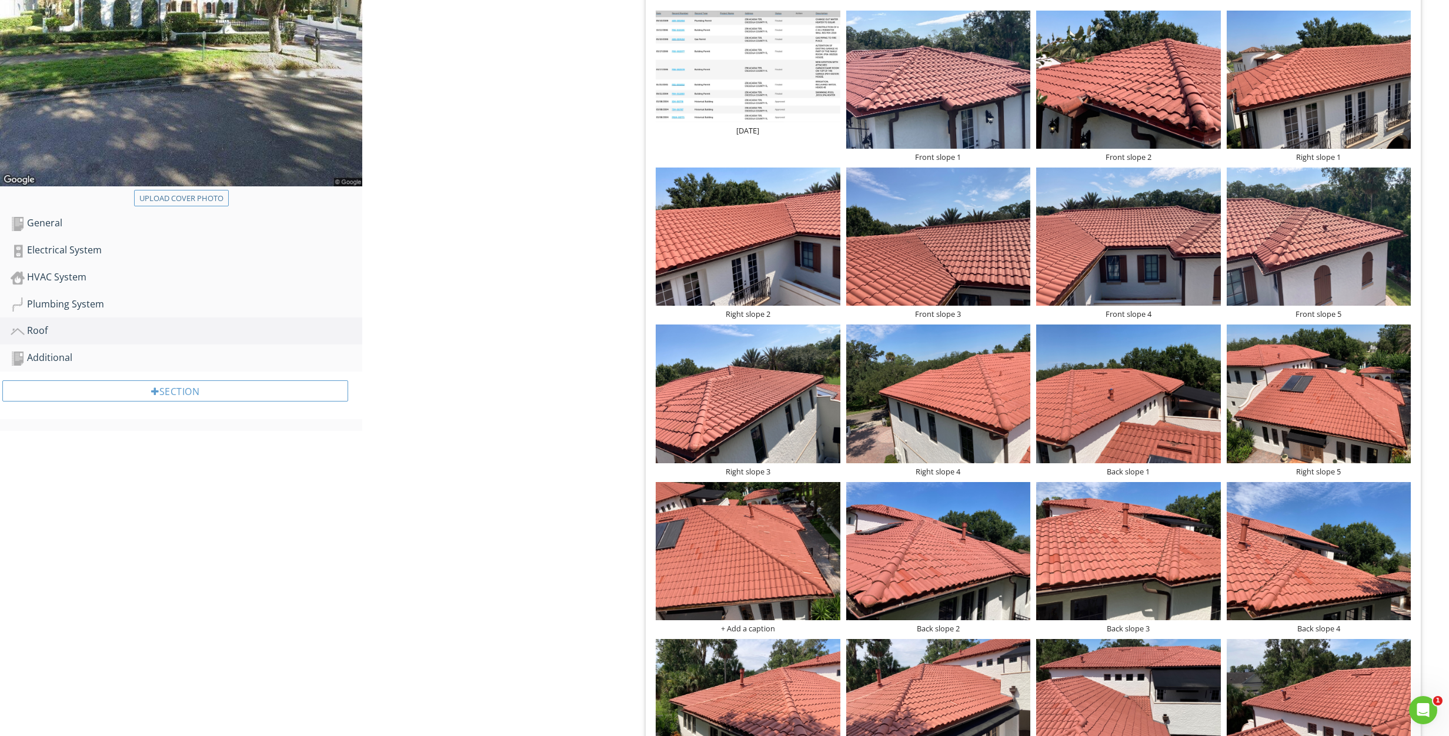
scroll to position [295, 0]
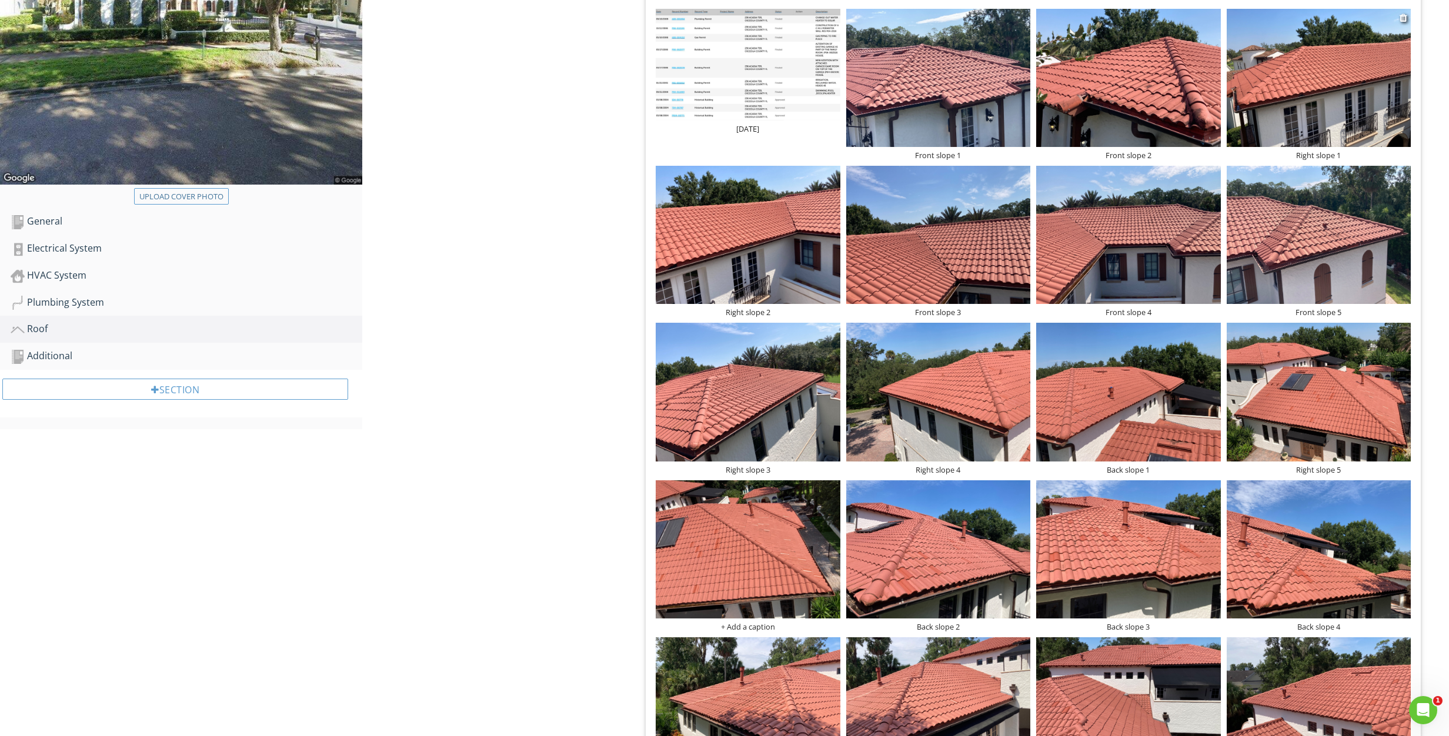
click at [1316, 112] on img at bounding box center [1318, 78] width 185 height 138
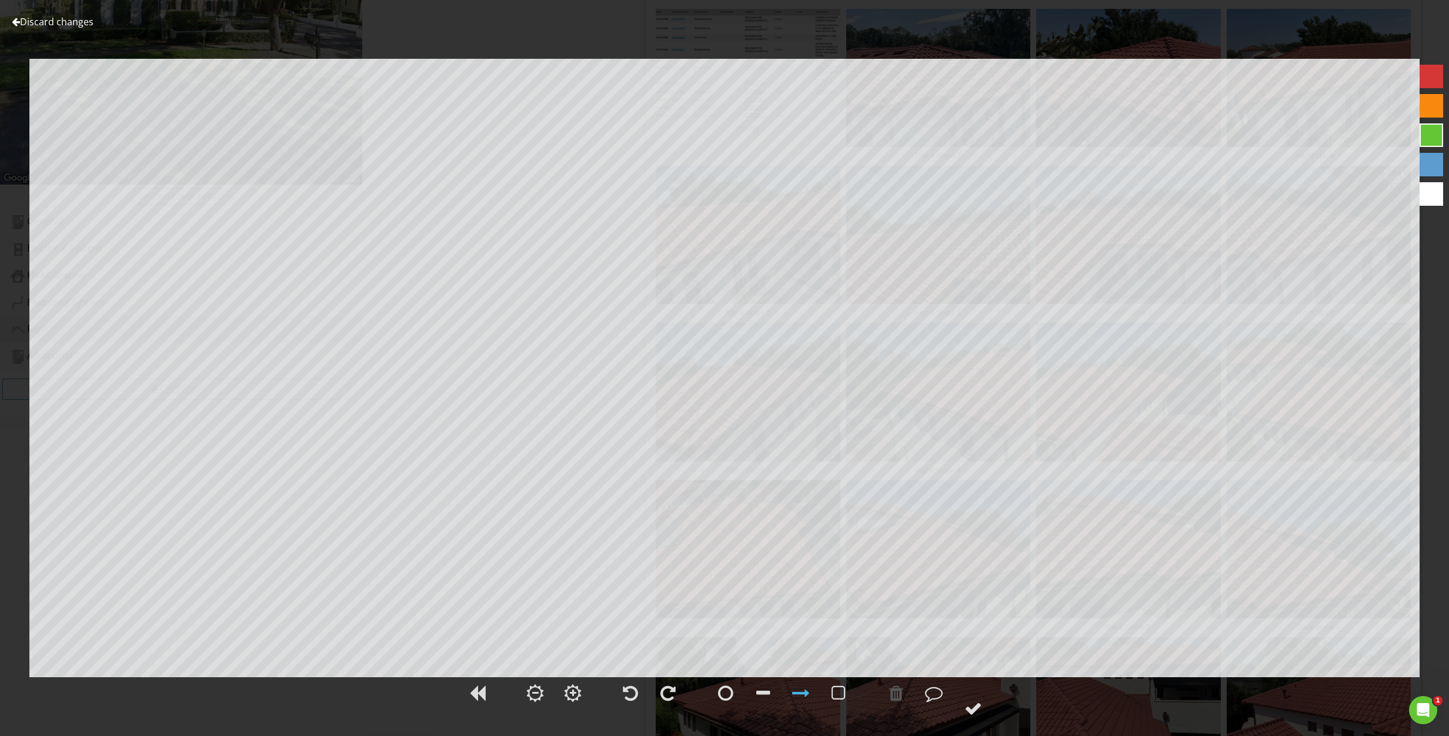
click at [61, 25] on link "Discard changes" at bounding box center [53, 21] width 82 height 13
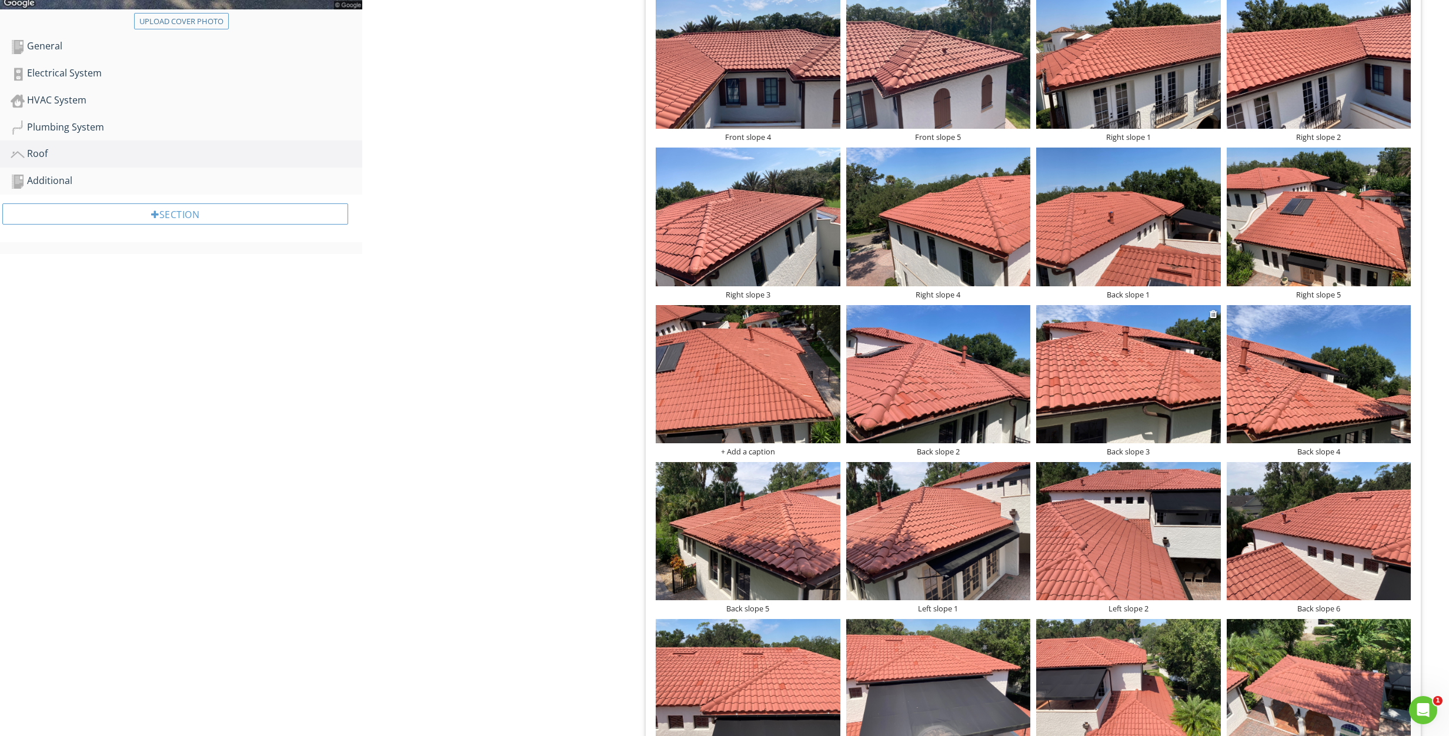
scroll to position [509, 0]
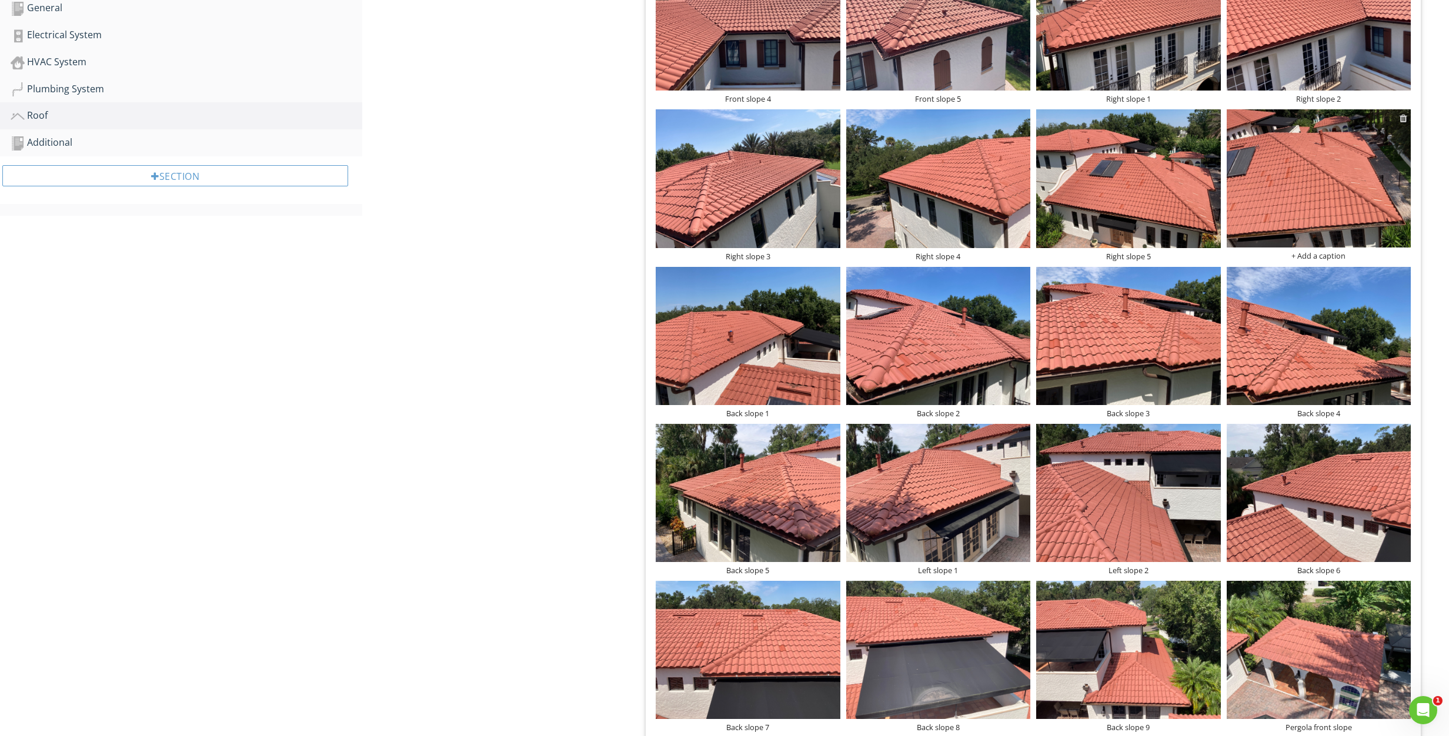
click at [1402, 121] on div at bounding box center [1403, 117] width 8 height 9
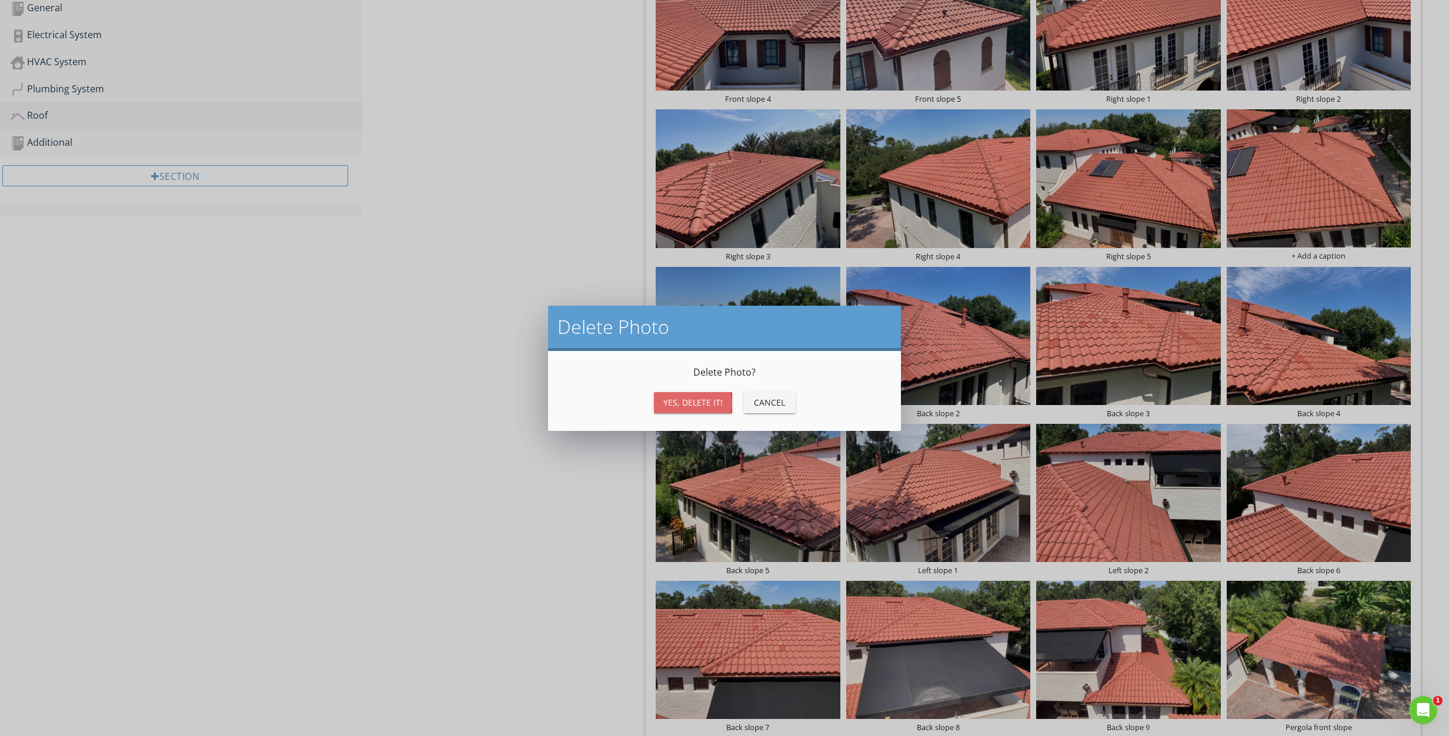
click at [683, 403] on div "Yes, Delete it!" at bounding box center [692, 402] width 59 height 12
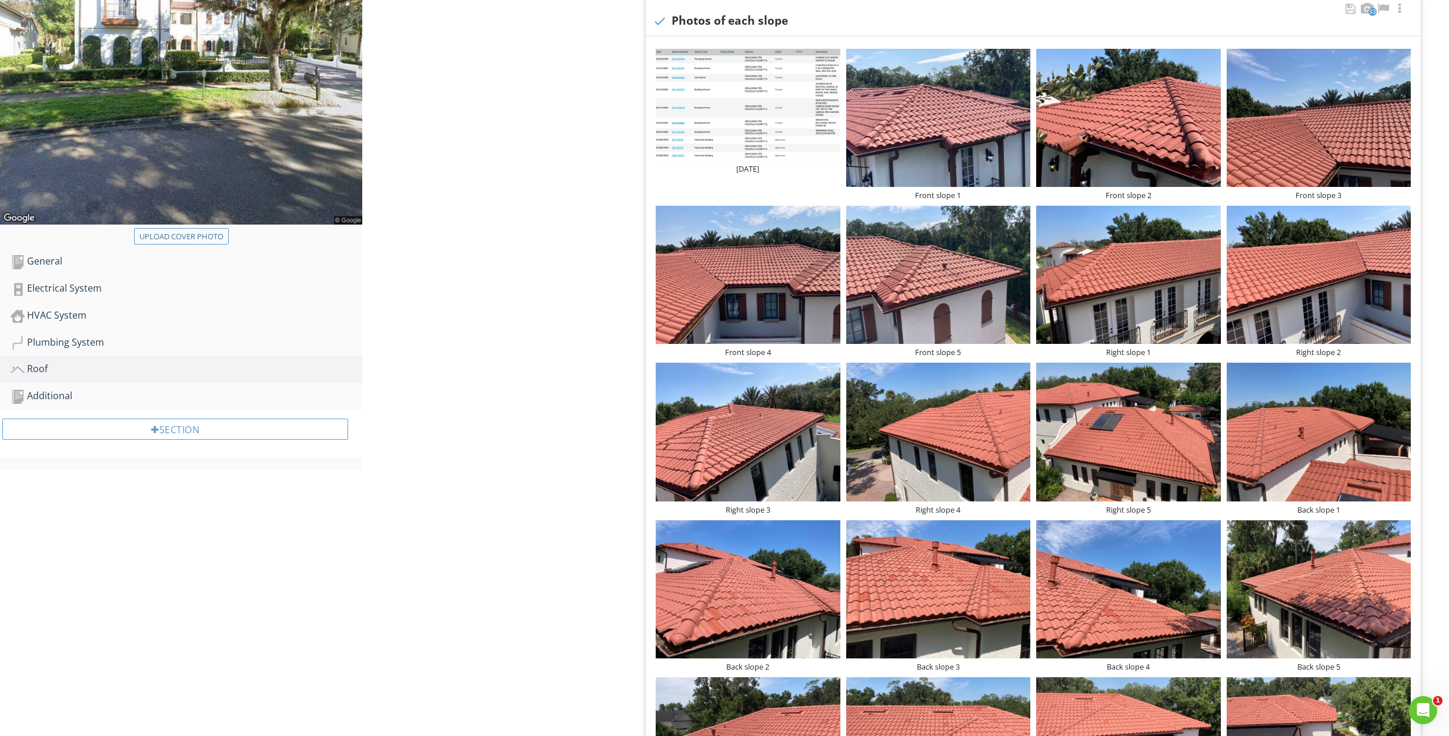
scroll to position [0, 0]
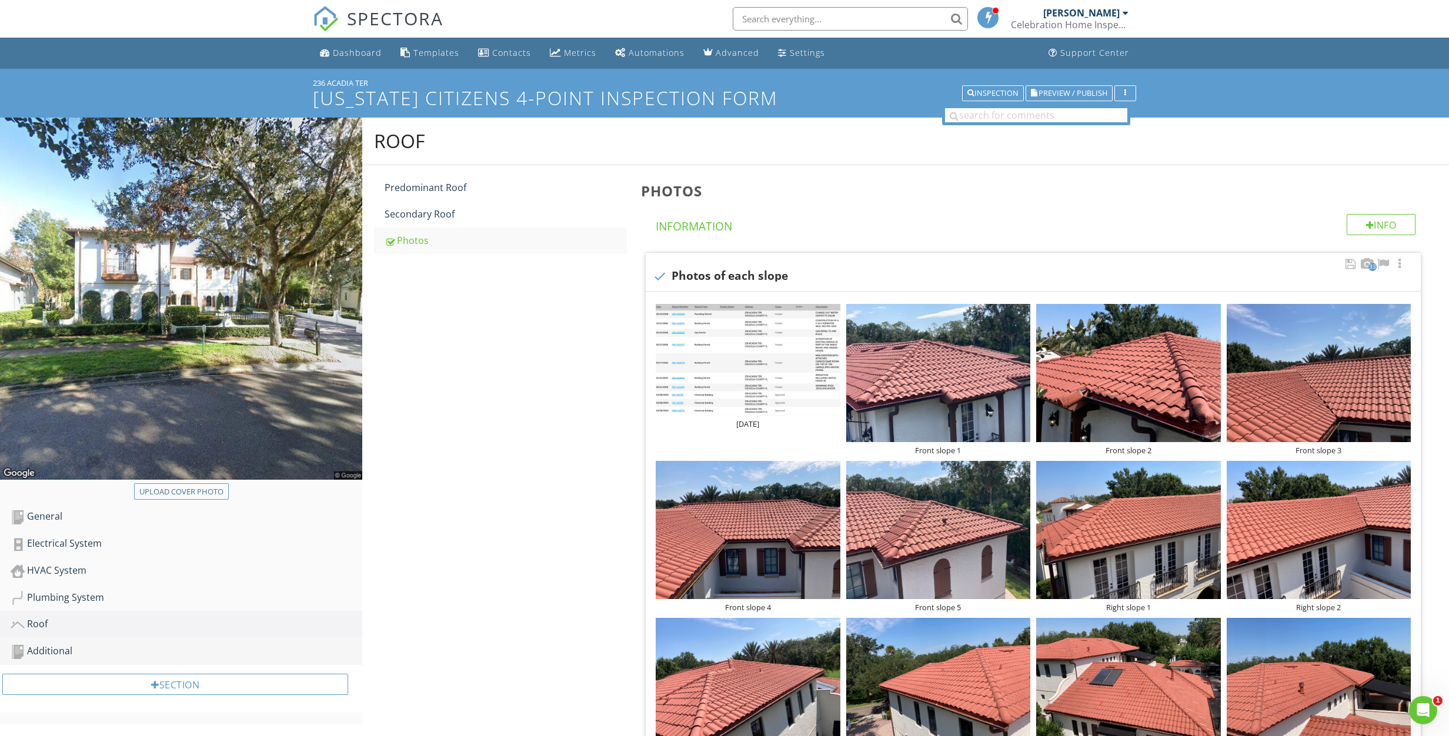
click at [53, 656] on div "Additional" at bounding box center [187, 651] width 352 height 15
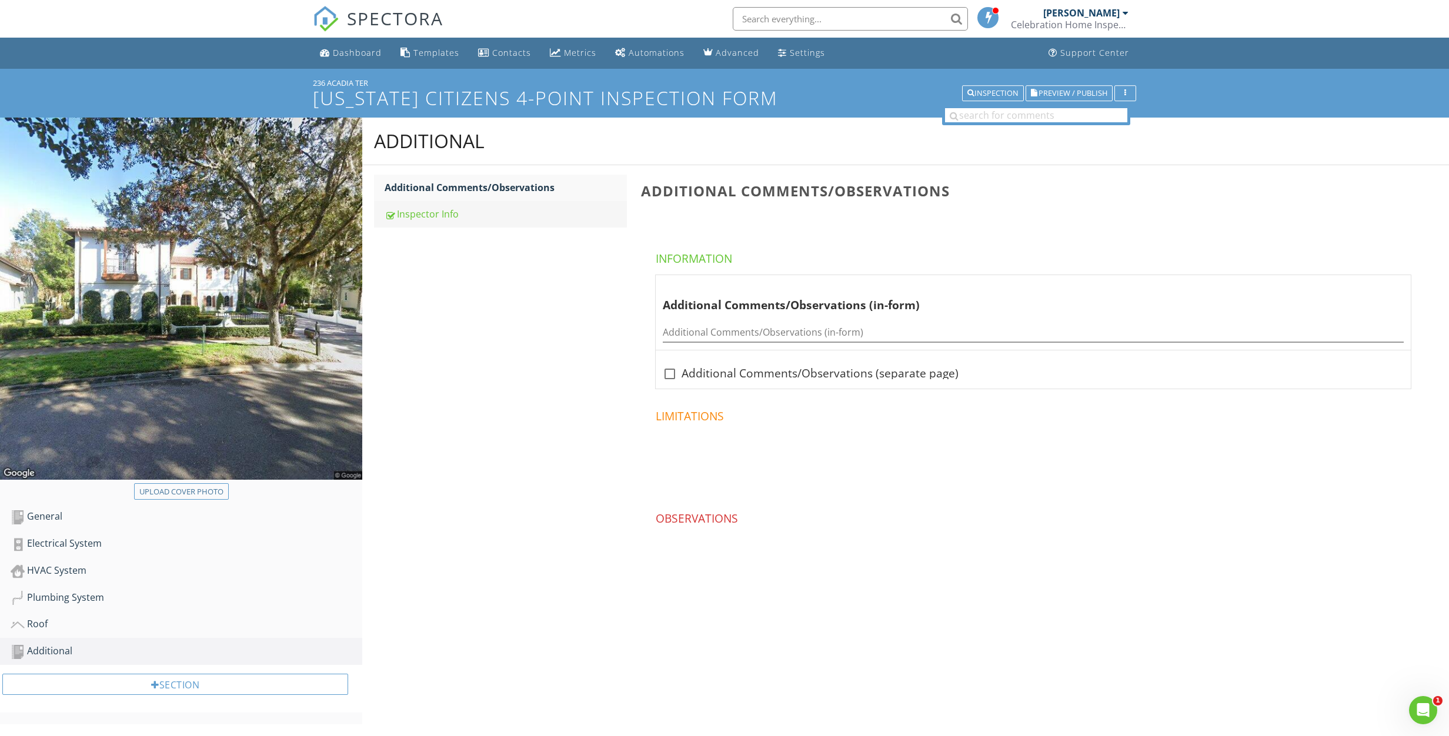
click at [470, 224] on link "Inspector Info" at bounding box center [505, 214] width 242 height 26
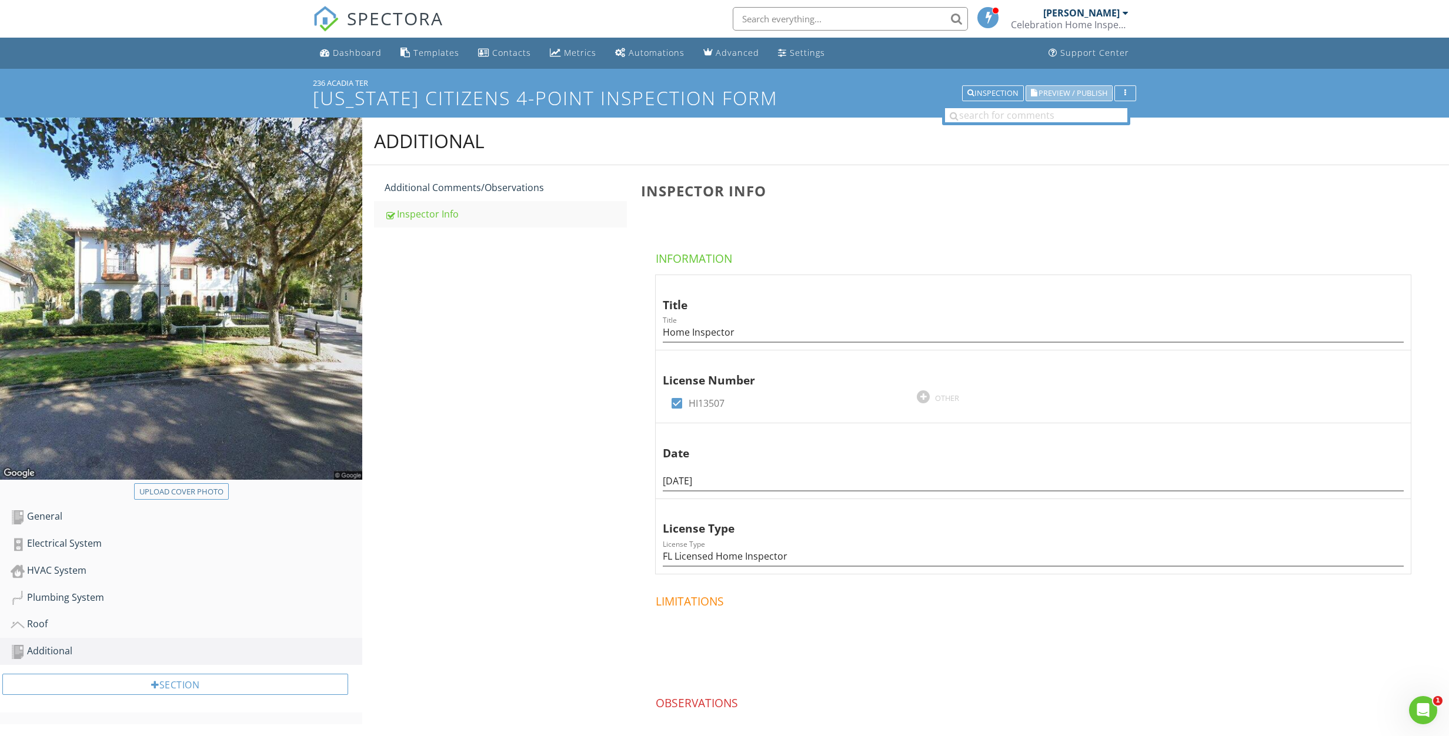
click at [1065, 98] on button "Preview / Publish" at bounding box center [1068, 93] width 87 height 16
click at [1061, 92] on span "Preview / Publish" at bounding box center [1072, 93] width 69 height 8
